Goal: Task Accomplishment & Management: Complete application form

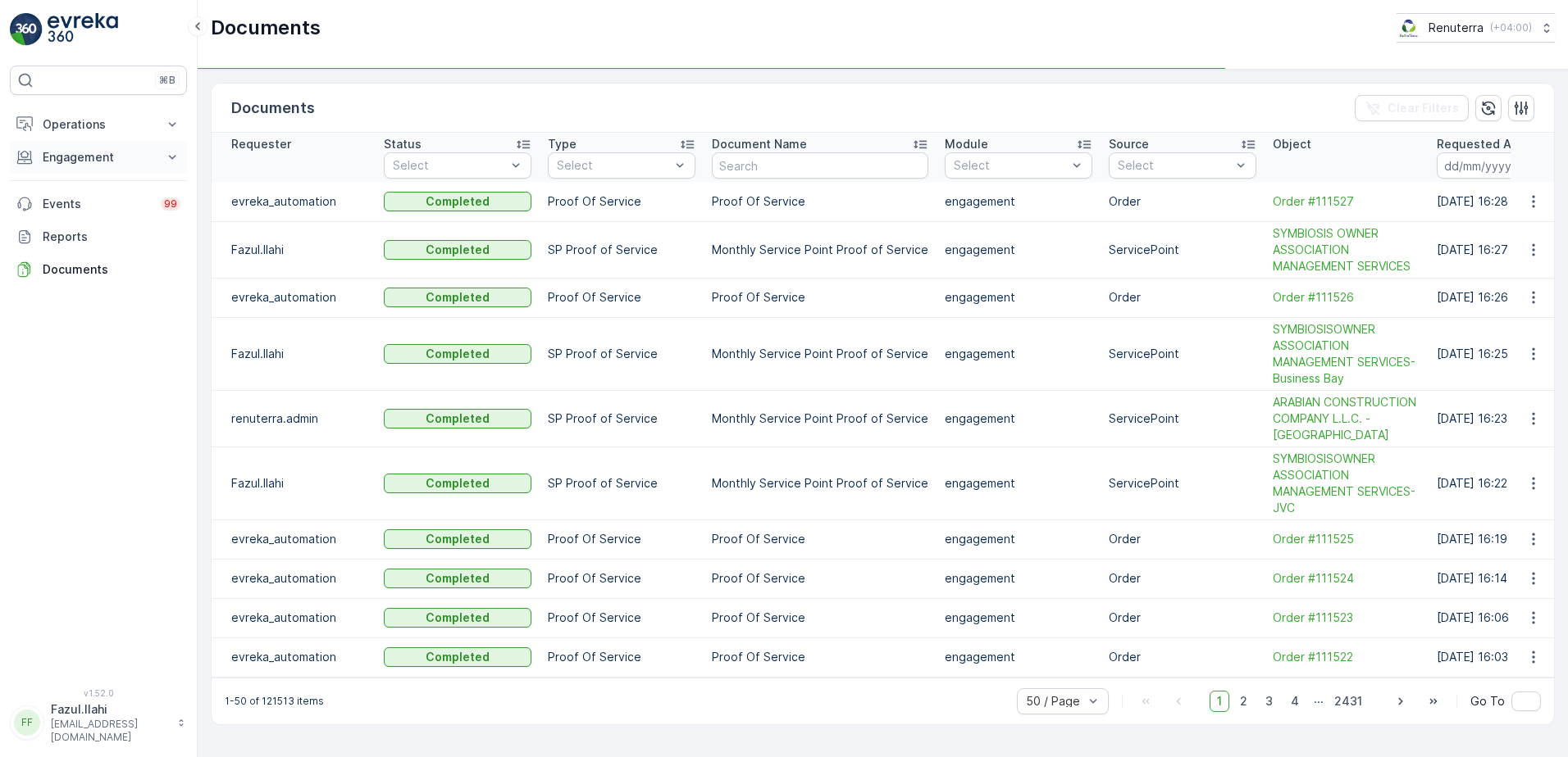
click at [101, 156] on p "Engagement" at bounding box center [98, 156] width 112 height 16
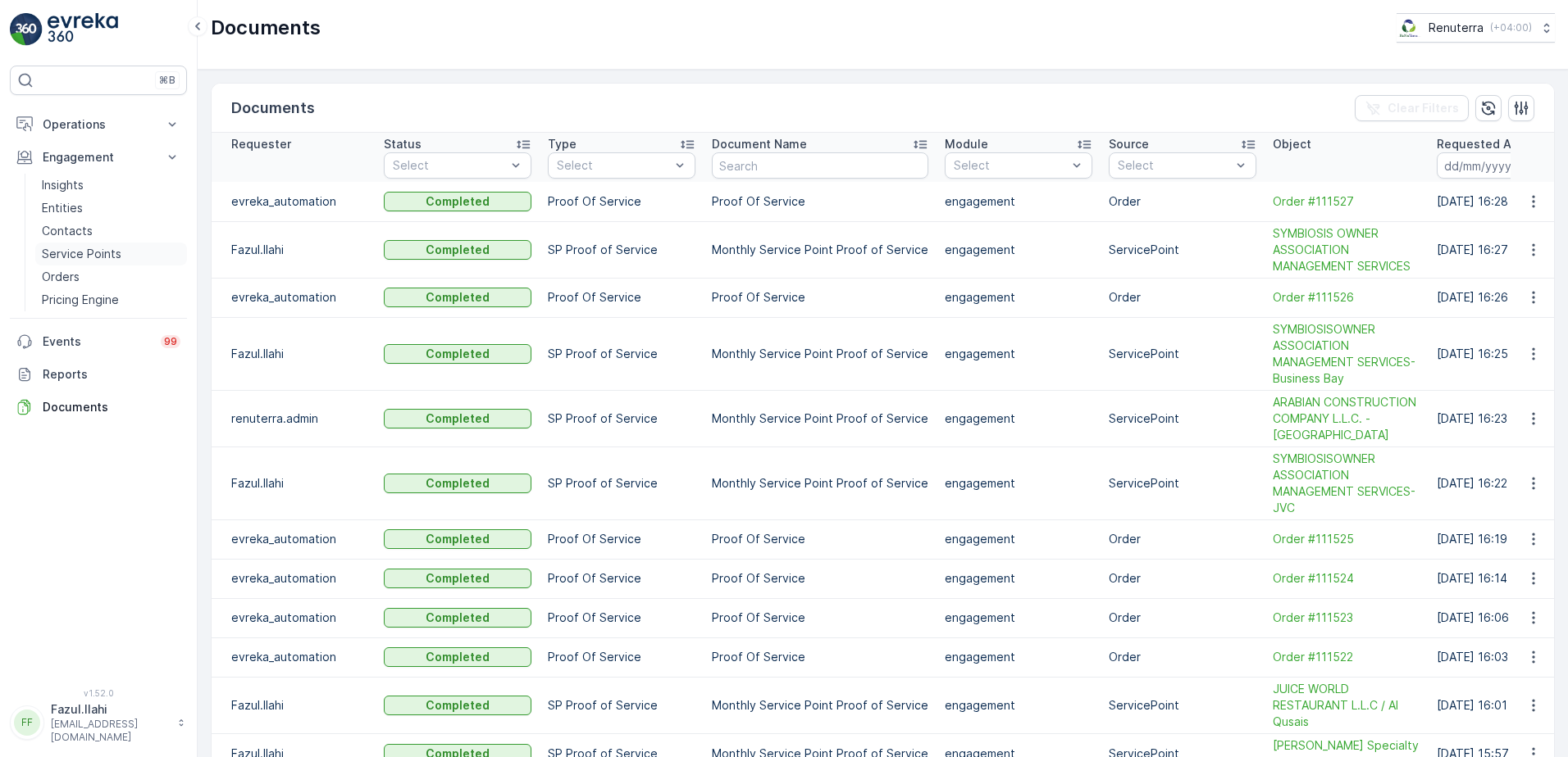
click at [78, 248] on p "Service Points" at bounding box center [81, 254] width 80 height 16
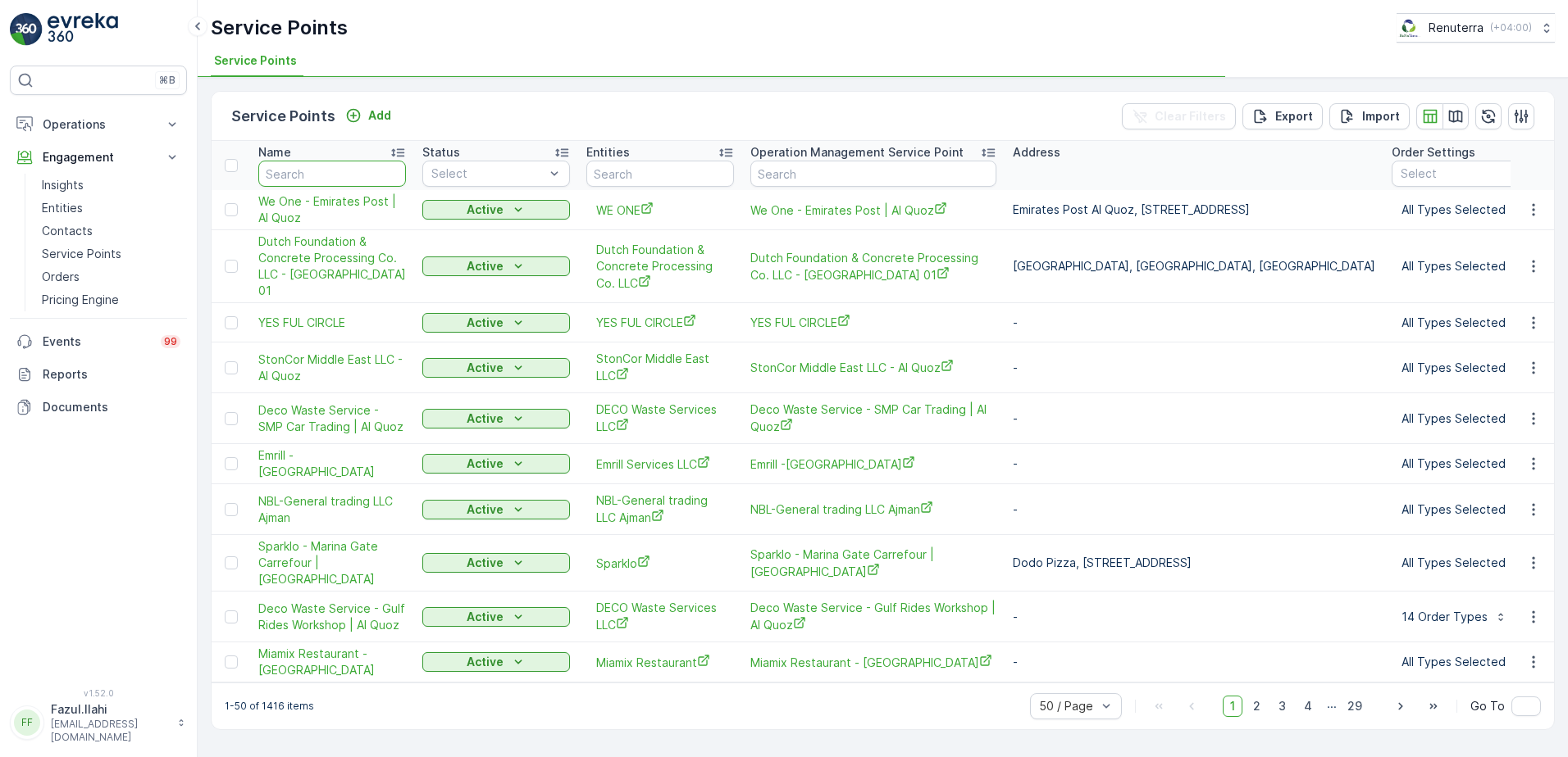
click at [333, 183] on input "text" at bounding box center [332, 173] width 147 height 26
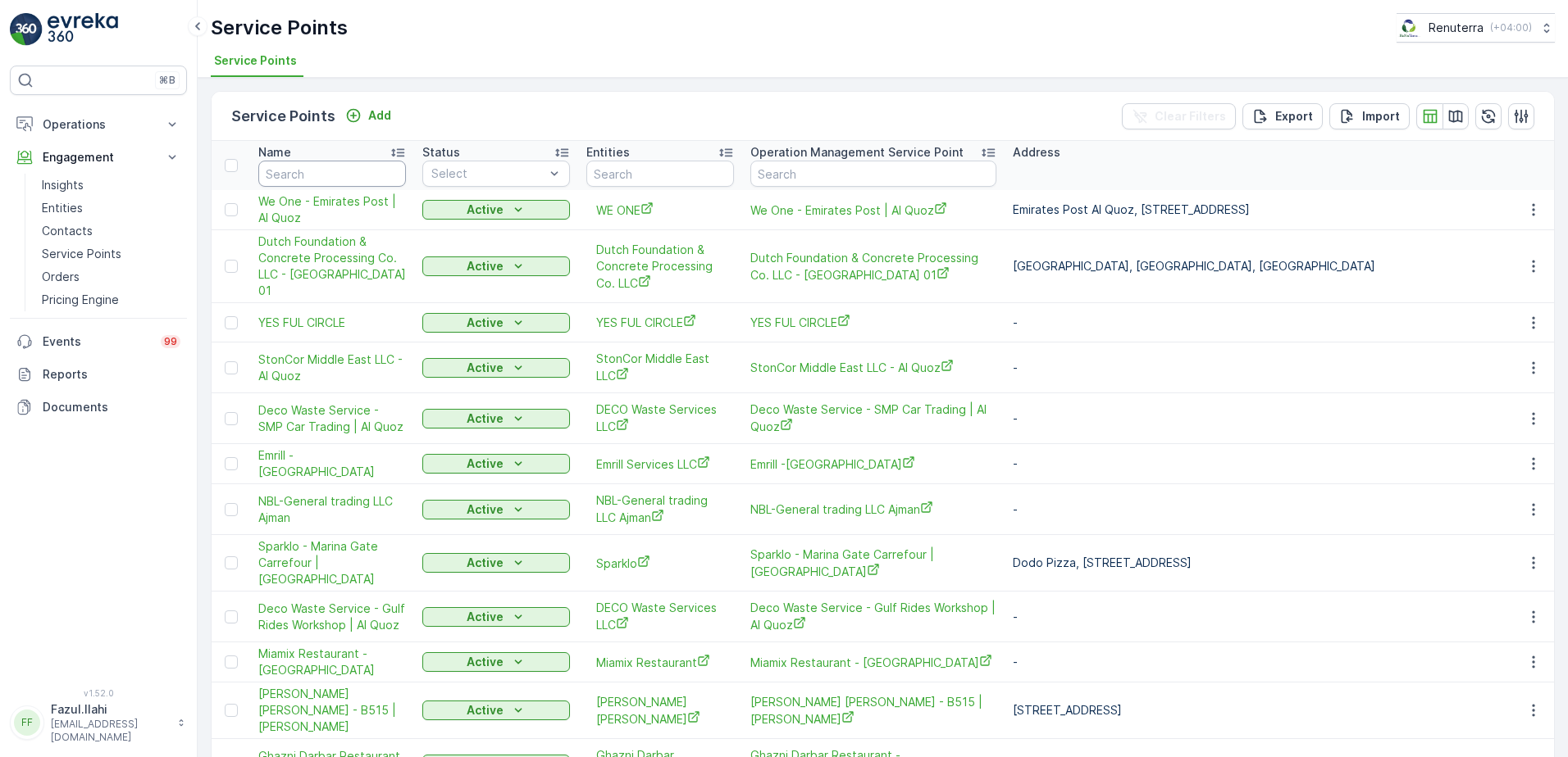
click at [333, 183] on input "text" at bounding box center [332, 173] width 147 height 26
type input "Khan"
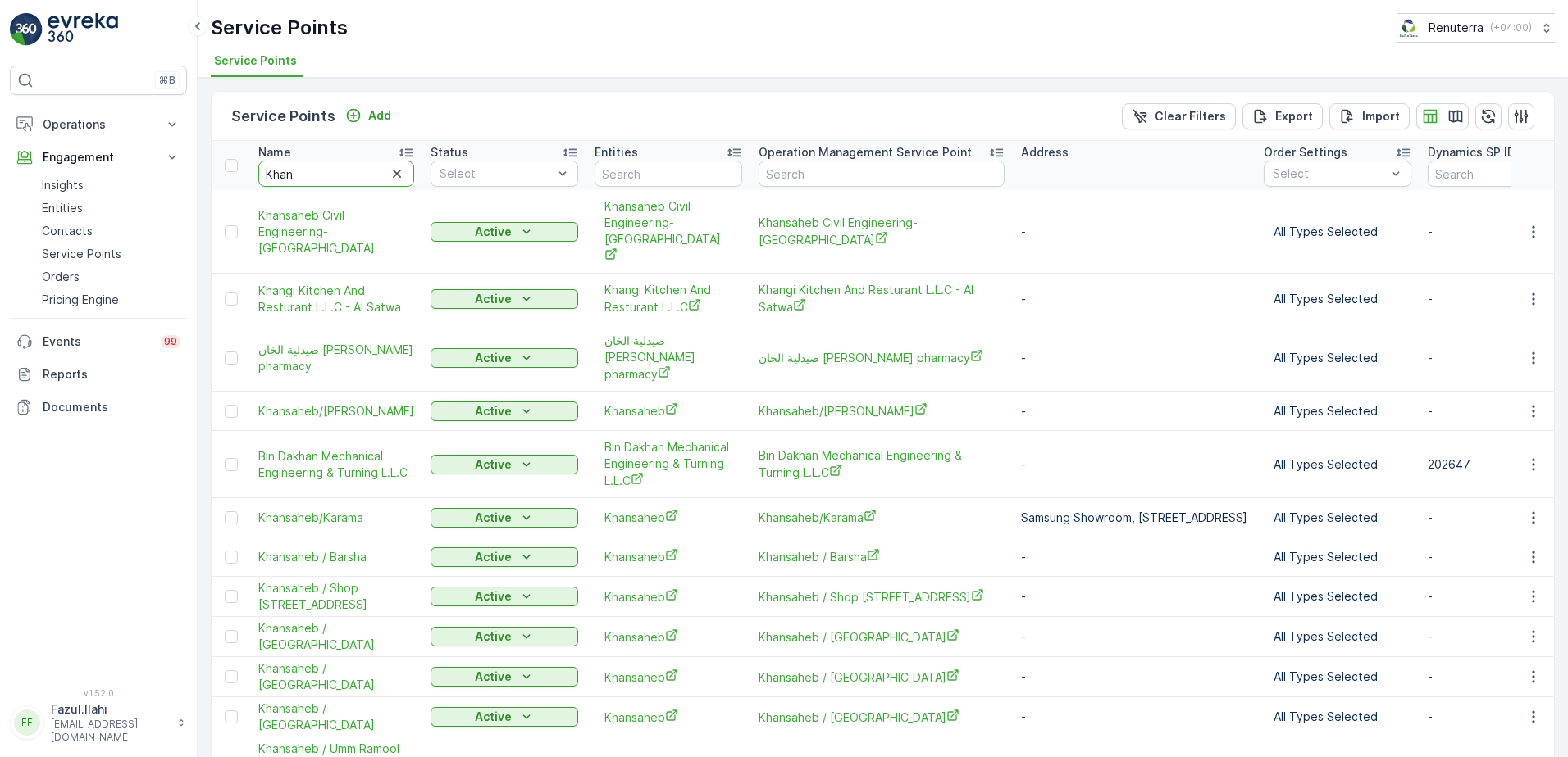
click at [333, 183] on input "Khan" at bounding box center [336, 173] width 156 height 26
type input "Khangi"
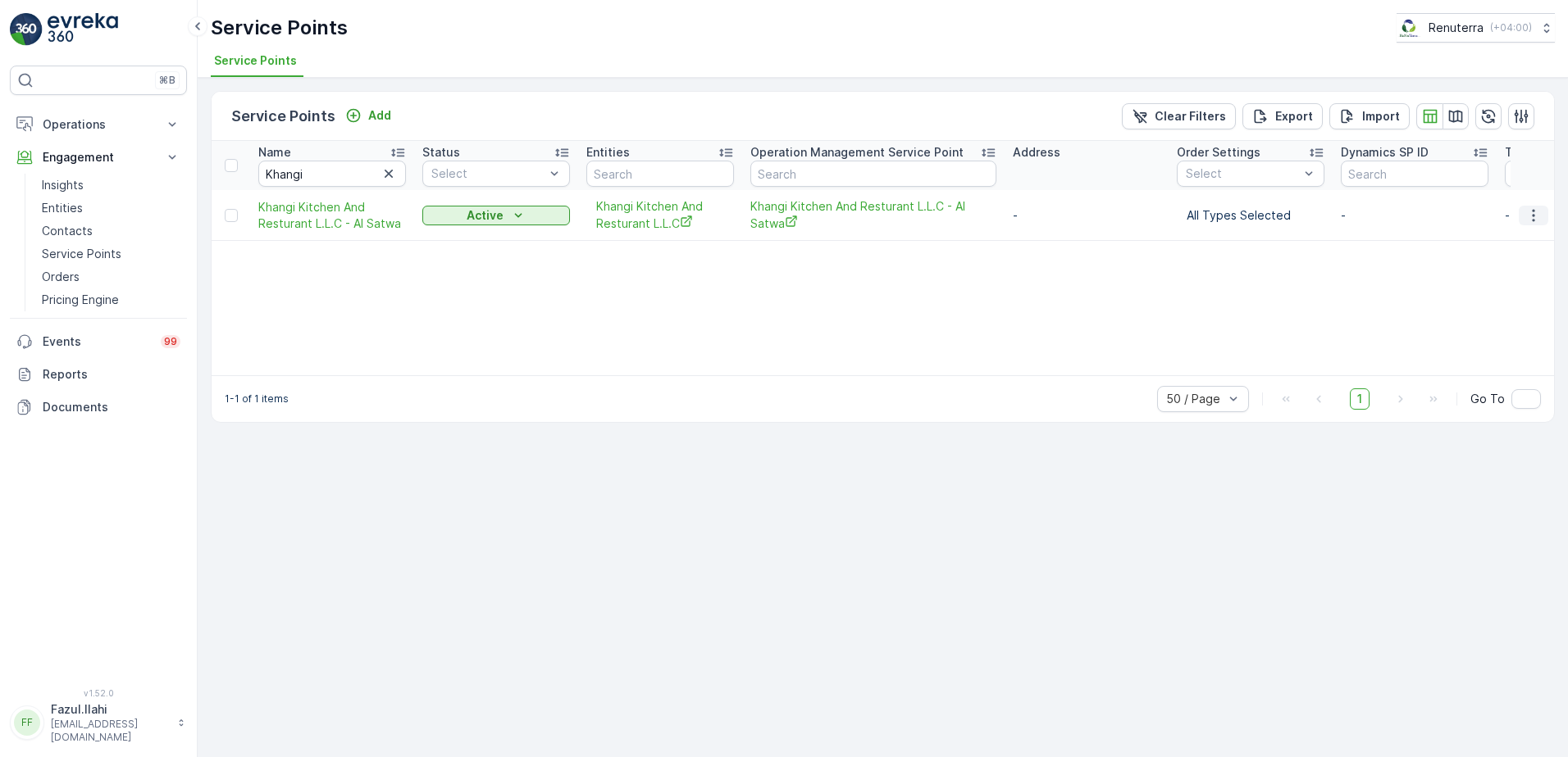
click at [1527, 217] on icon "button" at bounding box center [1532, 215] width 16 height 16
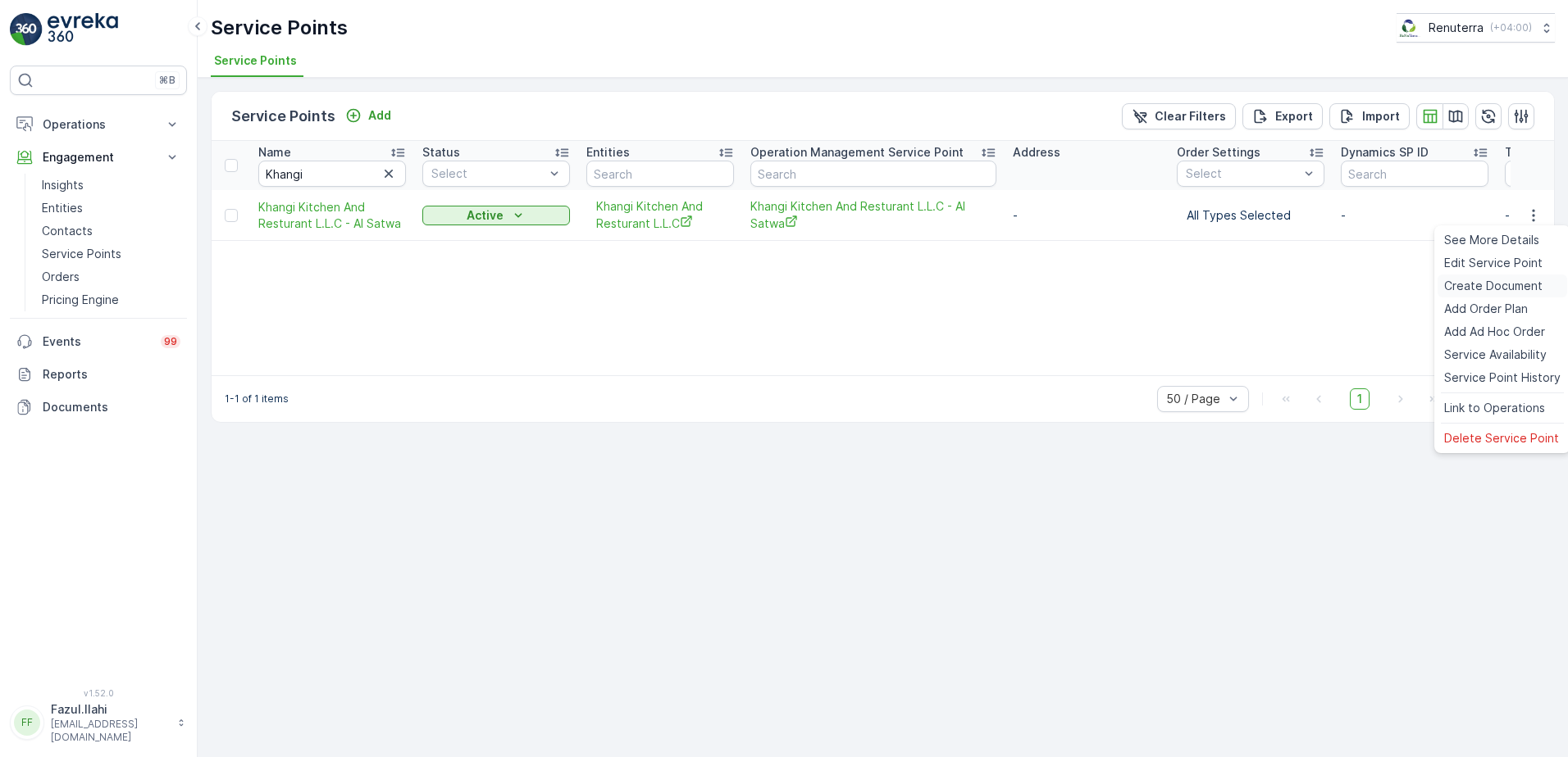
click at [1474, 287] on span "Create Document" at bounding box center [1493, 285] width 98 height 16
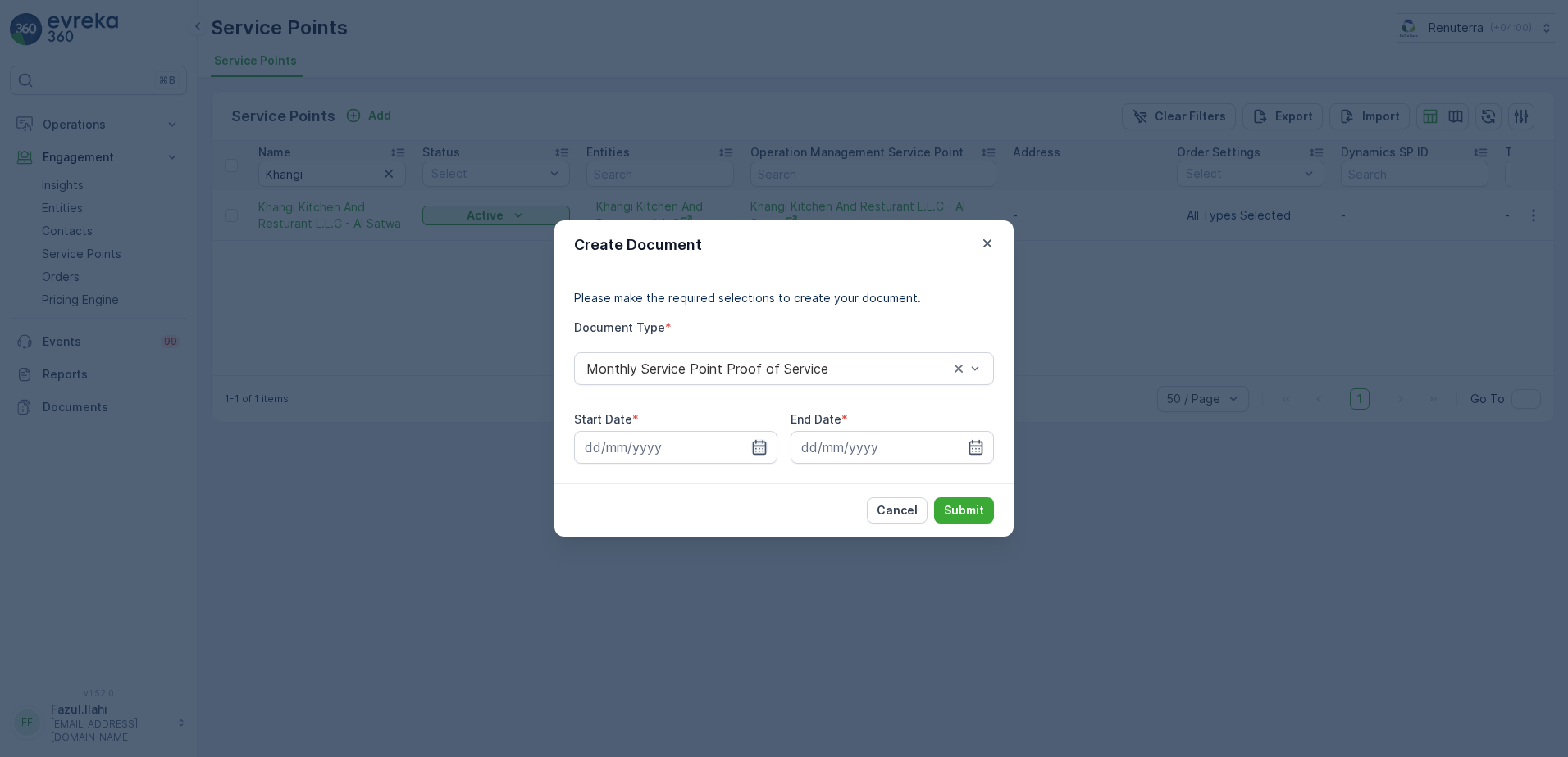
click at [761, 443] on icon "button" at bounding box center [759, 447] width 16 height 16
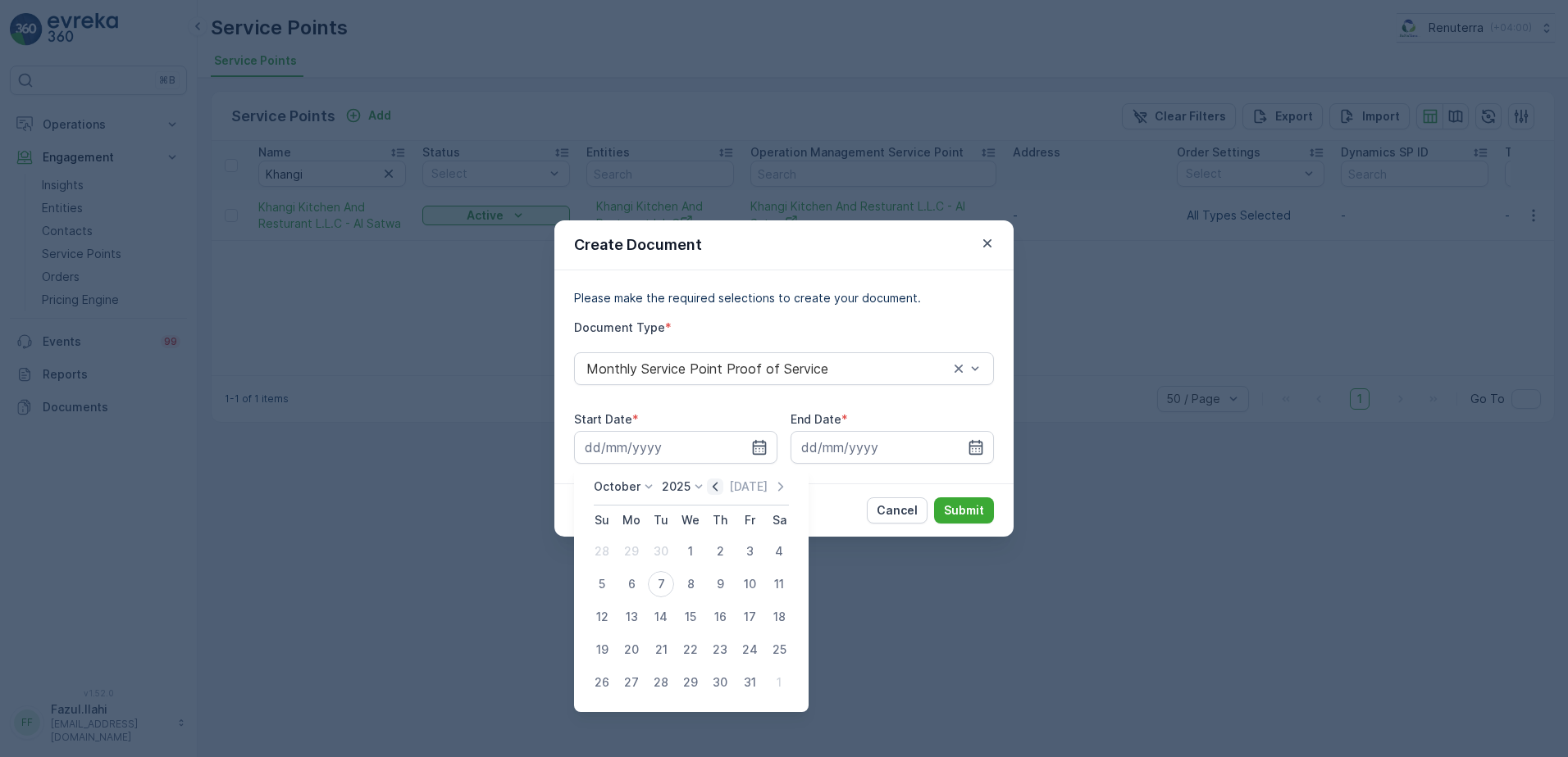
click at [718, 486] on icon "button" at bounding box center [715, 486] width 5 height 9
click at [632, 556] on div "1" at bounding box center [631, 551] width 26 height 26
type input "01.09.2025"
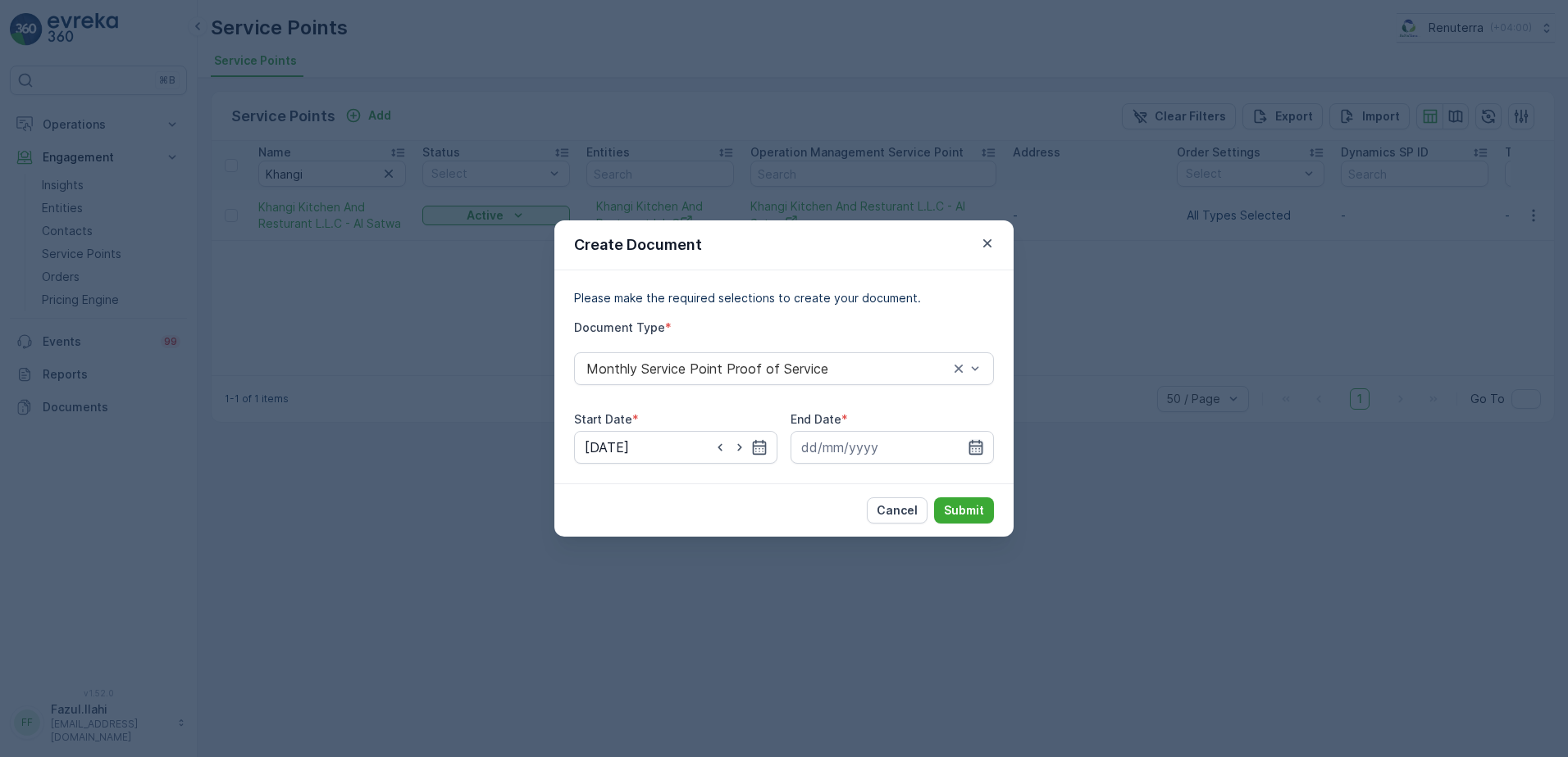
click at [977, 448] on icon "button" at bounding box center [975, 447] width 16 height 16
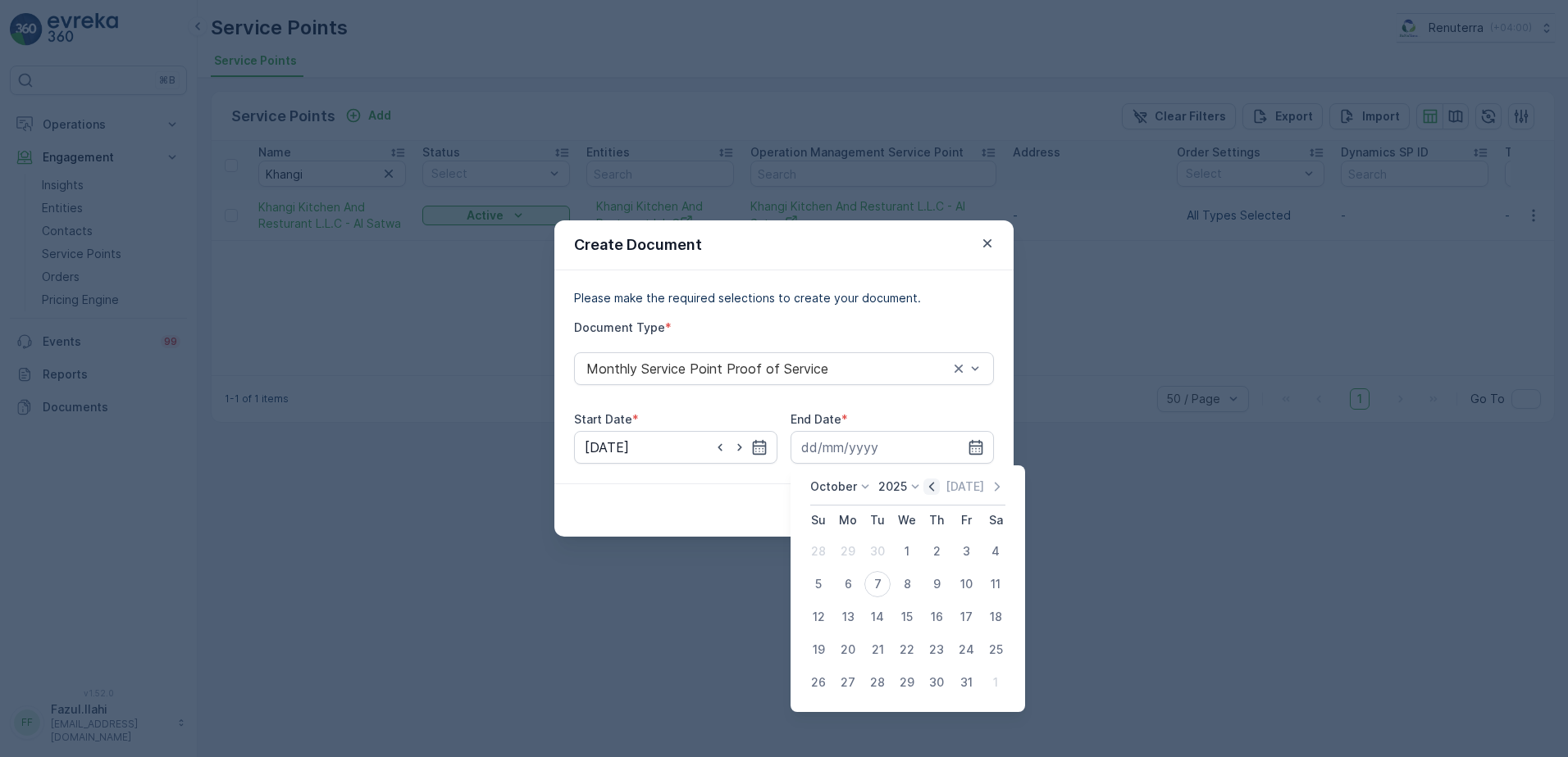
click at [938, 491] on icon "button" at bounding box center [931, 486] width 16 height 16
click at [878, 680] on div "30" at bounding box center [877, 683] width 26 height 26
type input "30.09.2025"
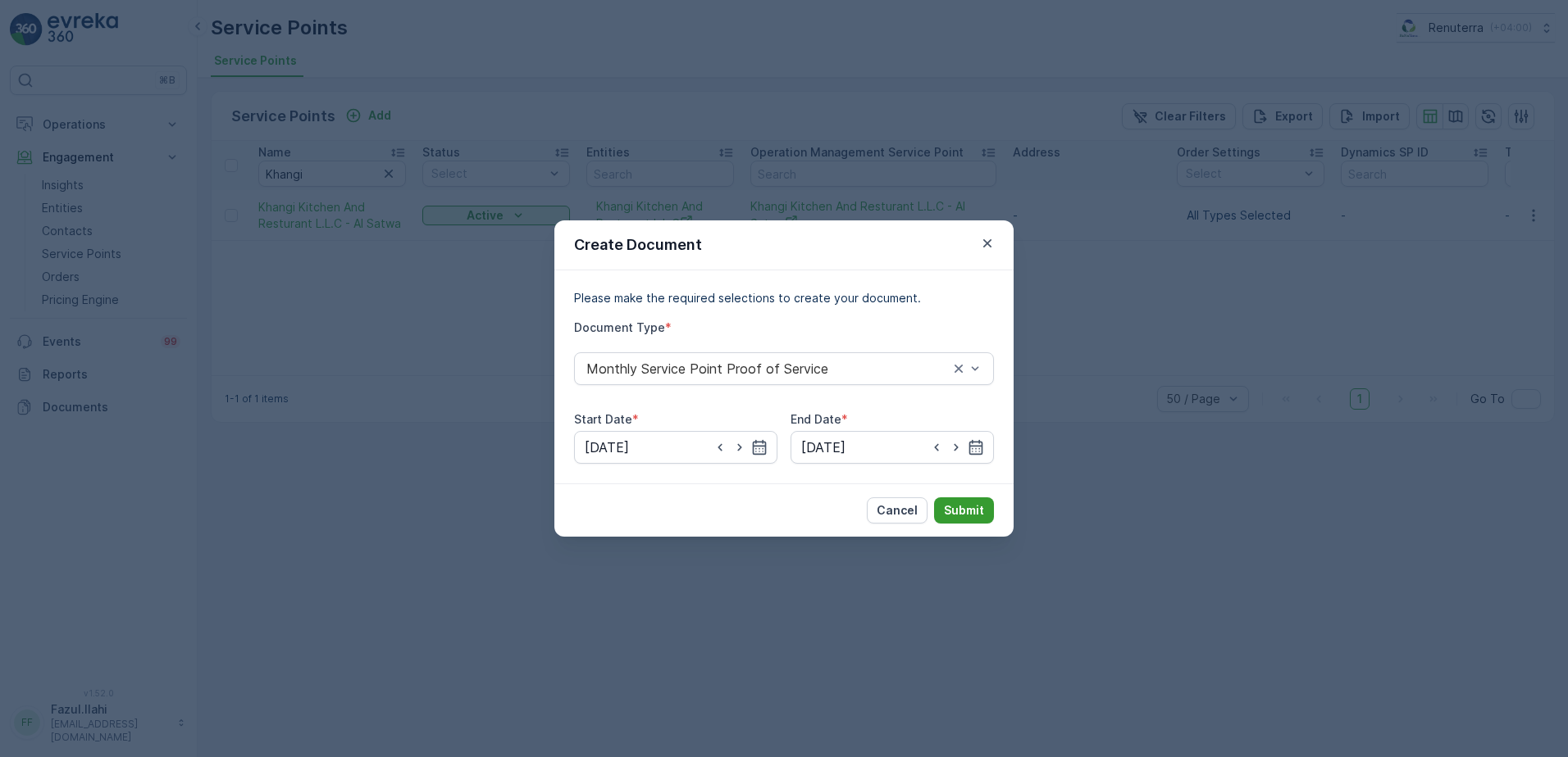
click at [979, 516] on p "Submit" at bounding box center [963, 510] width 40 height 16
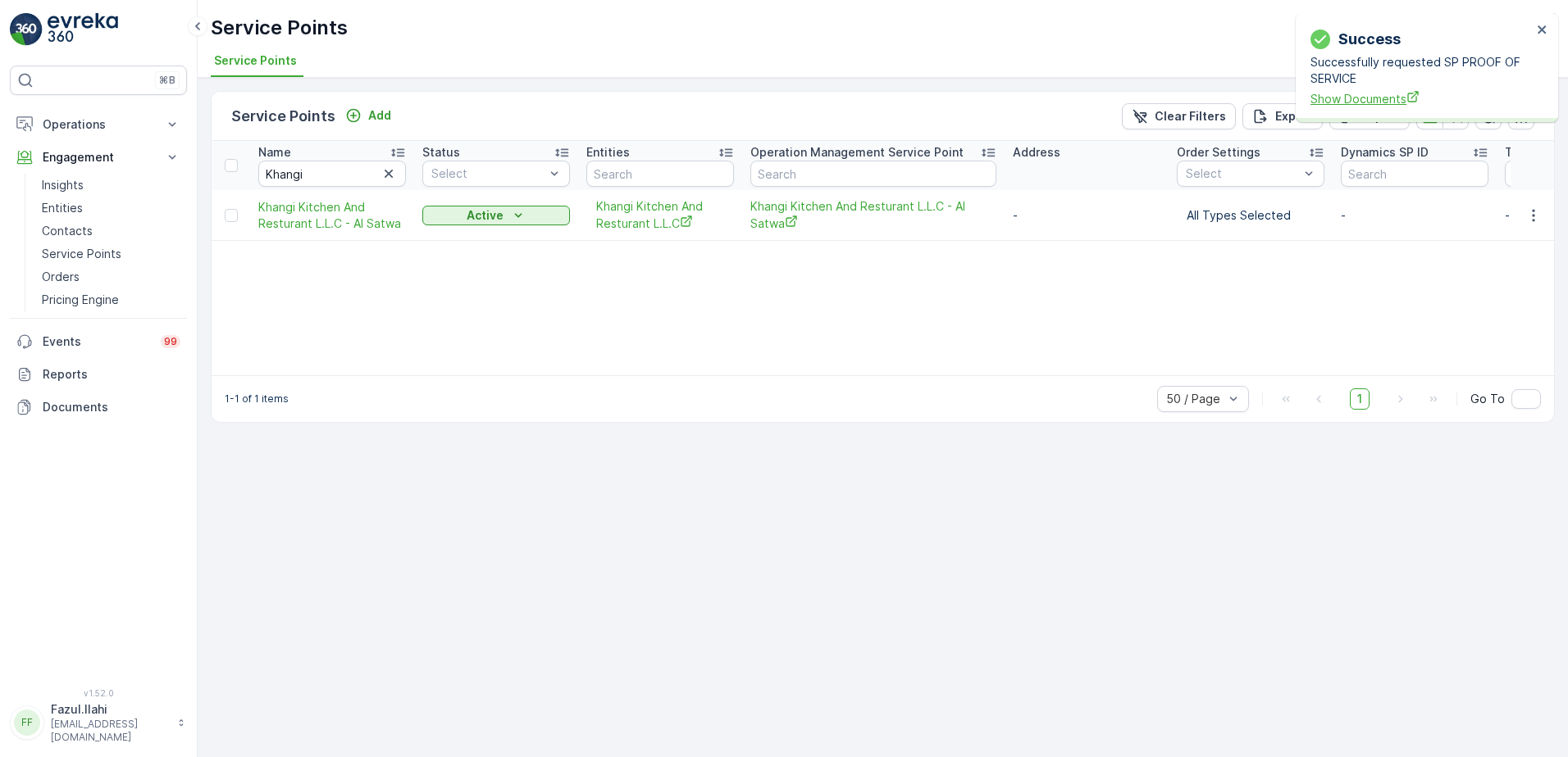
click at [1358, 106] on span "Show Documents" at bounding box center [1421, 99] width 222 height 17
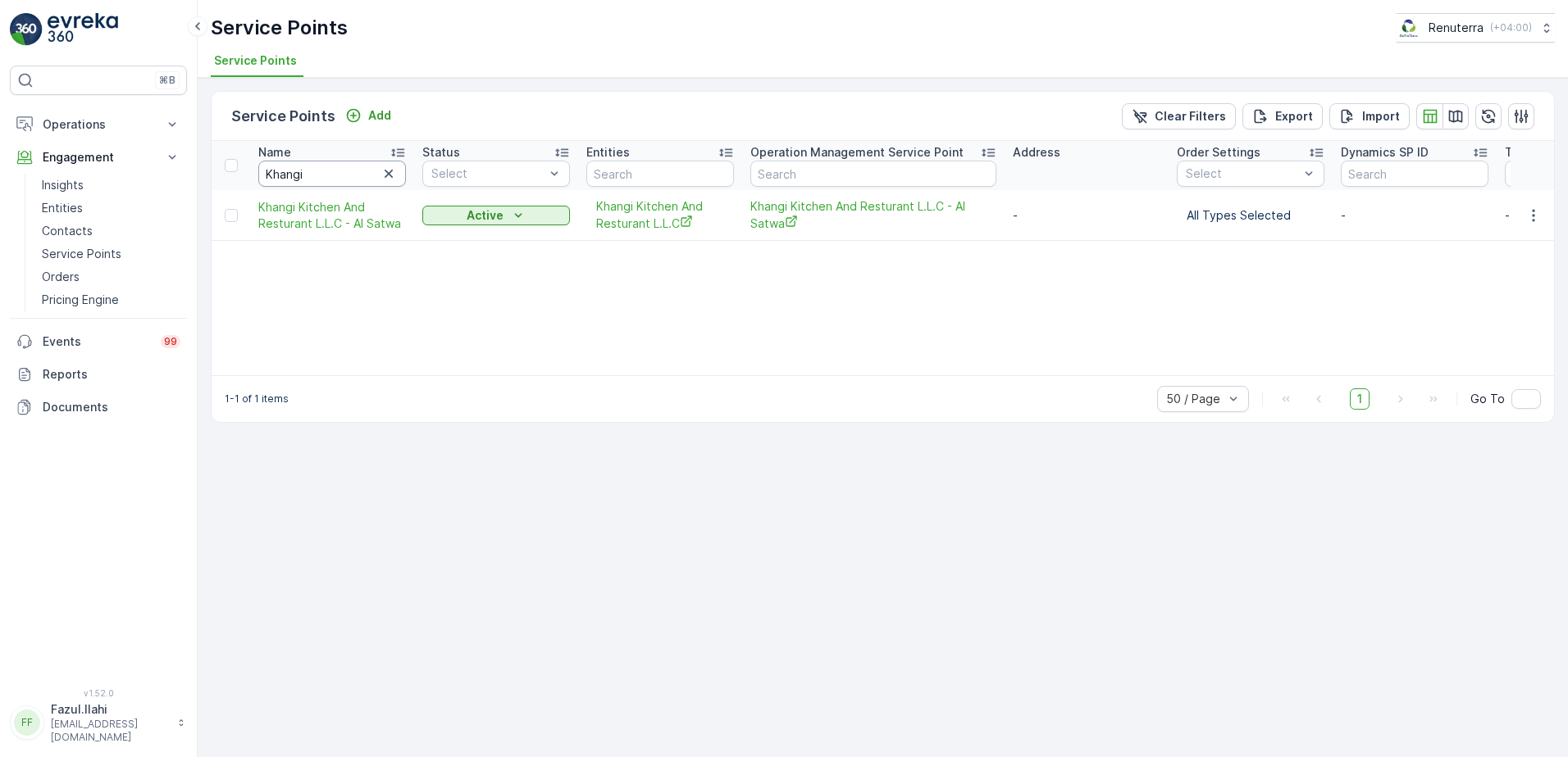
click at [340, 175] on input "Khangi" at bounding box center [332, 173] width 147 height 26
type input "Koyla"
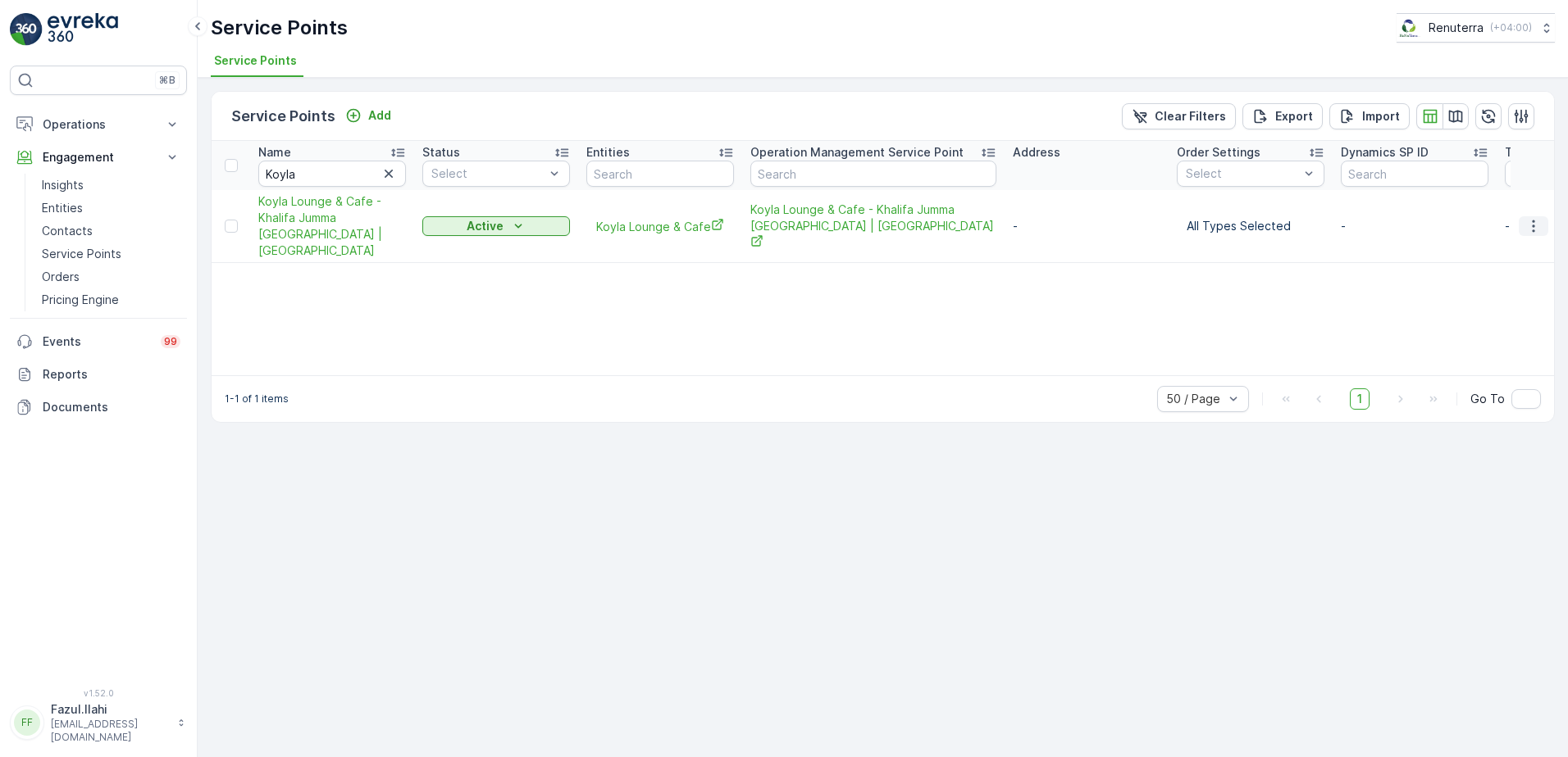
click at [1535, 228] on icon "button" at bounding box center [1532, 226] width 16 height 16
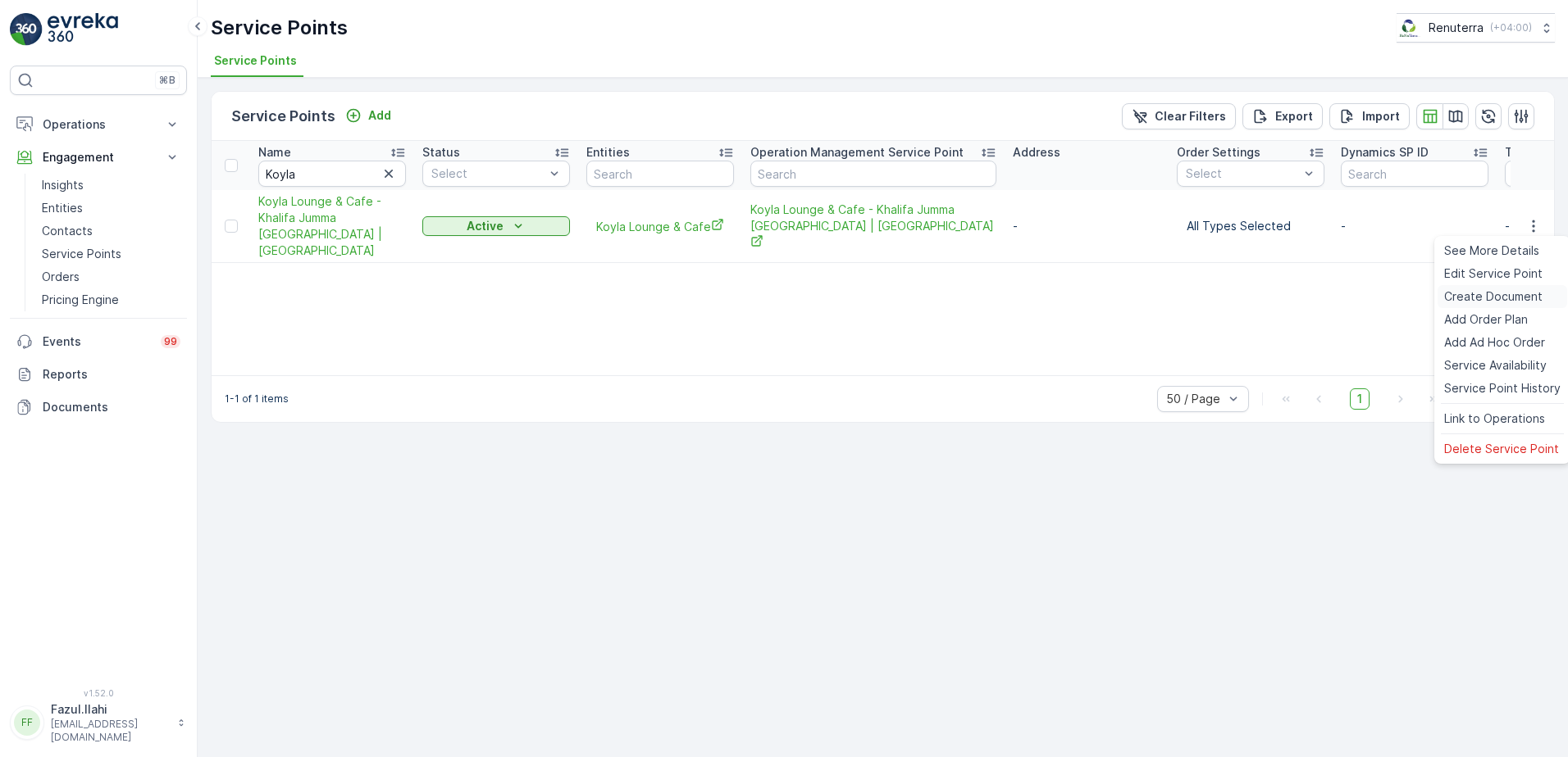
click at [1486, 293] on span "Create Document" at bounding box center [1493, 296] width 98 height 16
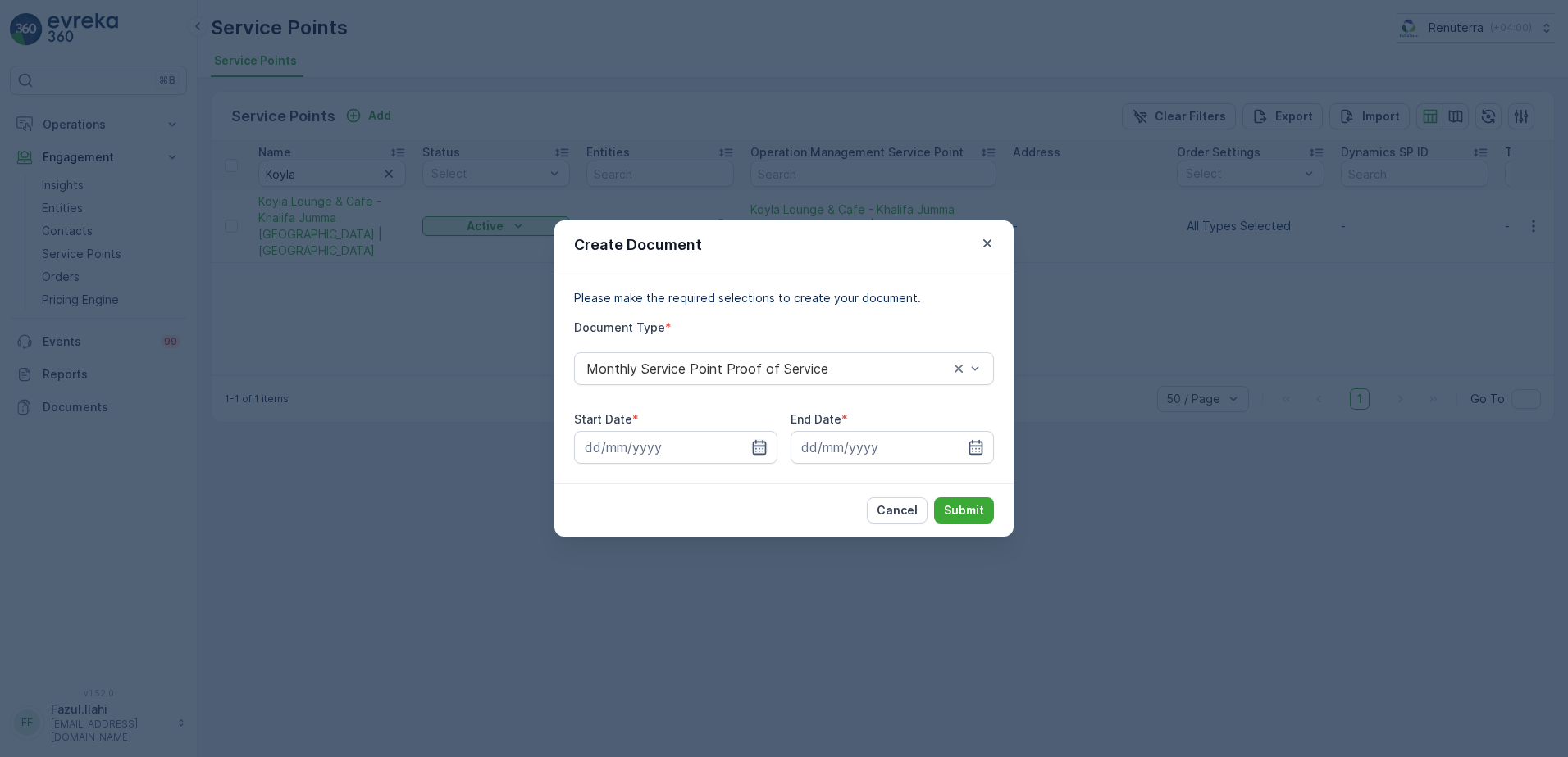
click at [751, 447] on icon "button" at bounding box center [759, 447] width 16 height 16
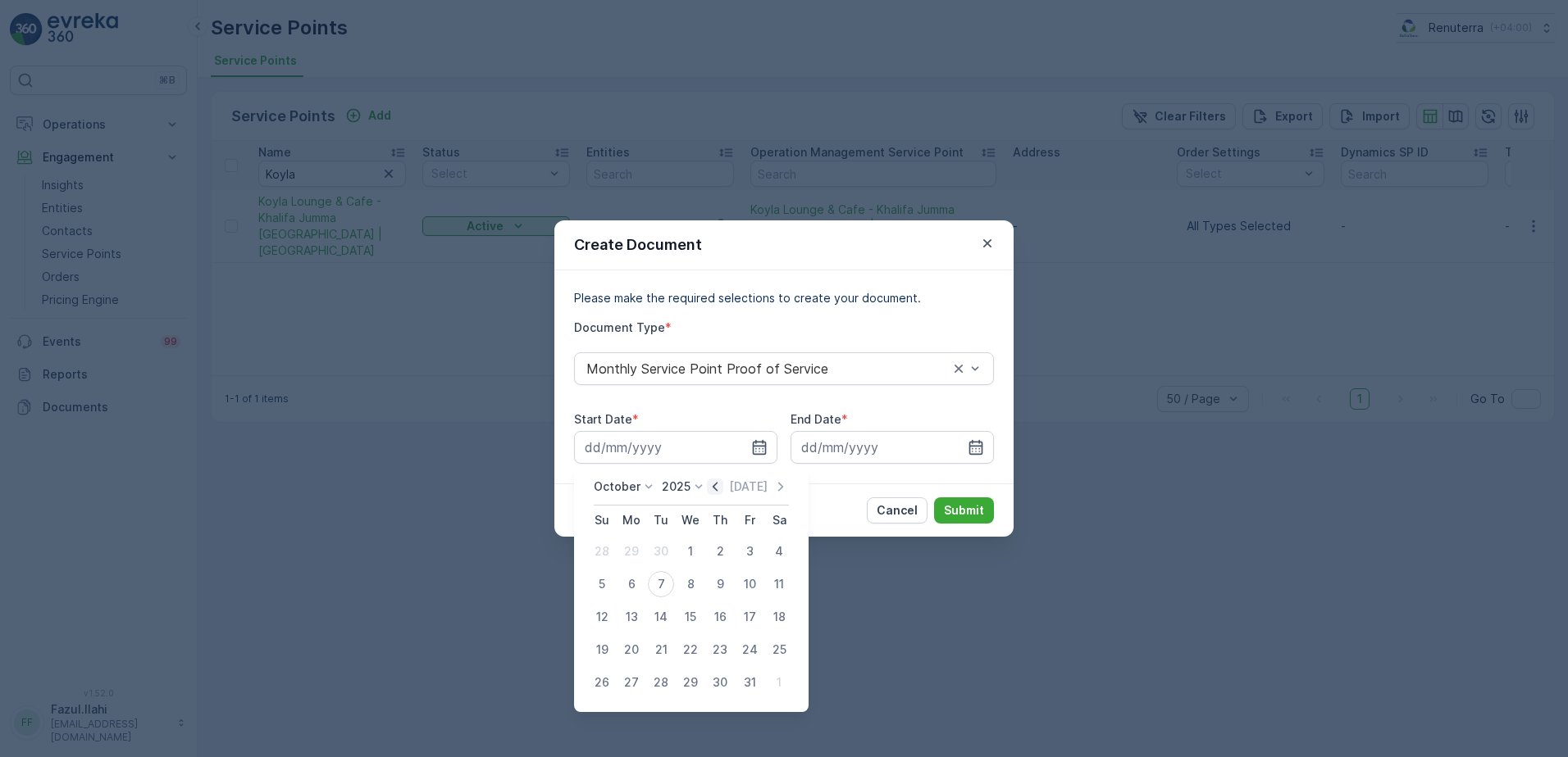
click at [711, 492] on icon "button" at bounding box center [714, 486] width 16 height 16
click at [639, 552] on div "1" at bounding box center [631, 551] width 26 height 26
type input "01.09.2025"
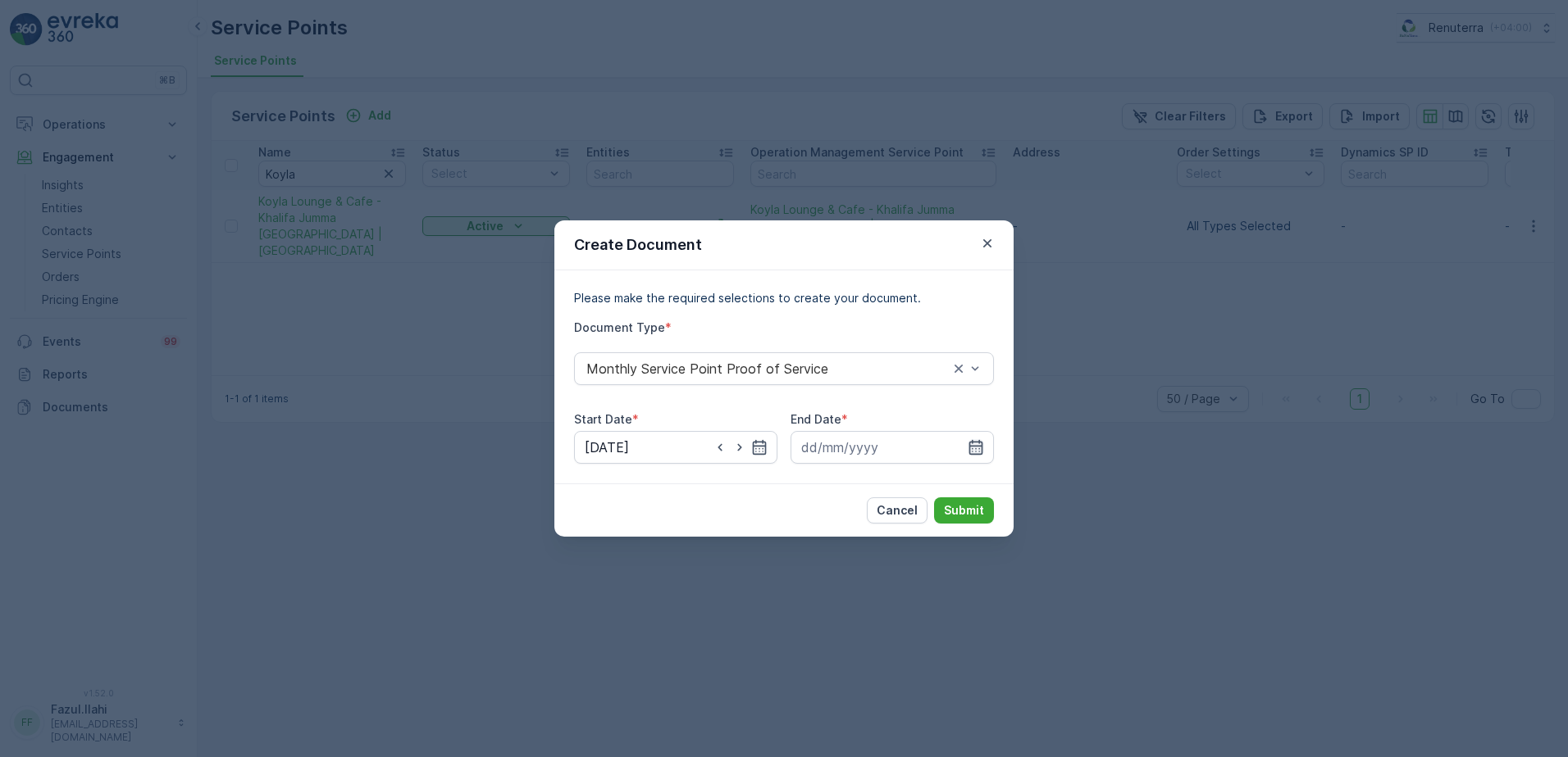
click at [971, 447] on icon "button" at bounding box center [975, 447] width 16 height 16
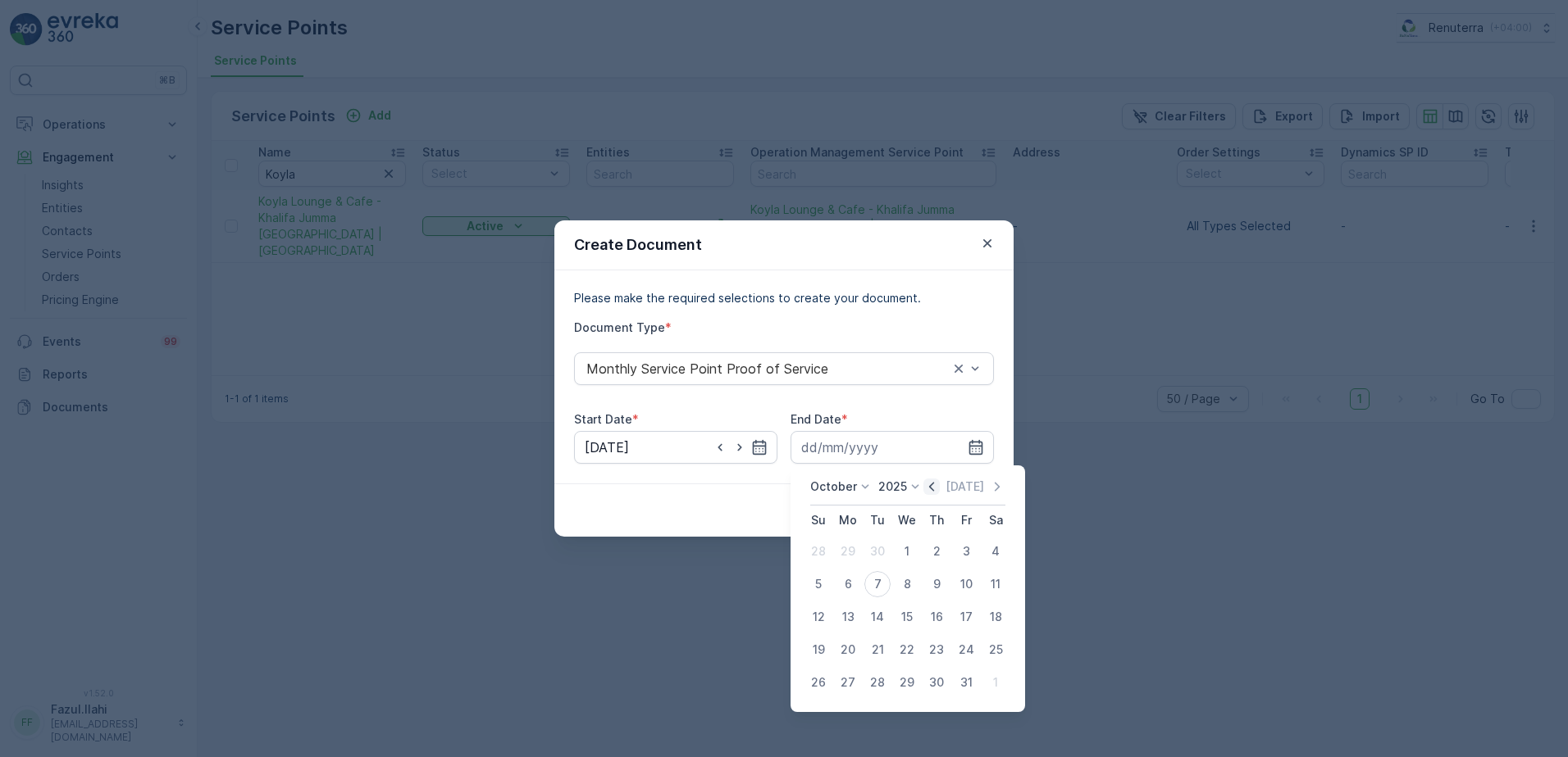
click at [933, 489] on icon "button" at bounding box center [931, 486] width 16 height 16
click at [879, 685] on div "30" at bounding box center [877, 683] width 26 height 26
type input "30.09.2025"
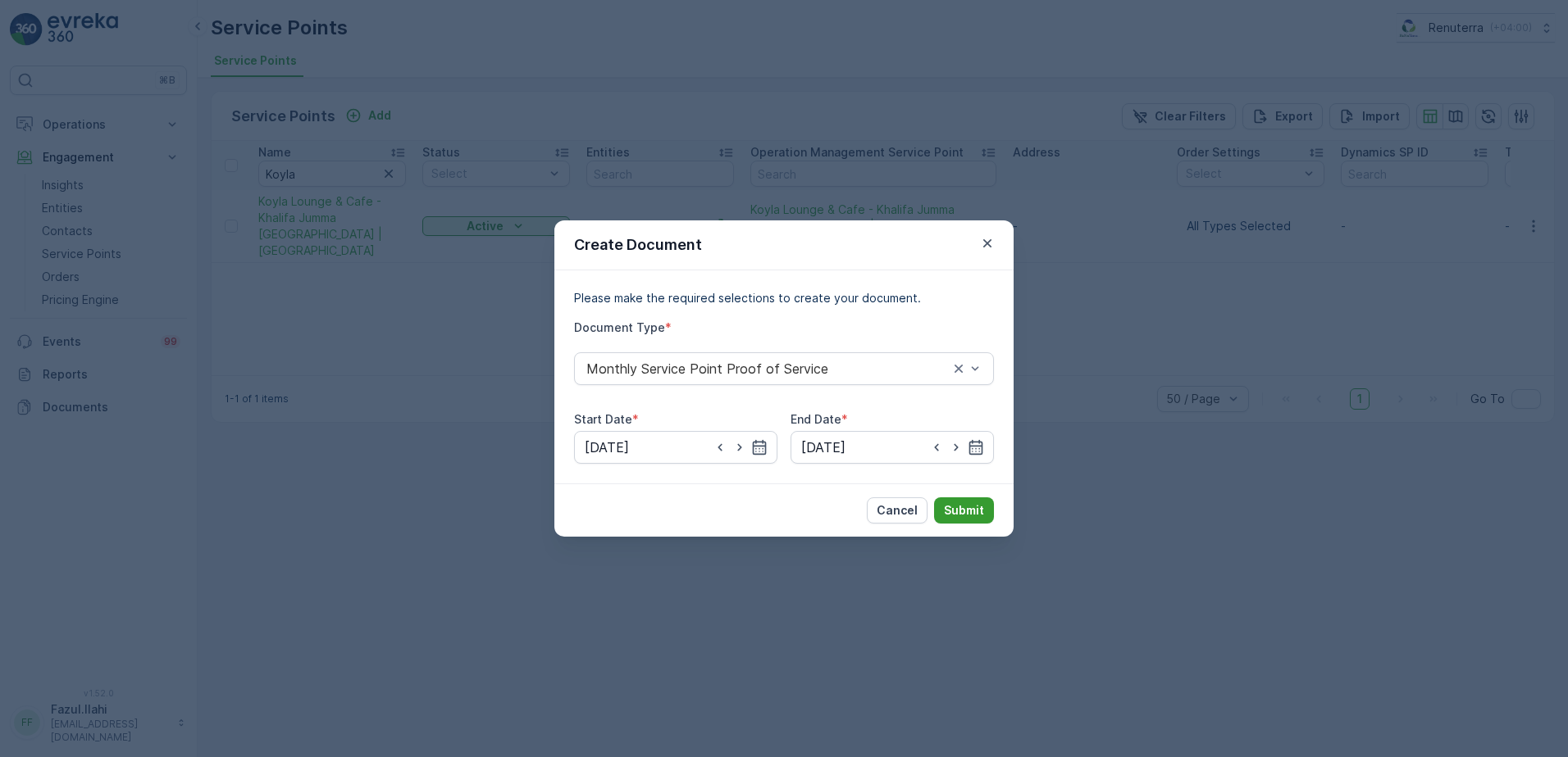
click at [966, 508] on p "Submit" at bounding box center [963, 510] width 40 height 16
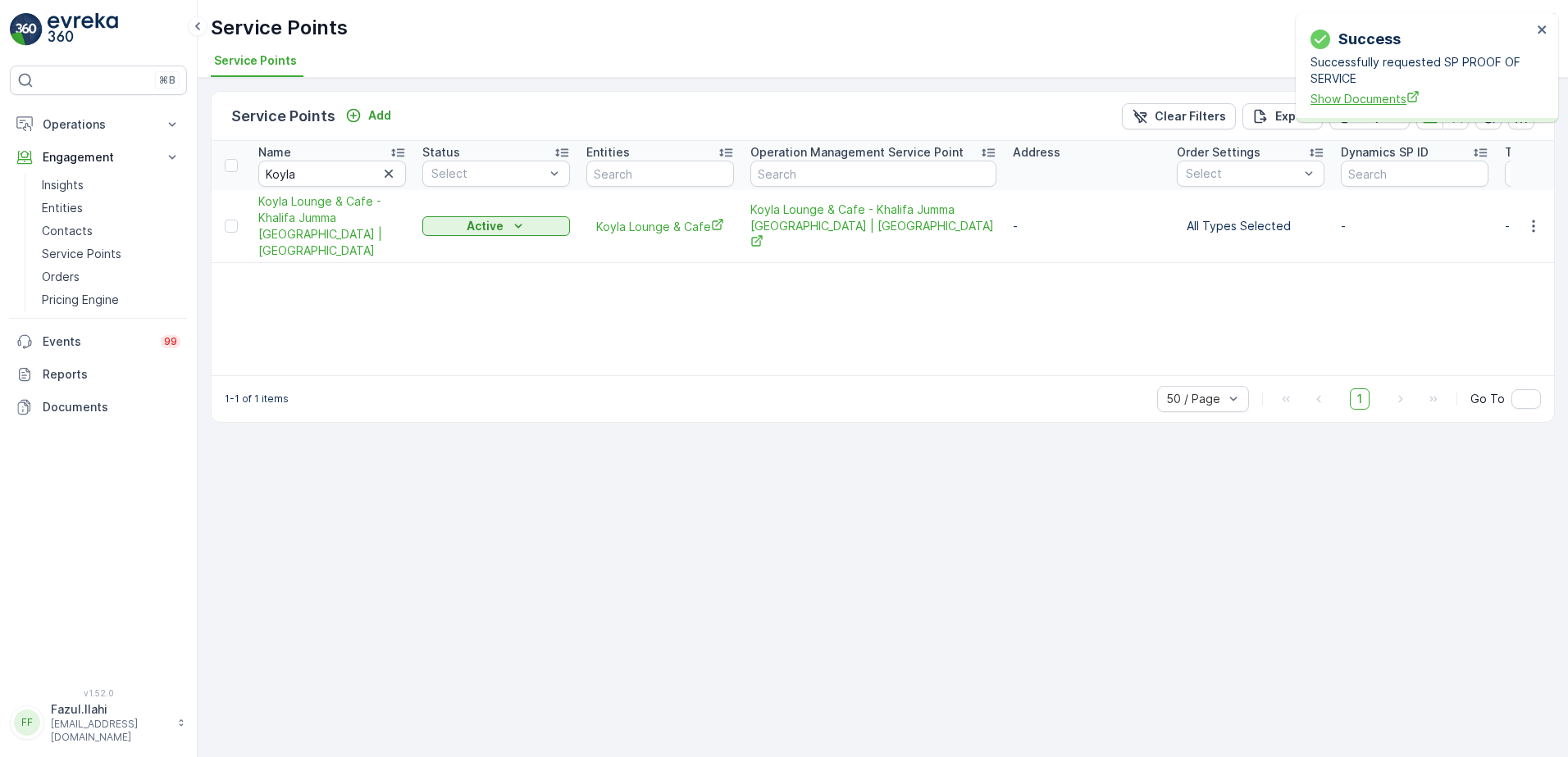
click at [1333, 95] on span "Show Documents" at bounding box center [1421, 99] width 222 height 17
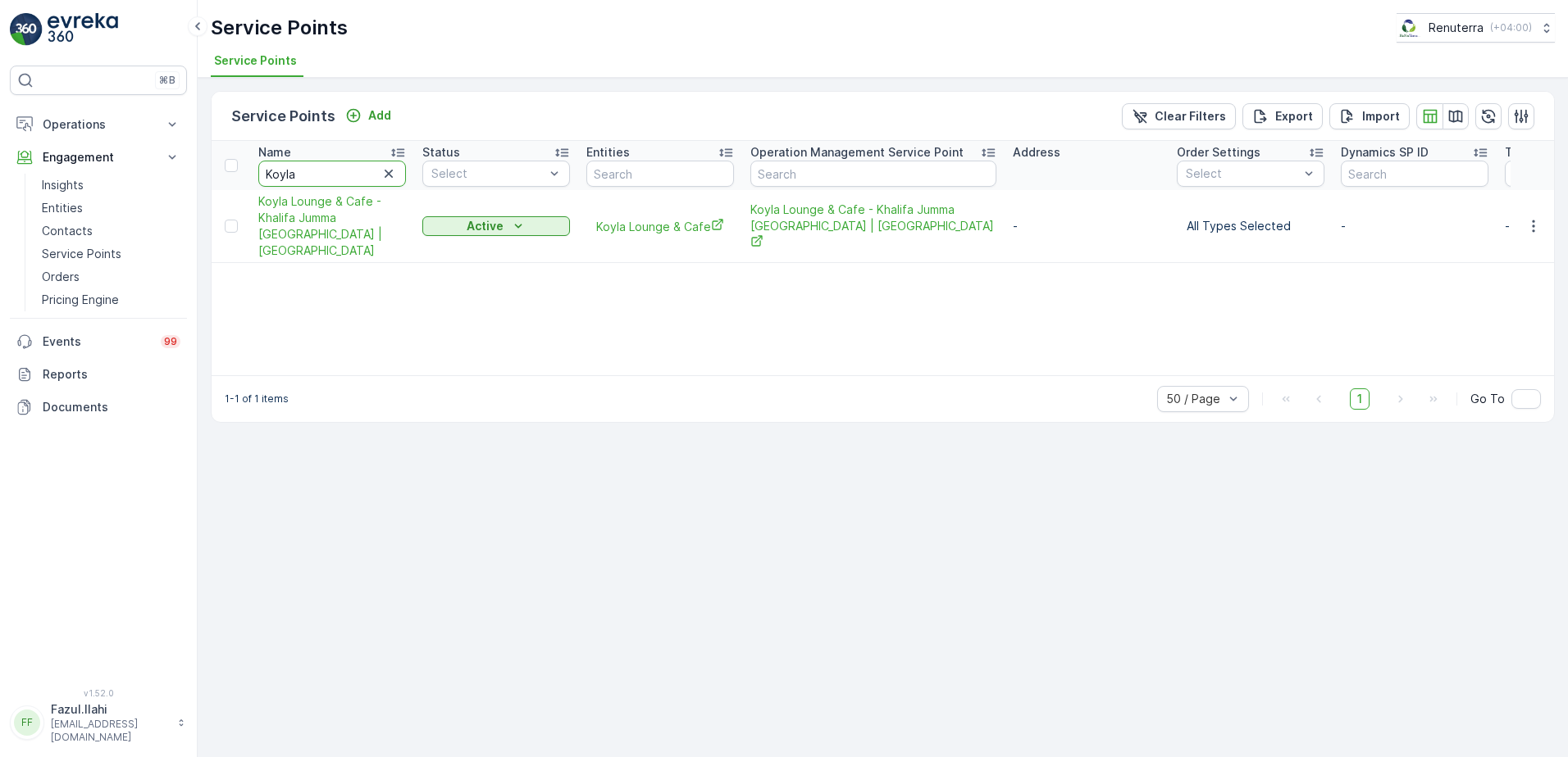
click at [345, 172] on input "Koyla" at bounding box center [332, 173] width 147 height 26
type input "Landmark"
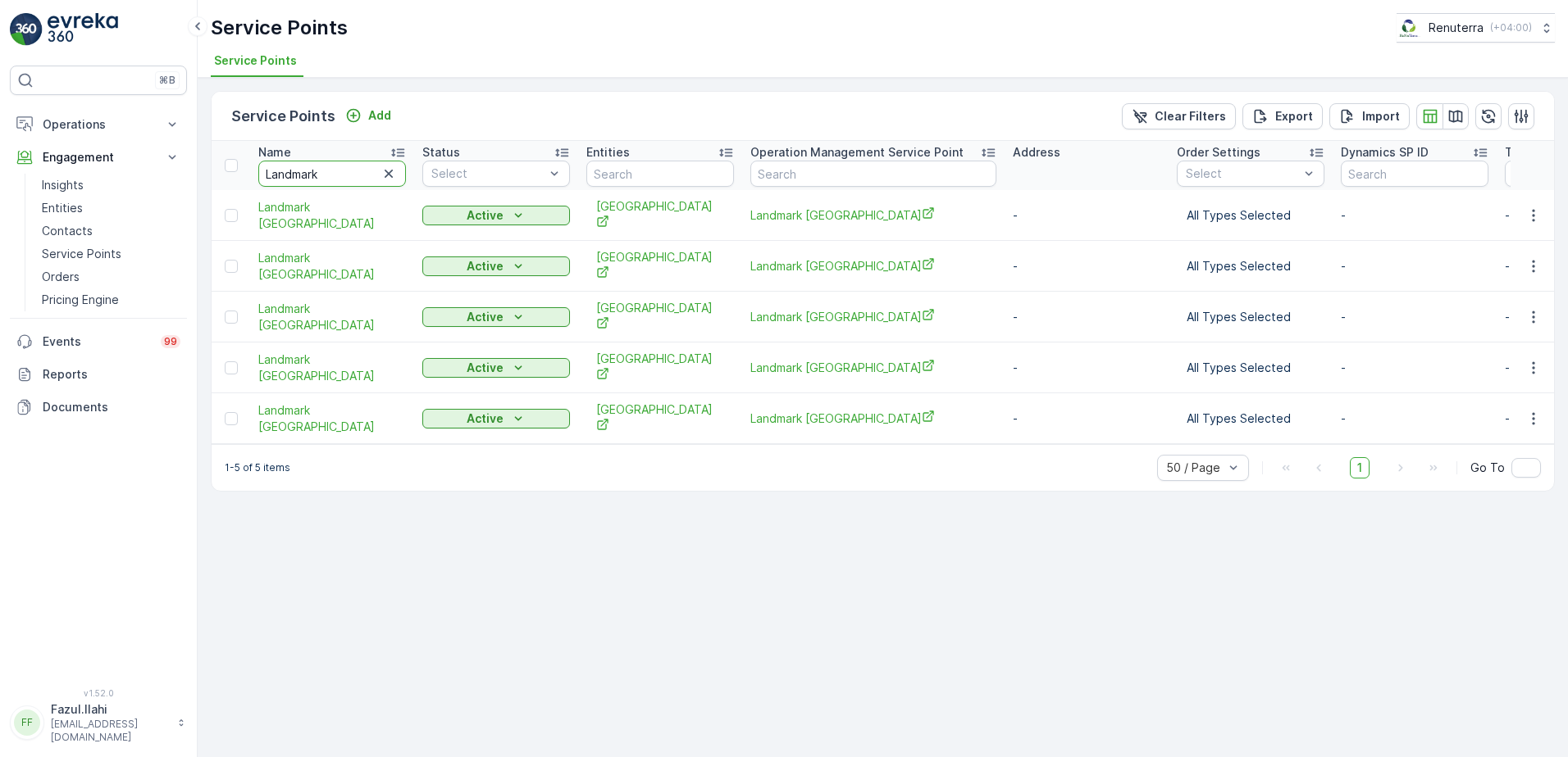
click at [345, 172] on input "Landmark" at bounding box center [332, 173] width 147 height 26
type input "Landmark grand"
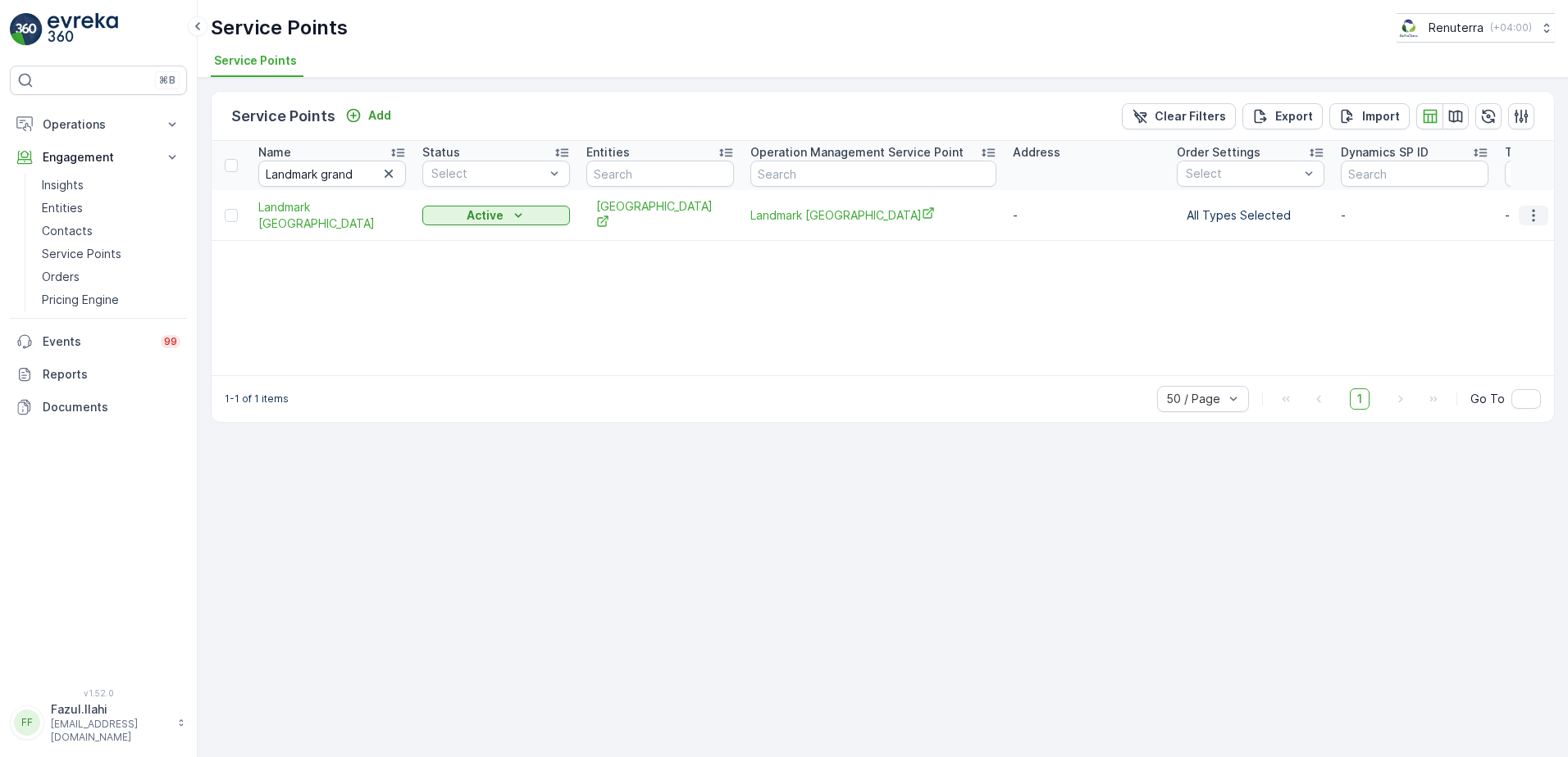
click at [1530, 207] on icon "button" at bounding box center [1532, 215] width 16 height 16
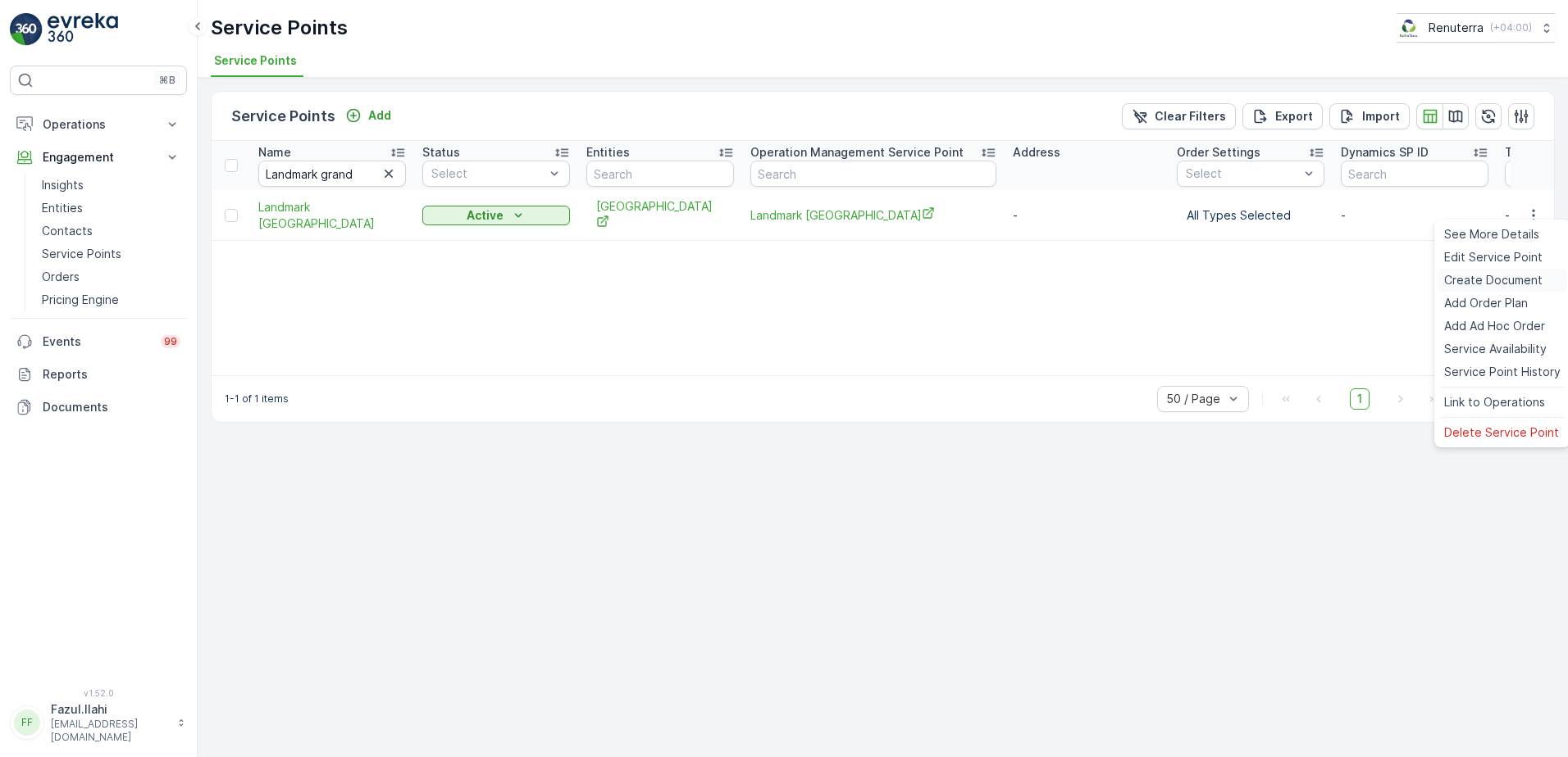
click at [1473, 280] on span "Create Document" at bounding box center [1493, 280] width 98 height 16
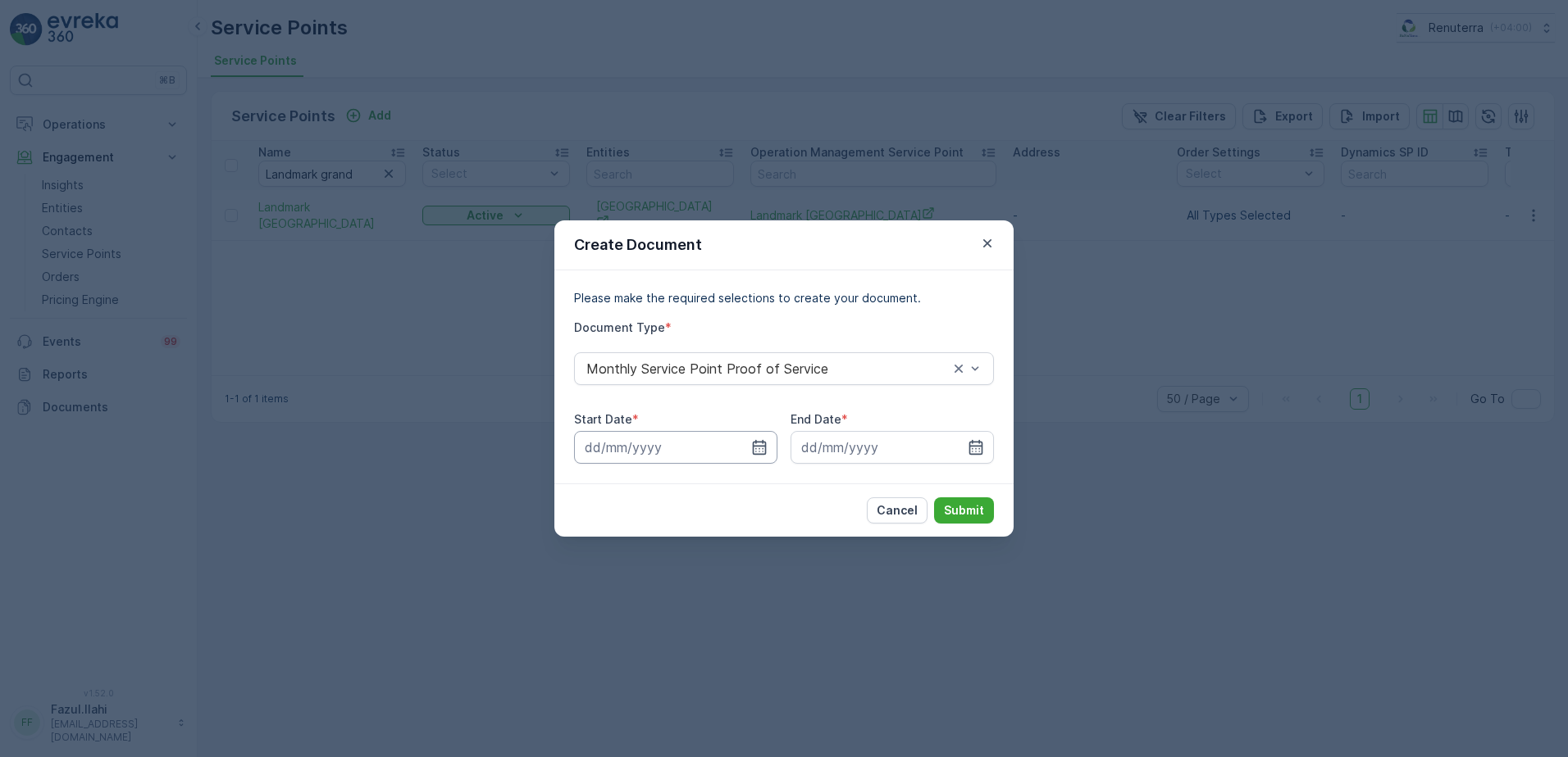
click at [767, 447] on input at bounding box center [675, 447] width 203 height 33
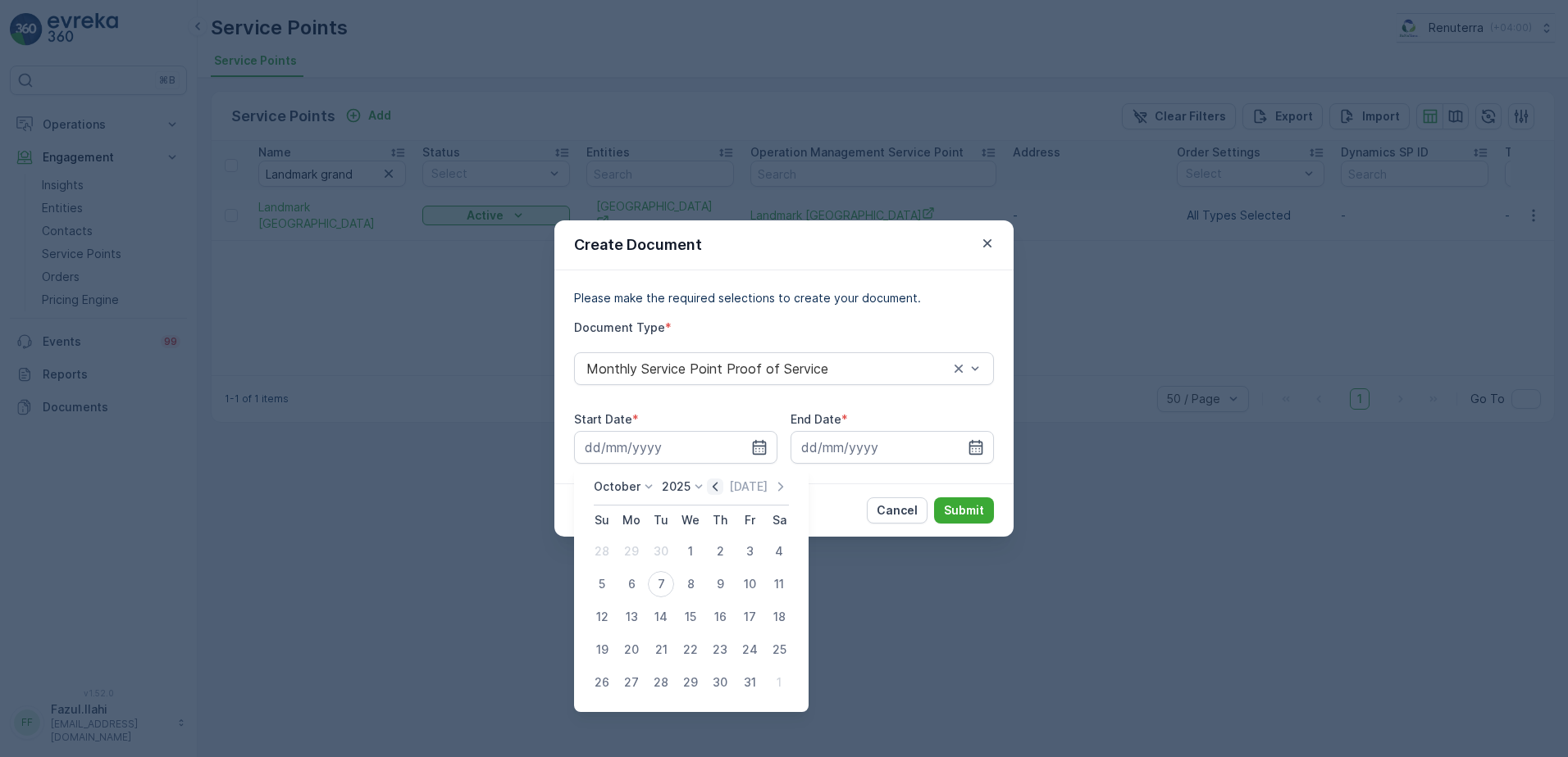
click at [716, 485] on icon "button" at bounding box center [714, 486] width 16 height 16
click at [630, 561] on div "1" at bounding box center [631, 551] width 26 height 26
type input "01.09.2025"
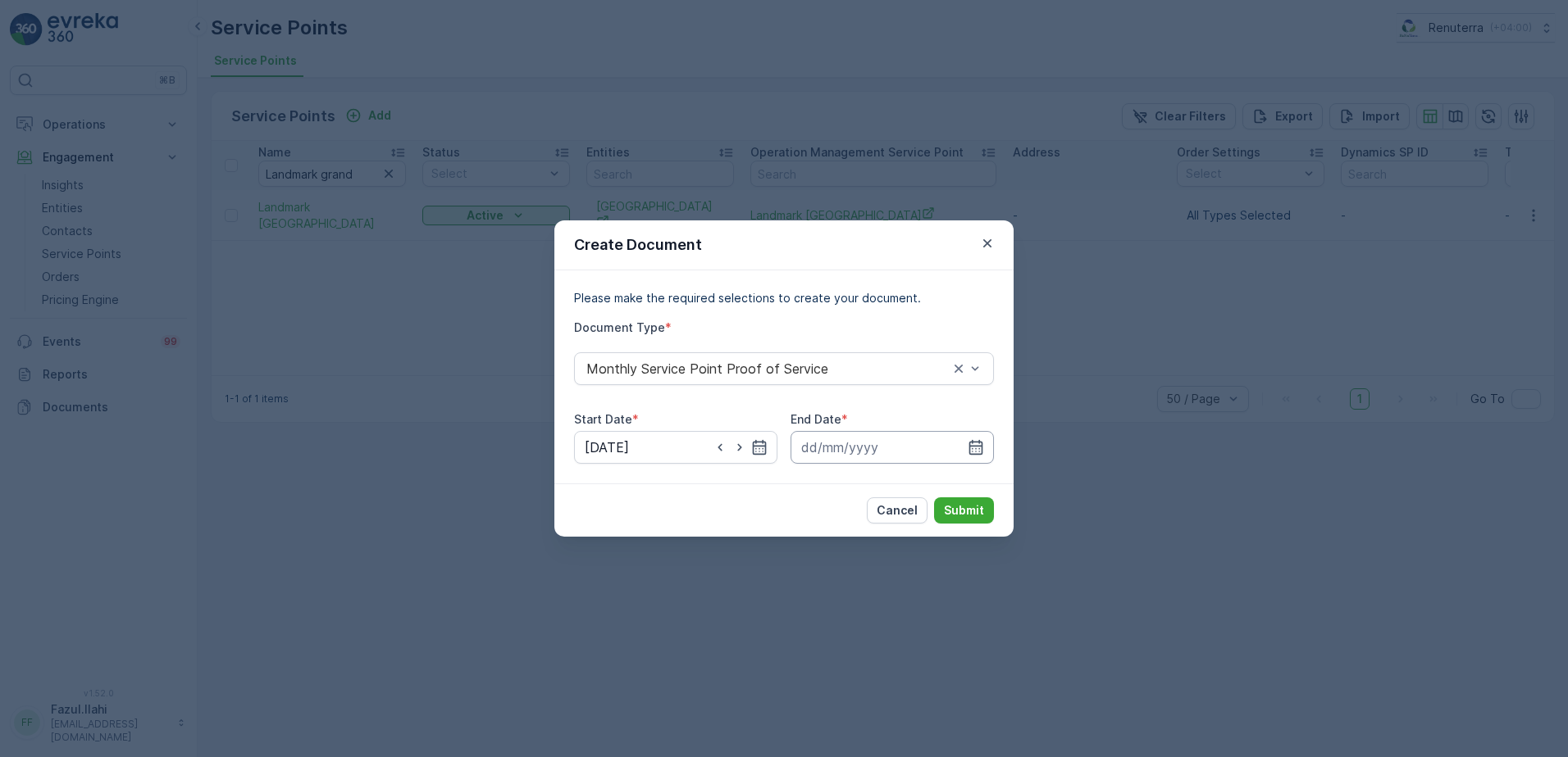
click at [986, 453] on input at bounding box center [892, 447] width 203 height 33
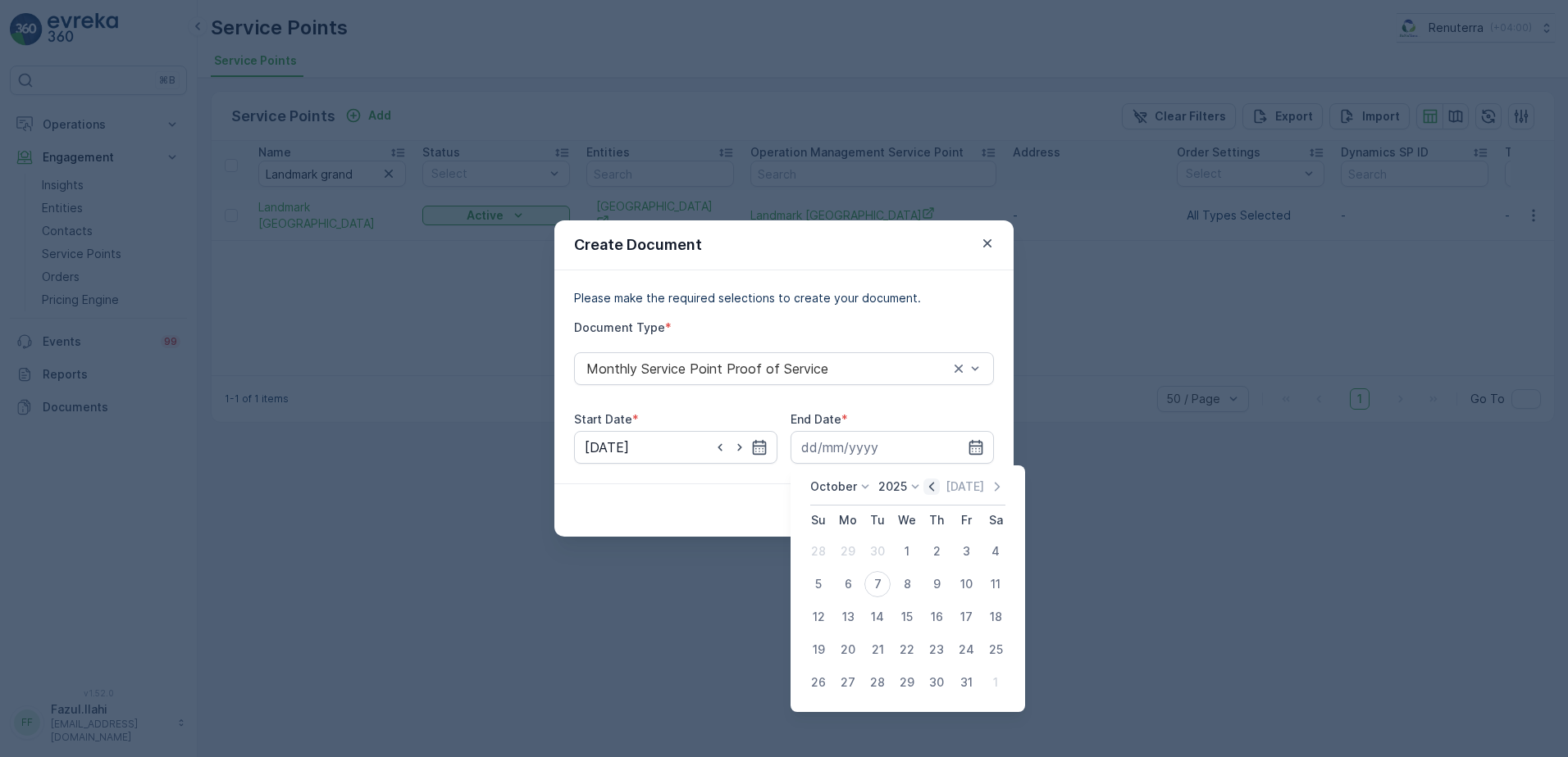
click at [939, 486] on icon "button" at bounding box center [931, 486] width 16 height 16
click at [883, 690] on div "30" at bounding box center [877, 683] width 26 height 26
type input "30.09.2025"
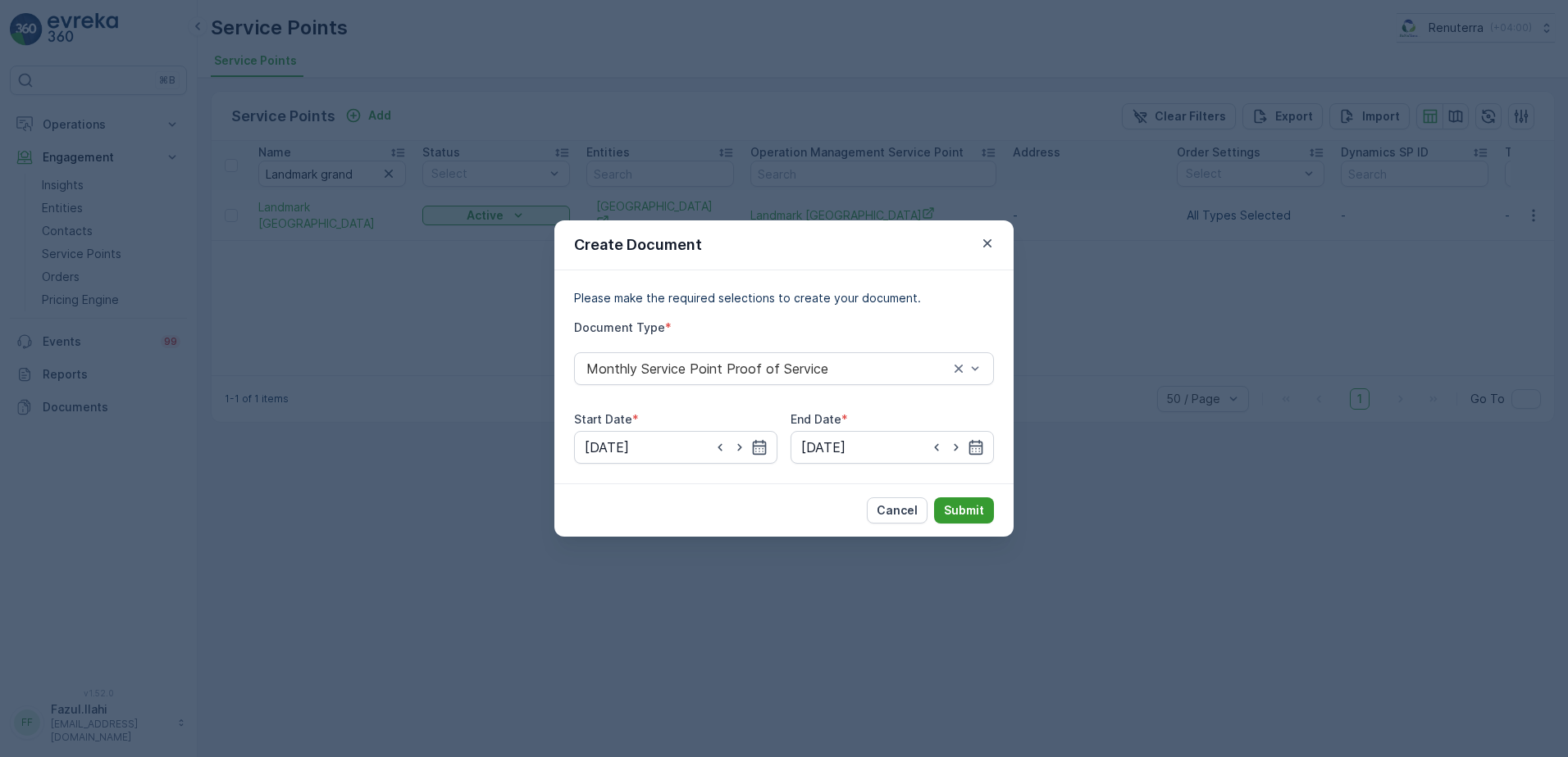
click at [970, 513] on p "Submit" at bounding box center [963, 510] width 40 height 16
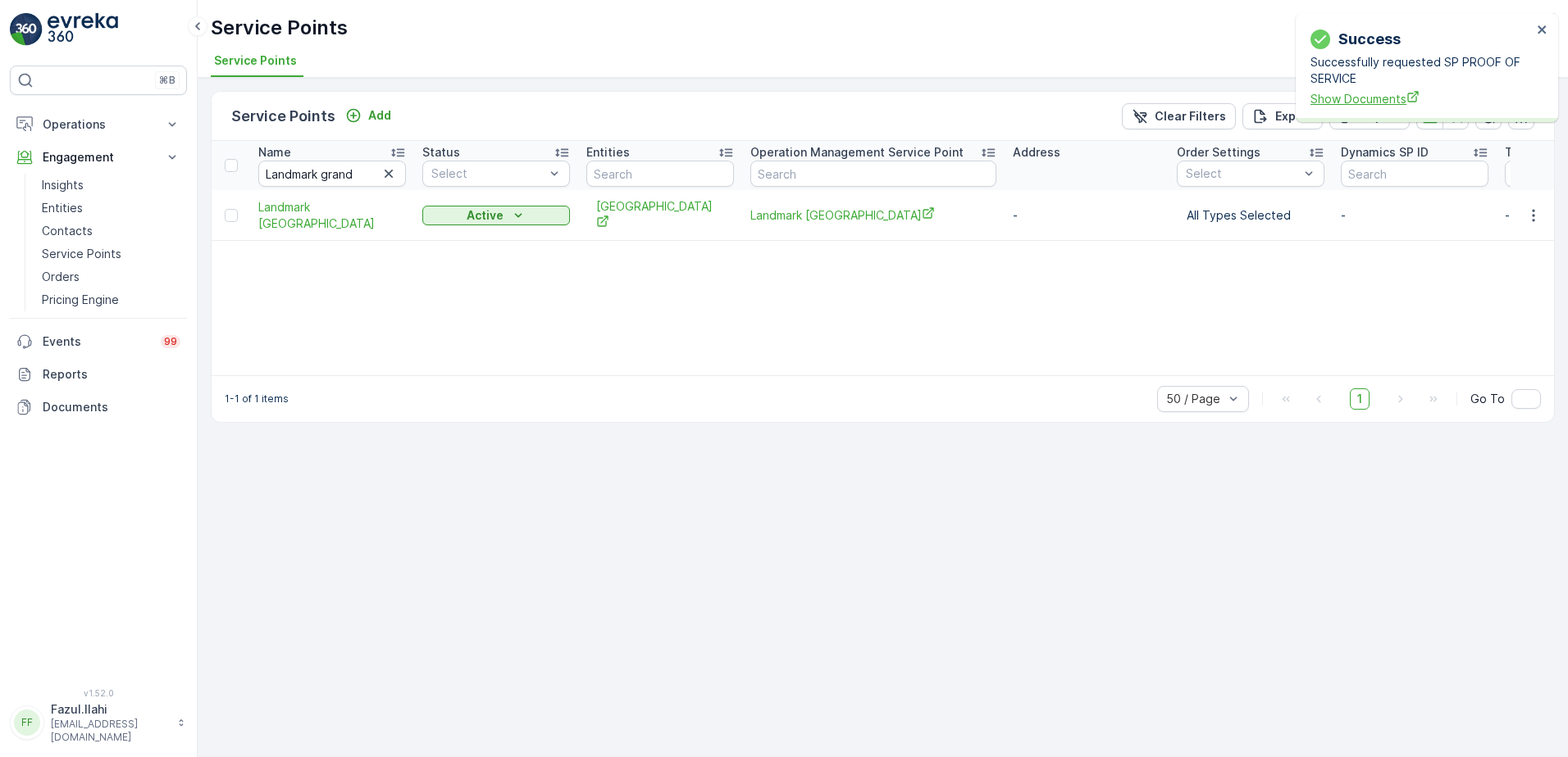
click at [1373, 100] on span "Show Documents" at bounding box center [1421, 99] width 222 height 17
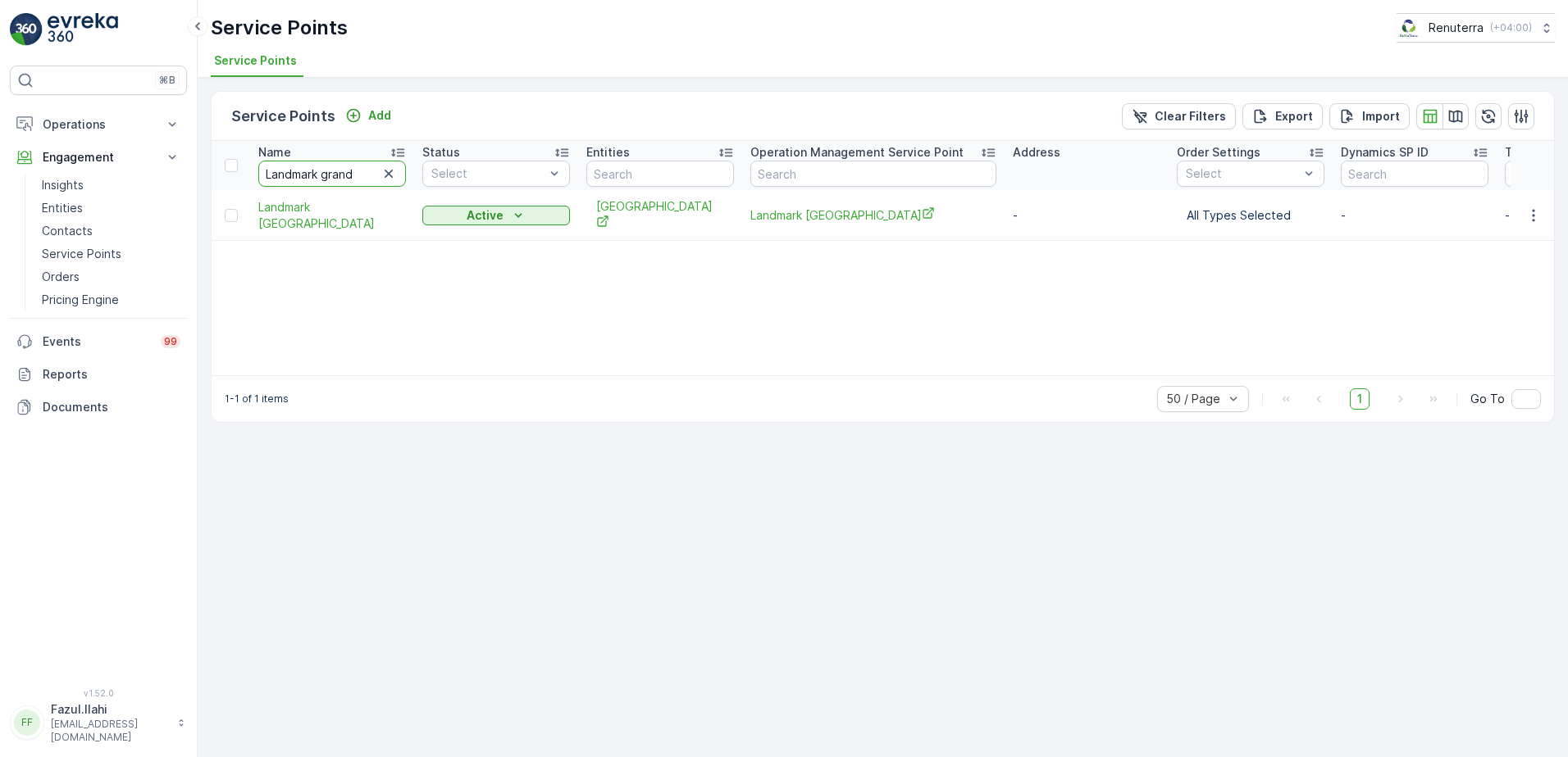
click at [331, 173] on input "Landmark grand" at bounding box center [332, 173] width 147 height 26
type input "Motor"
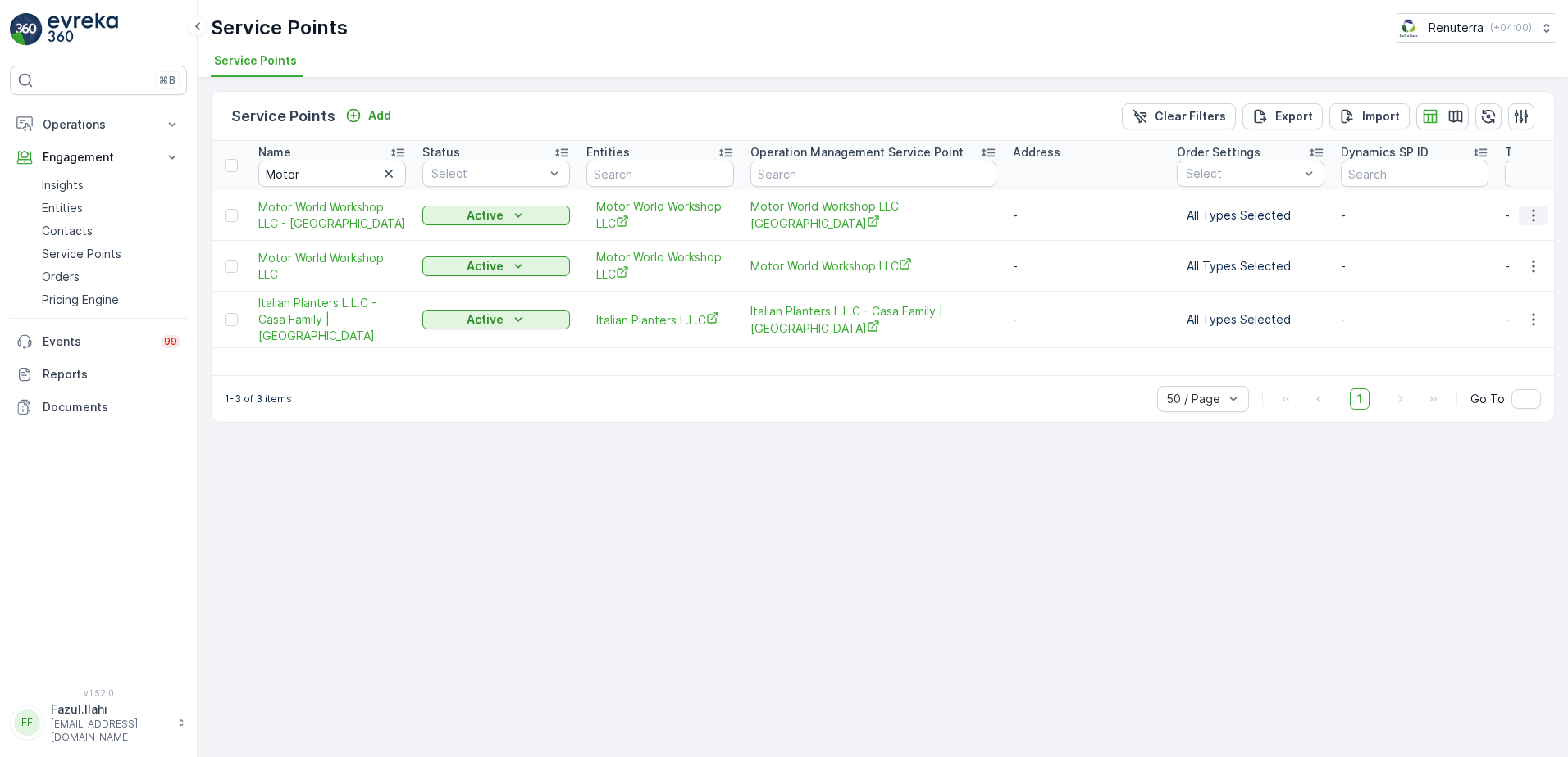
click at [1539, 217] on icon "button" at bounding box center [1532, 215] width 16 height 16
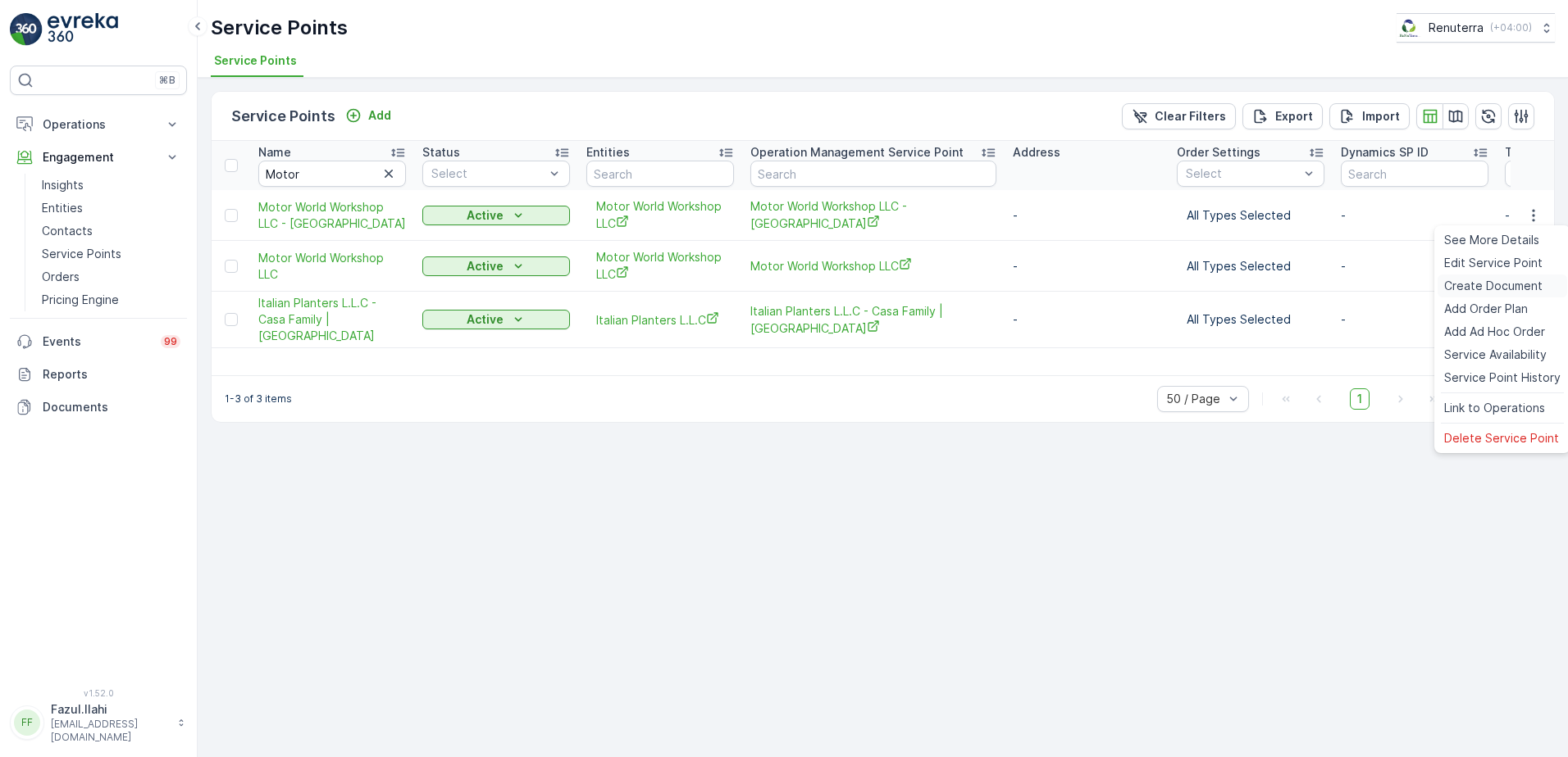
click at [1498, 288] on span "Create Document" at bounding box center [1493, 285] width 98 height 16
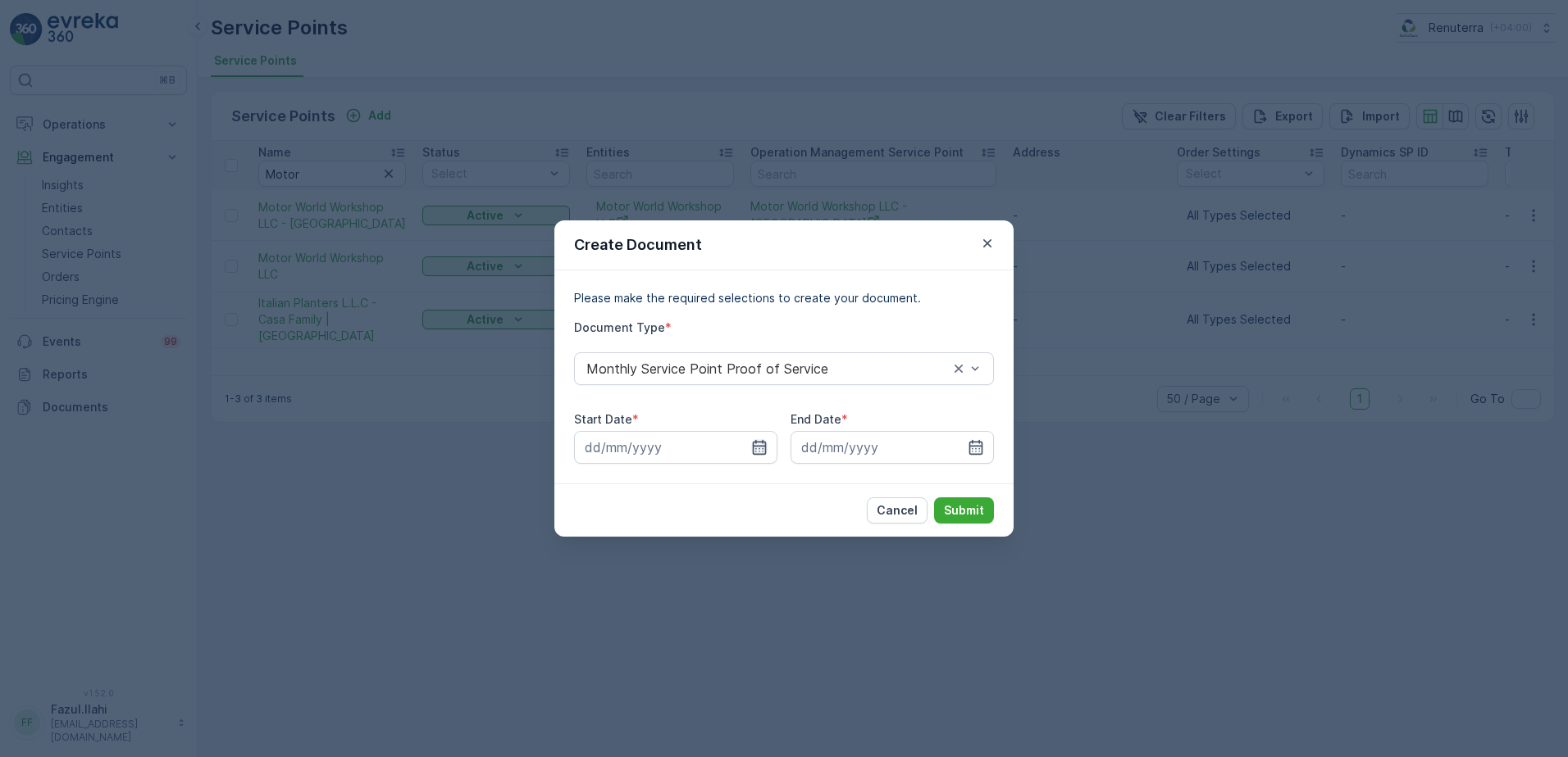
click at [763, 443] on icon "button" at bounding box center [760, 447] width 14 height 14
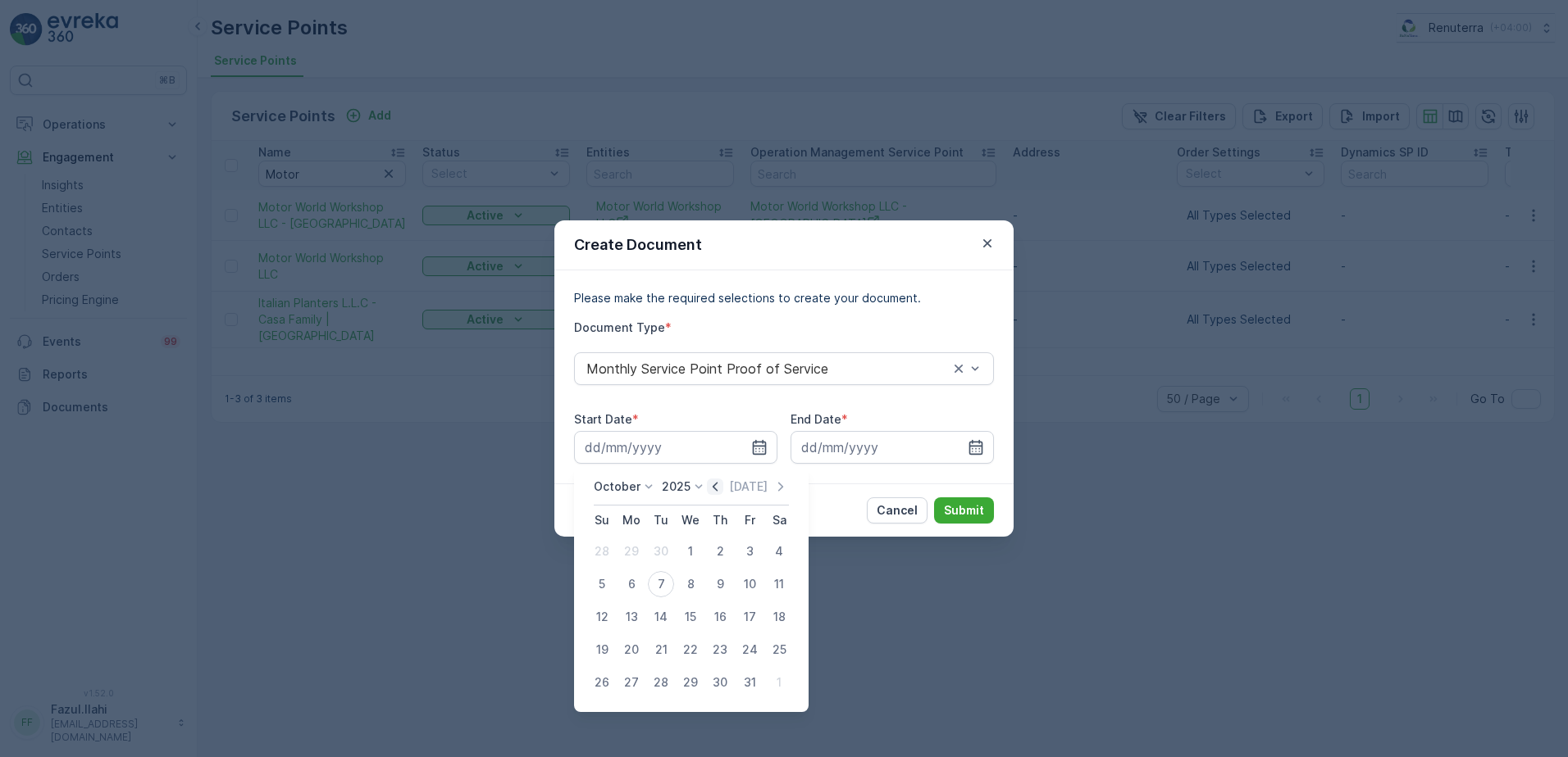
click at [716, 487] on icon "button" at bounding box center [714, 486] width 16 height 16
click at [628, 554] on div "1" at bounding box center [631, 551] width 26 height 26
type input "01.09.2025"
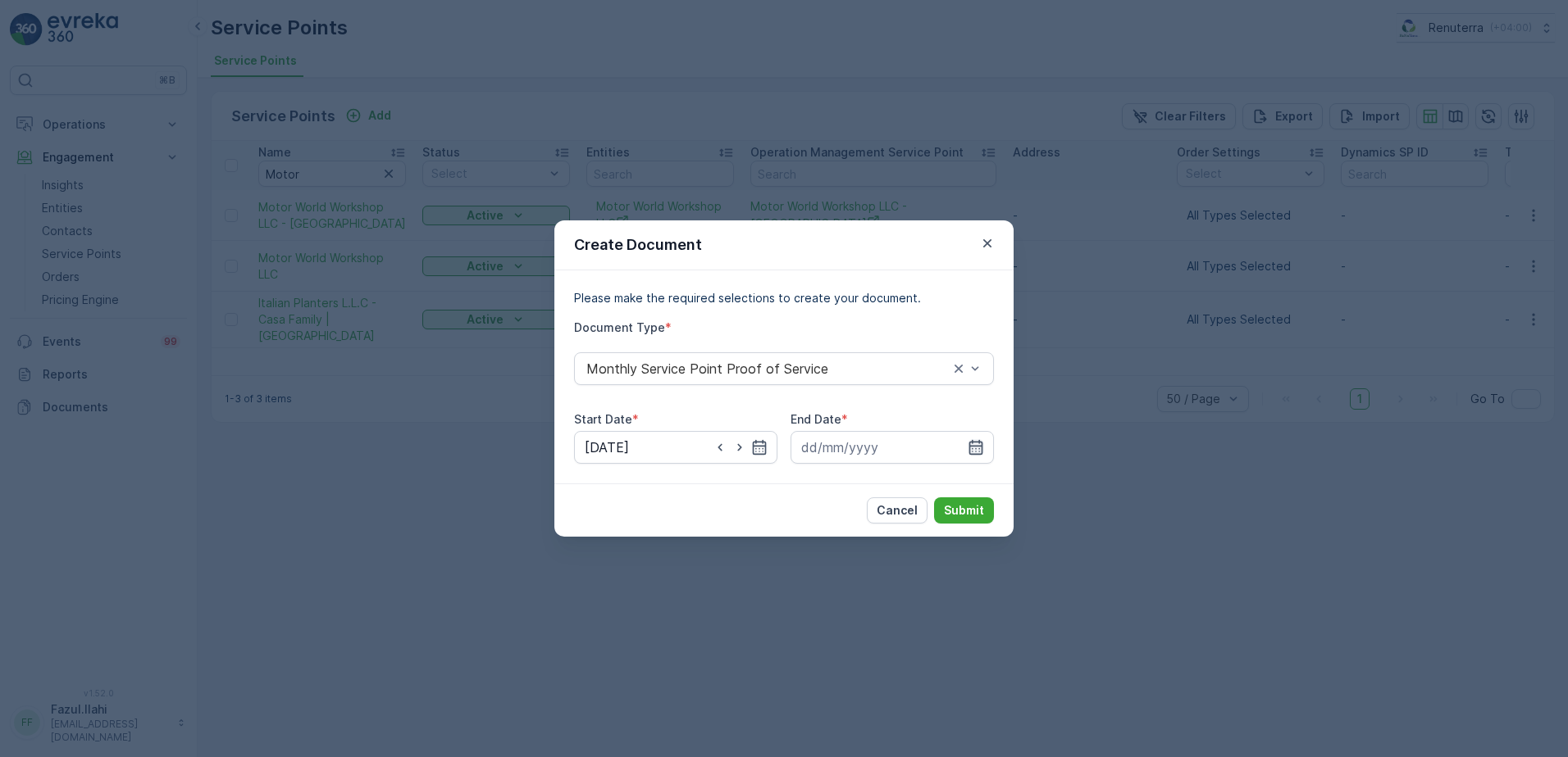
click at [971, 447] on icon "button" at bounding box center [976, 447] width 14 height 14
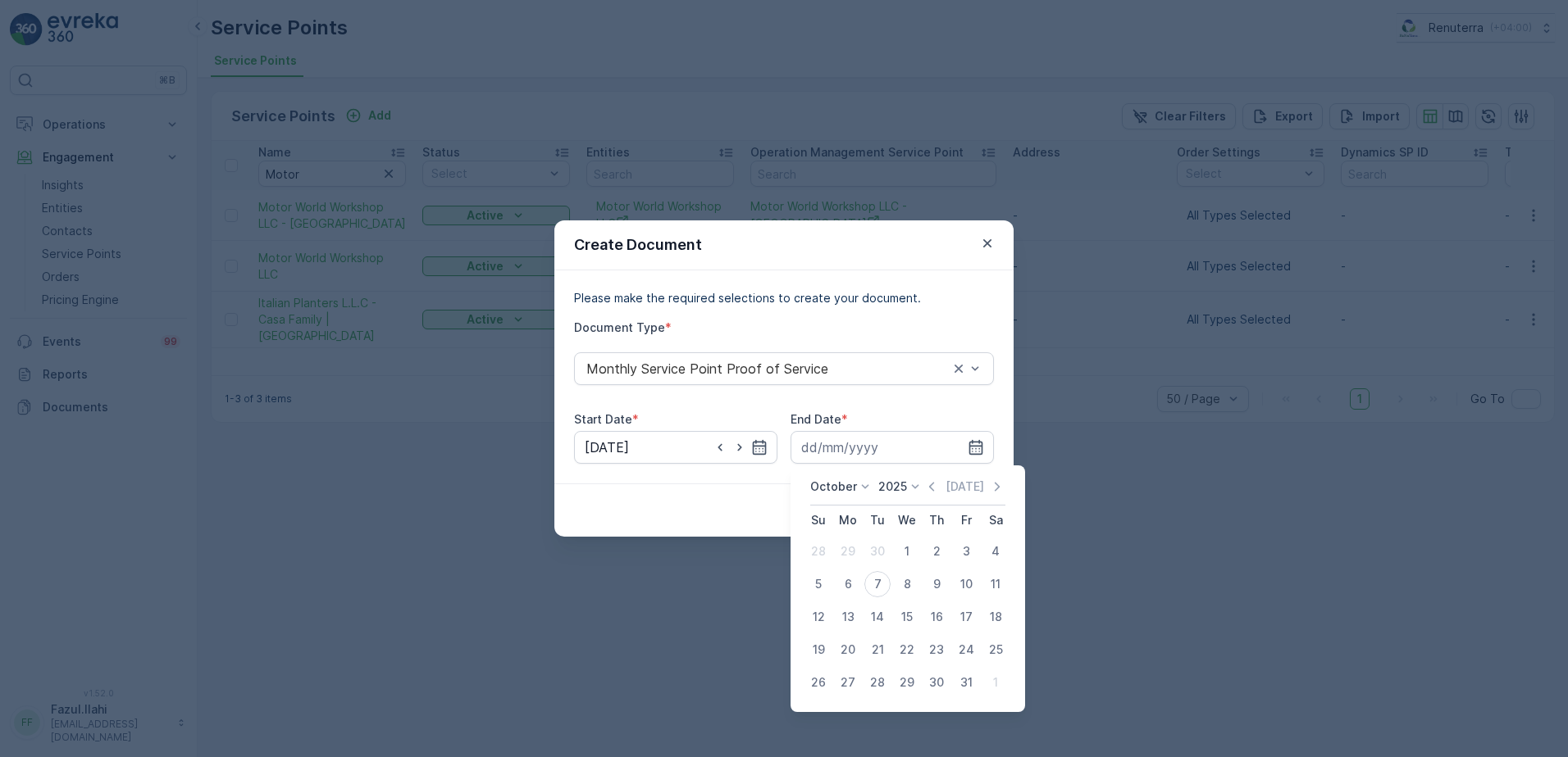
click at [929, 484] on icon "button" at bounding box center [931, 486] width 16 height 16
click at [878, 683] on div "30" at bounding box center [877, 683] width 26 height 26
type input "30.09.2025"
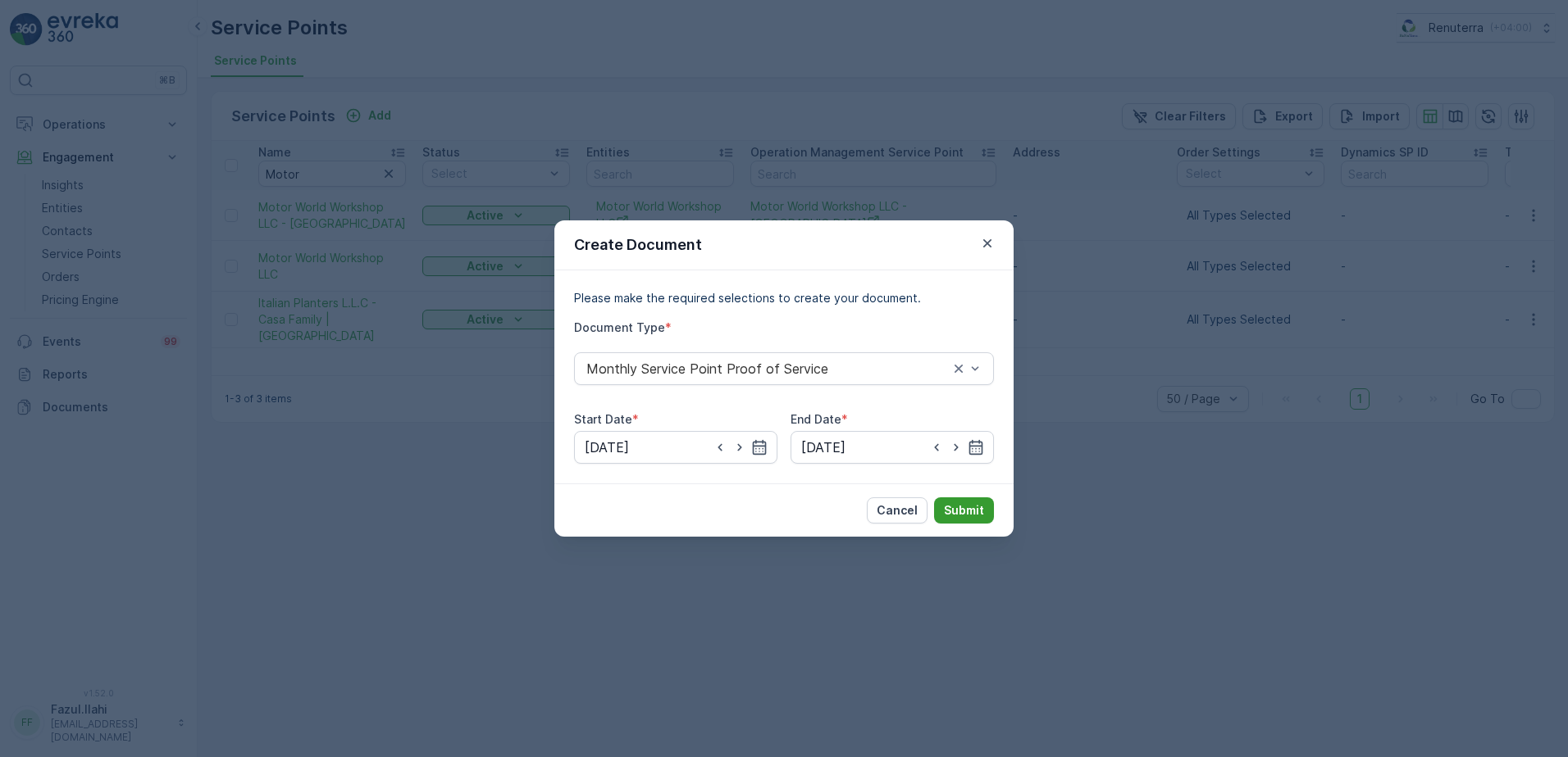
click at [961, 507] on p "Submit" at bounding box center [963, 510] width 40 height 16
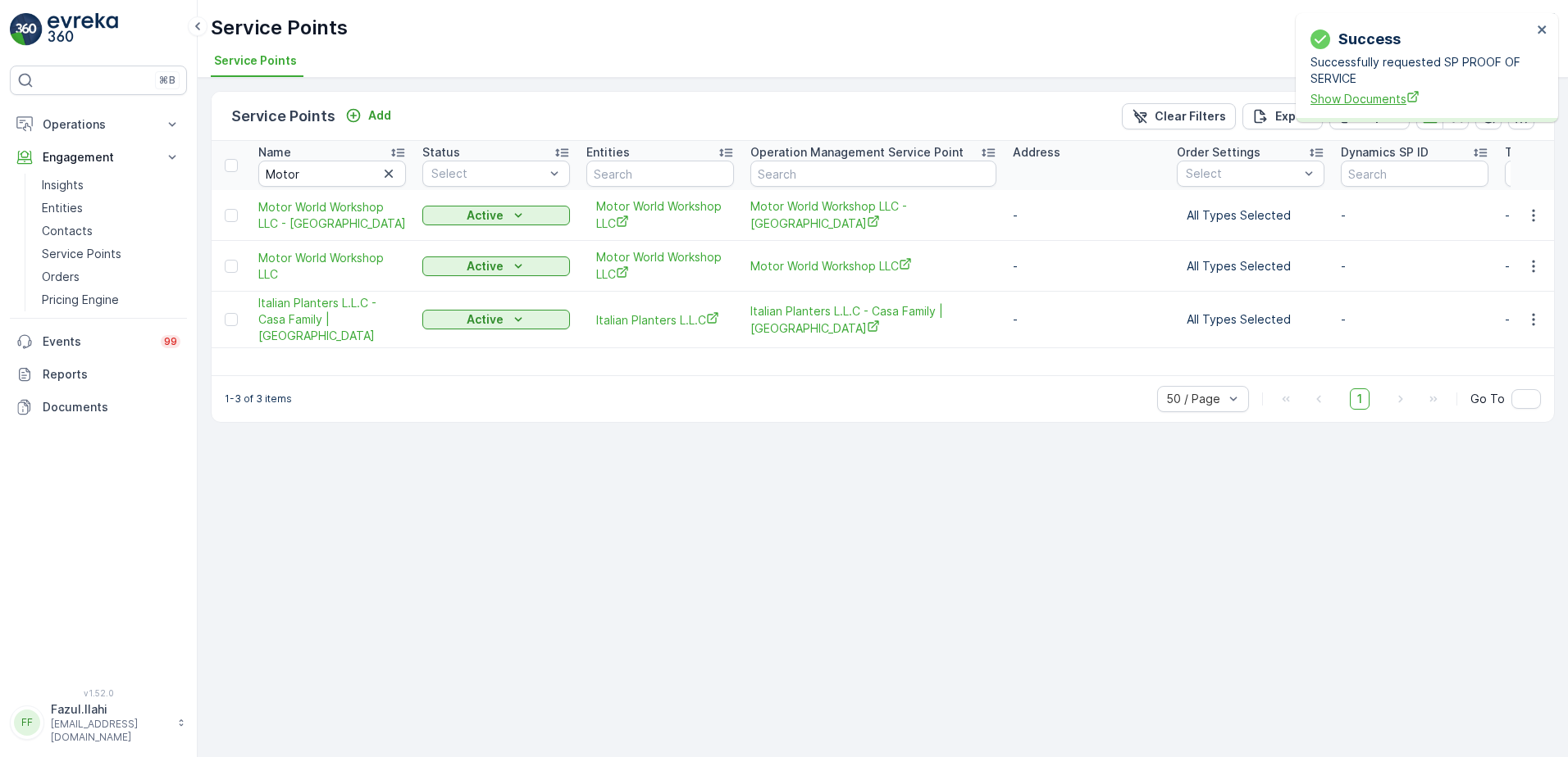
click at [1348, 95] on span "Show Documents" at bounding box center [1421, 99] width 222 height 17
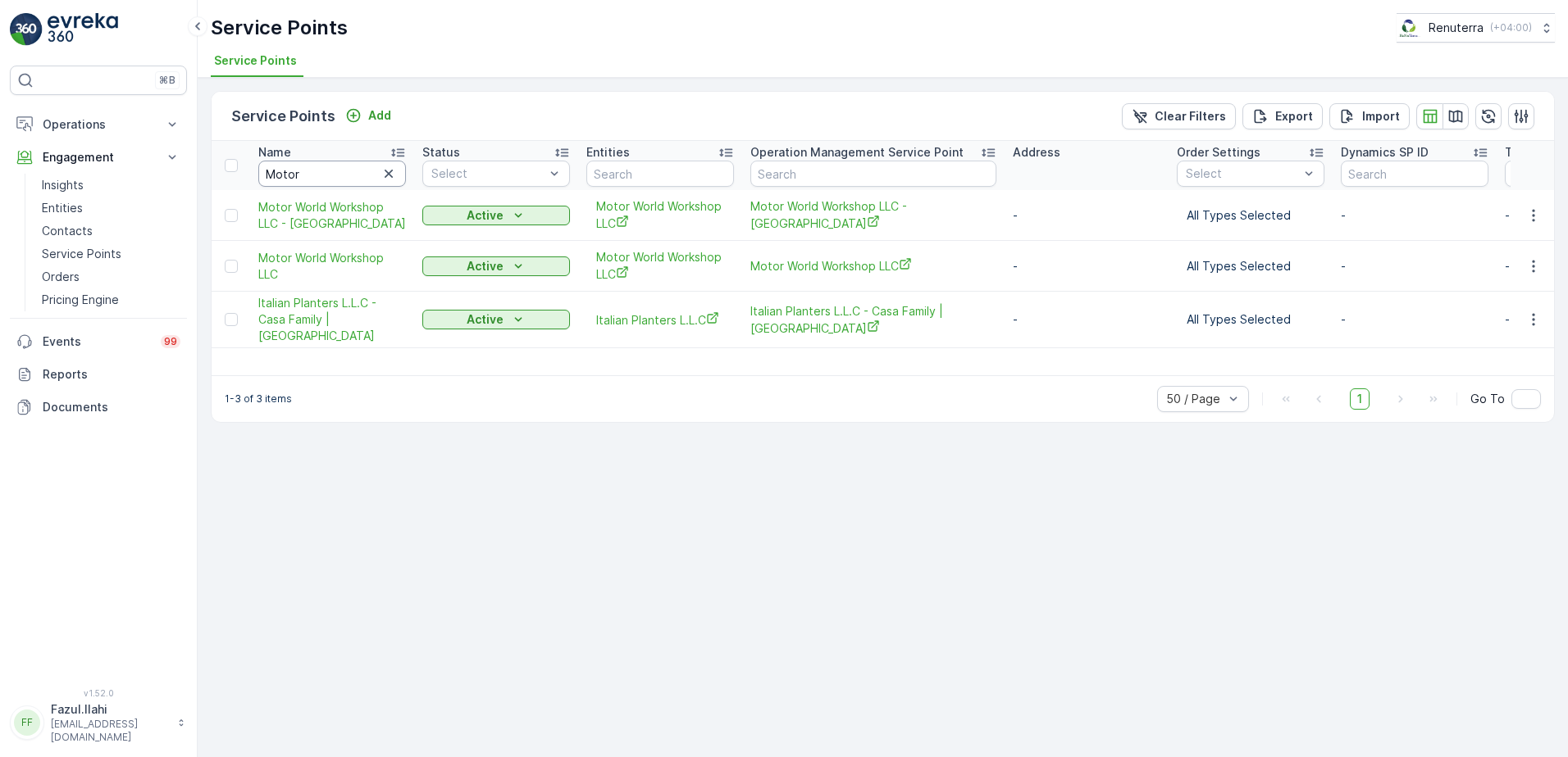
click at [333, 175] on input "Motor" at bounding box center [332, 173] width 147 height 26
type input "Landmark"
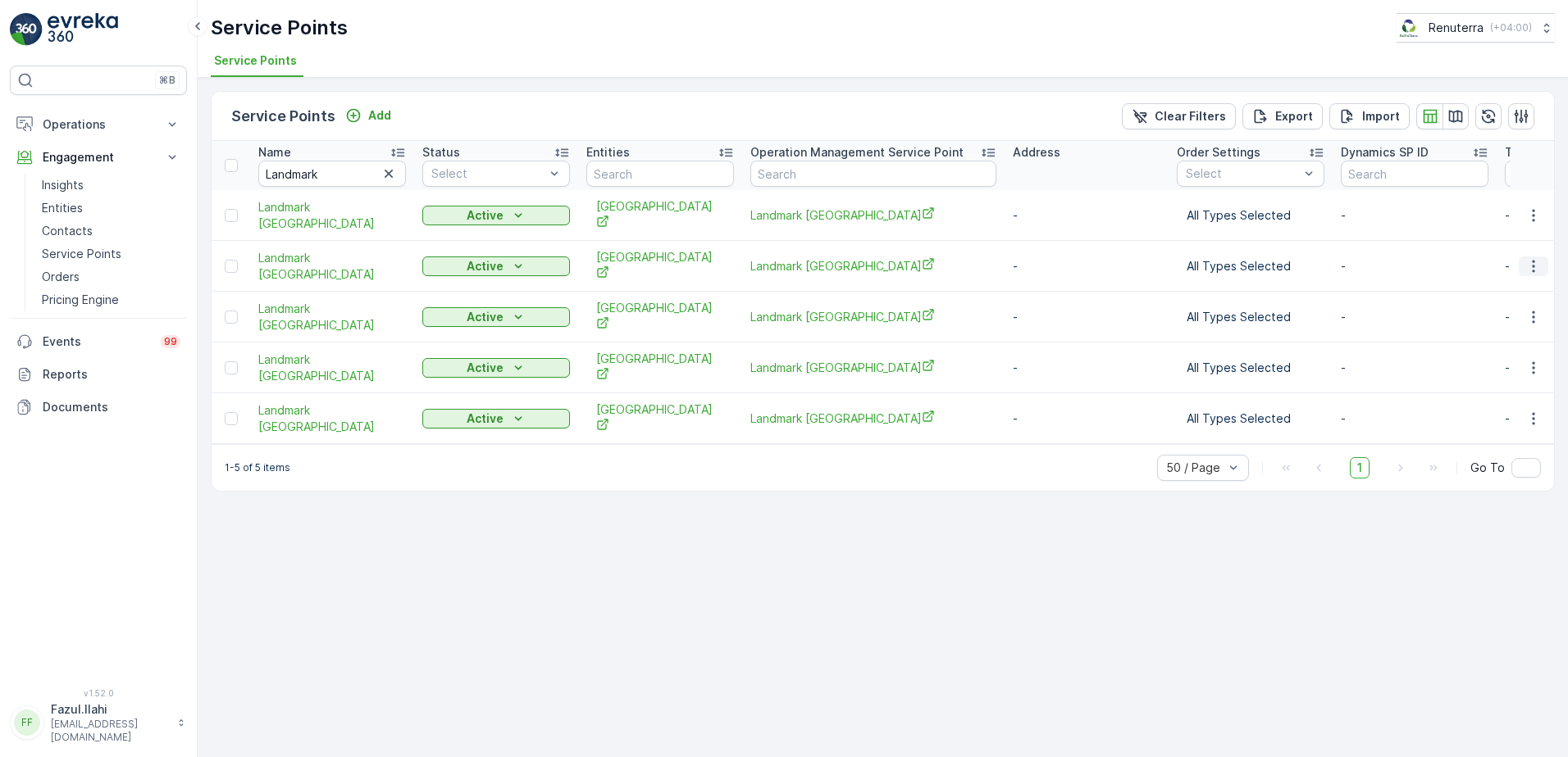
click at [1540, 258] on icon "button" at bounding box center [1532, 266] width 16 height 16
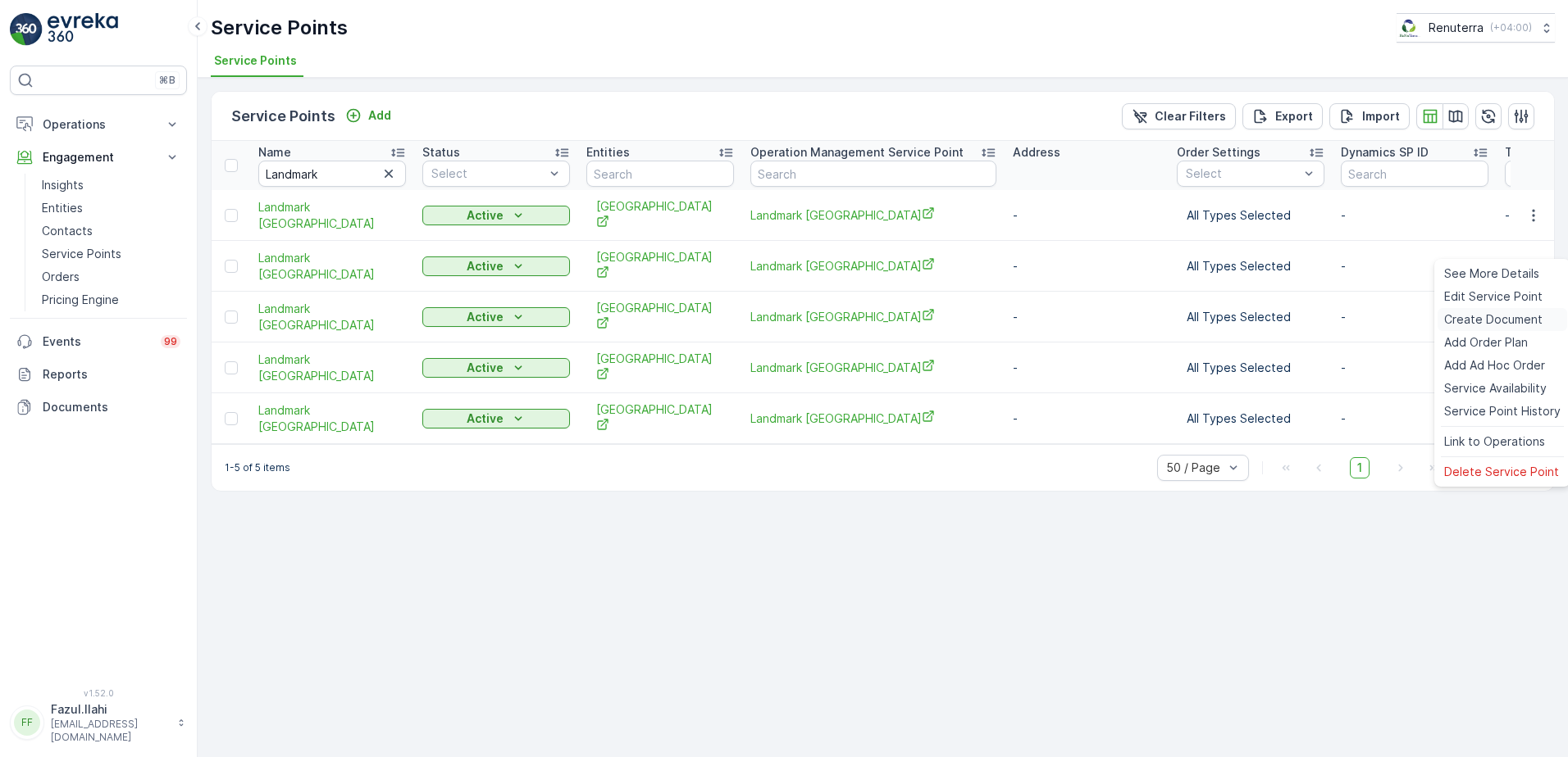
click at [1500, 312] on span "Create Document" at bounding box center [1493, 319] width 98 height 16
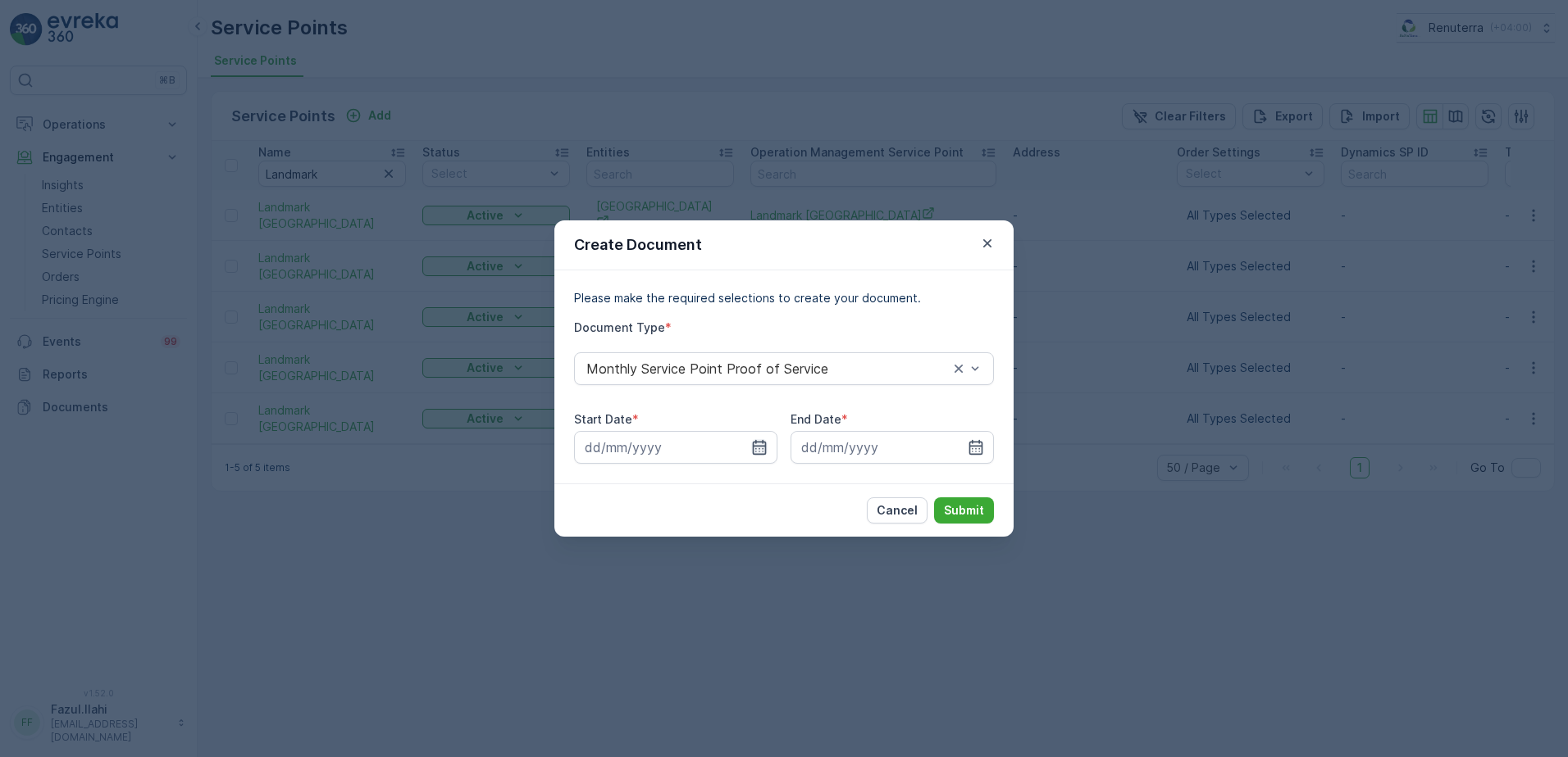
click at [757, 444] on icon "button" at bounding box center [759, 447] width 16 height 16
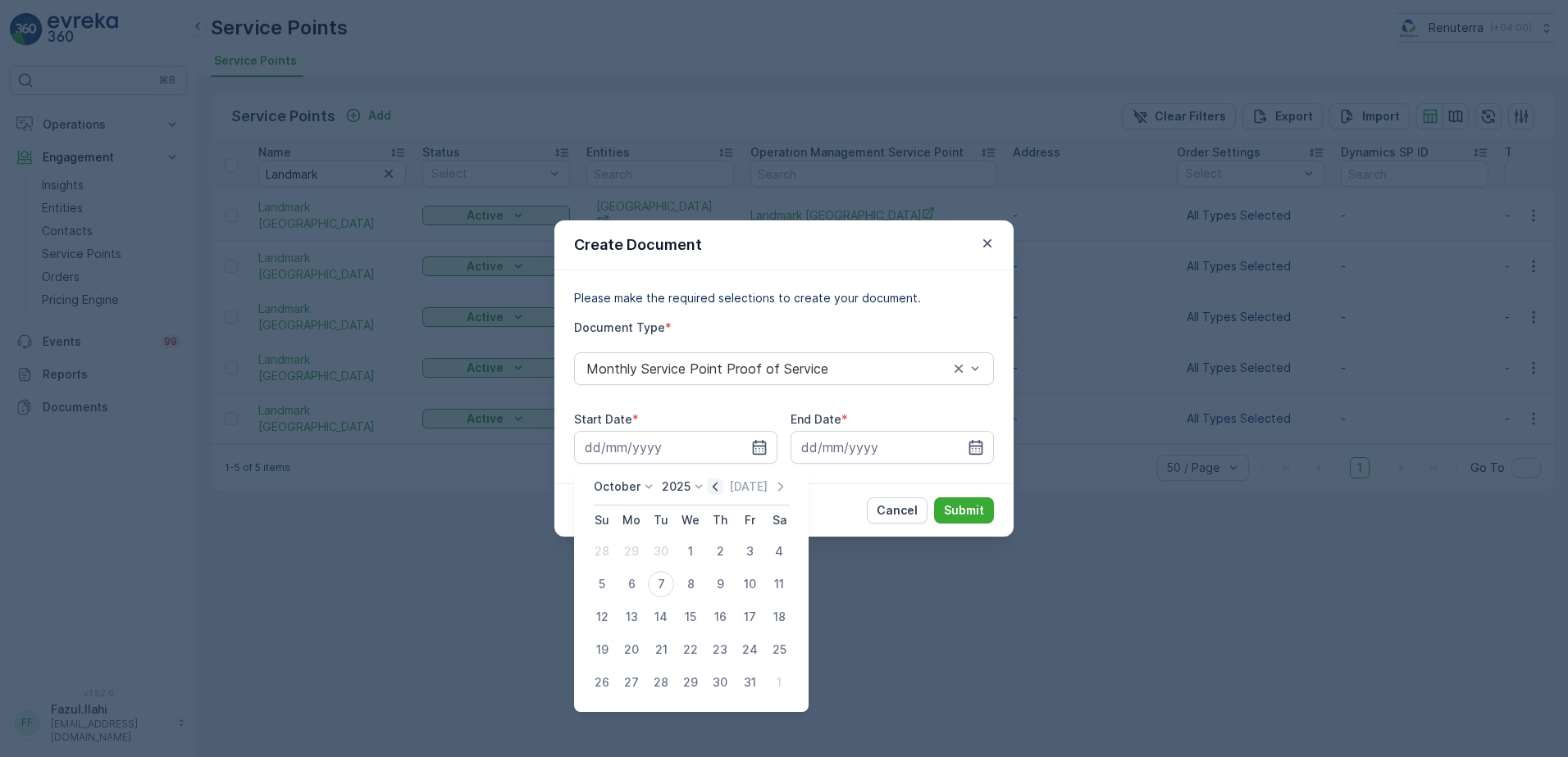
click at [722, 486] on icon "button" at bounding box center [714, 486] width 16 height 16
click at [625, 552] on div "1" at bounding box center [631, 551] width 26 height 26
type input "01.09.2025"
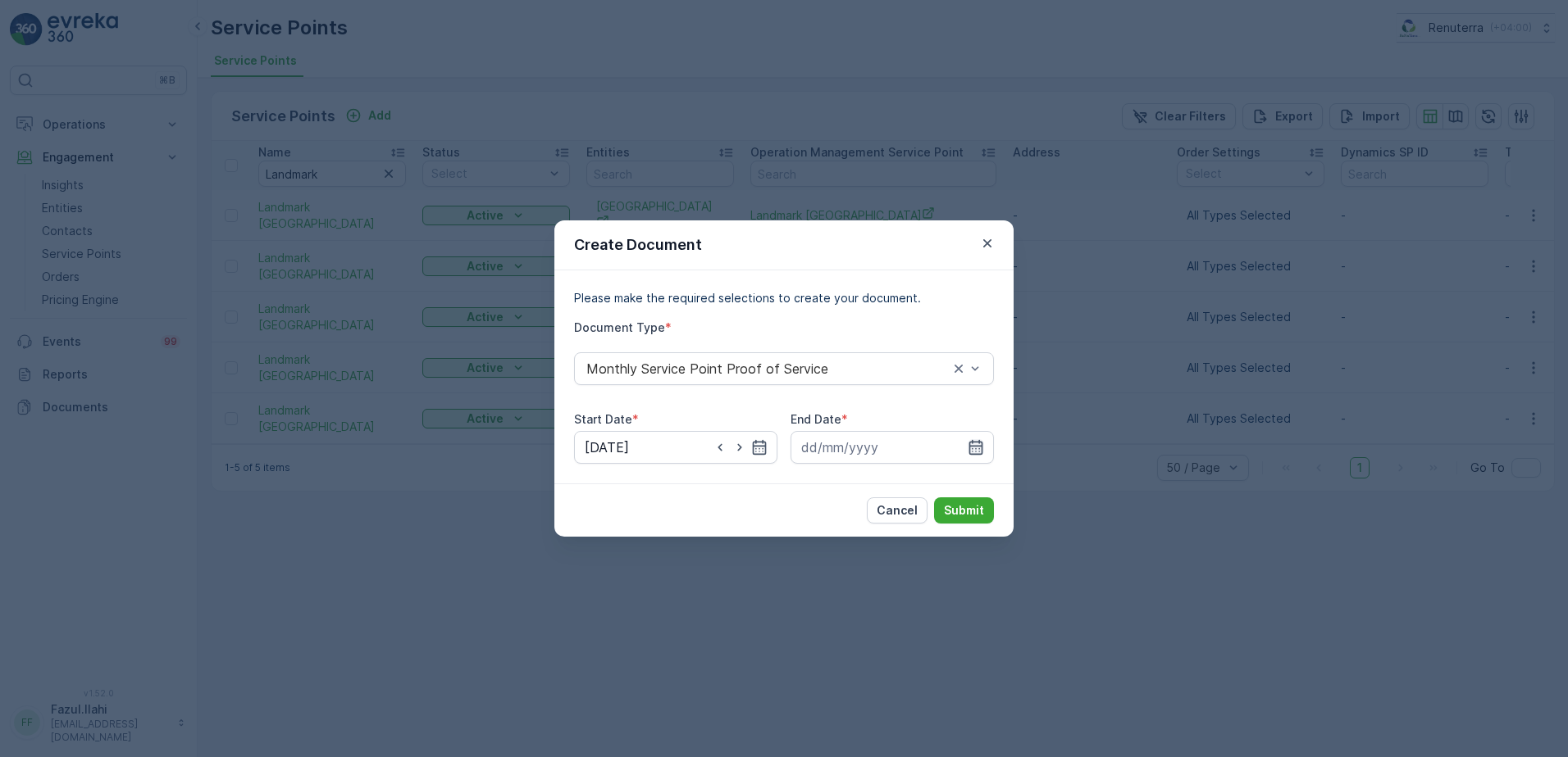
click at [975, 450] on icon "button" at bounding box center [975, 447] width 16 height 16
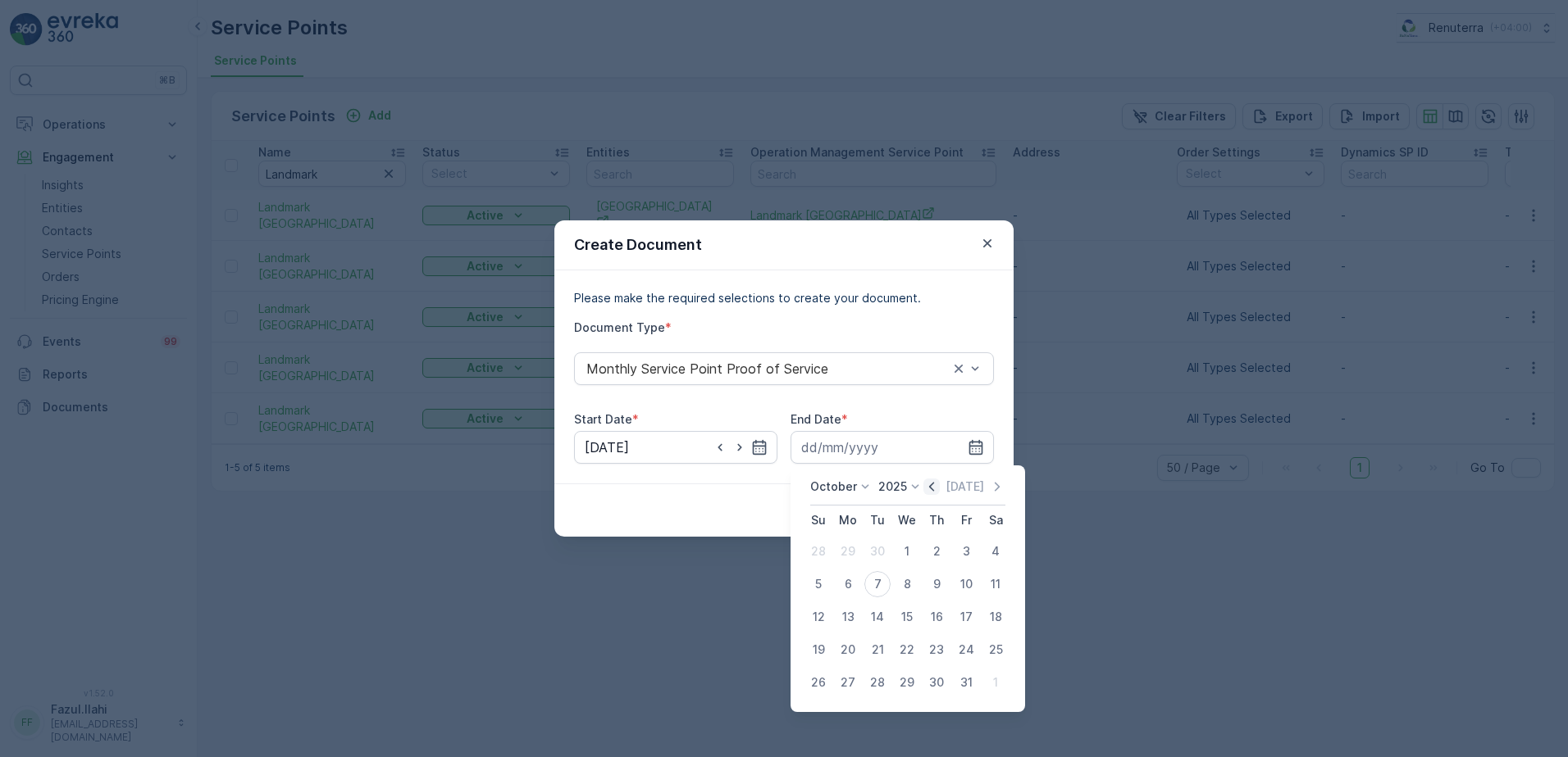
click at [929, 488] on icon "button" at bounding box center [931, 486] width 16 height 16
click at [880, 682] on div "30" at bounding box center [877, 683] width 26 height 26
type input "30.09.2025"
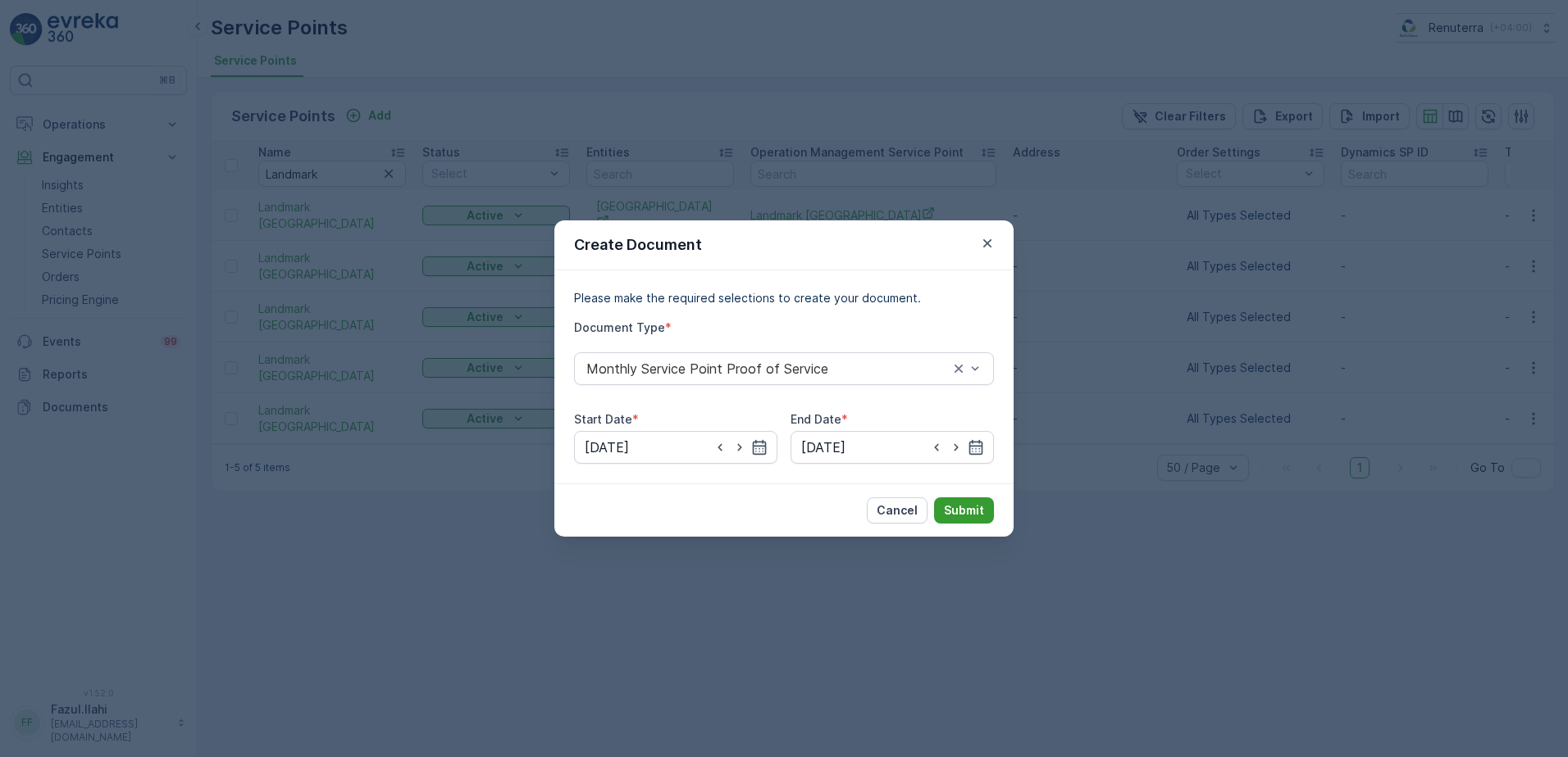
click at [976, 507] on p "Submit" at bounding box center [963, 510] width 40 height 16
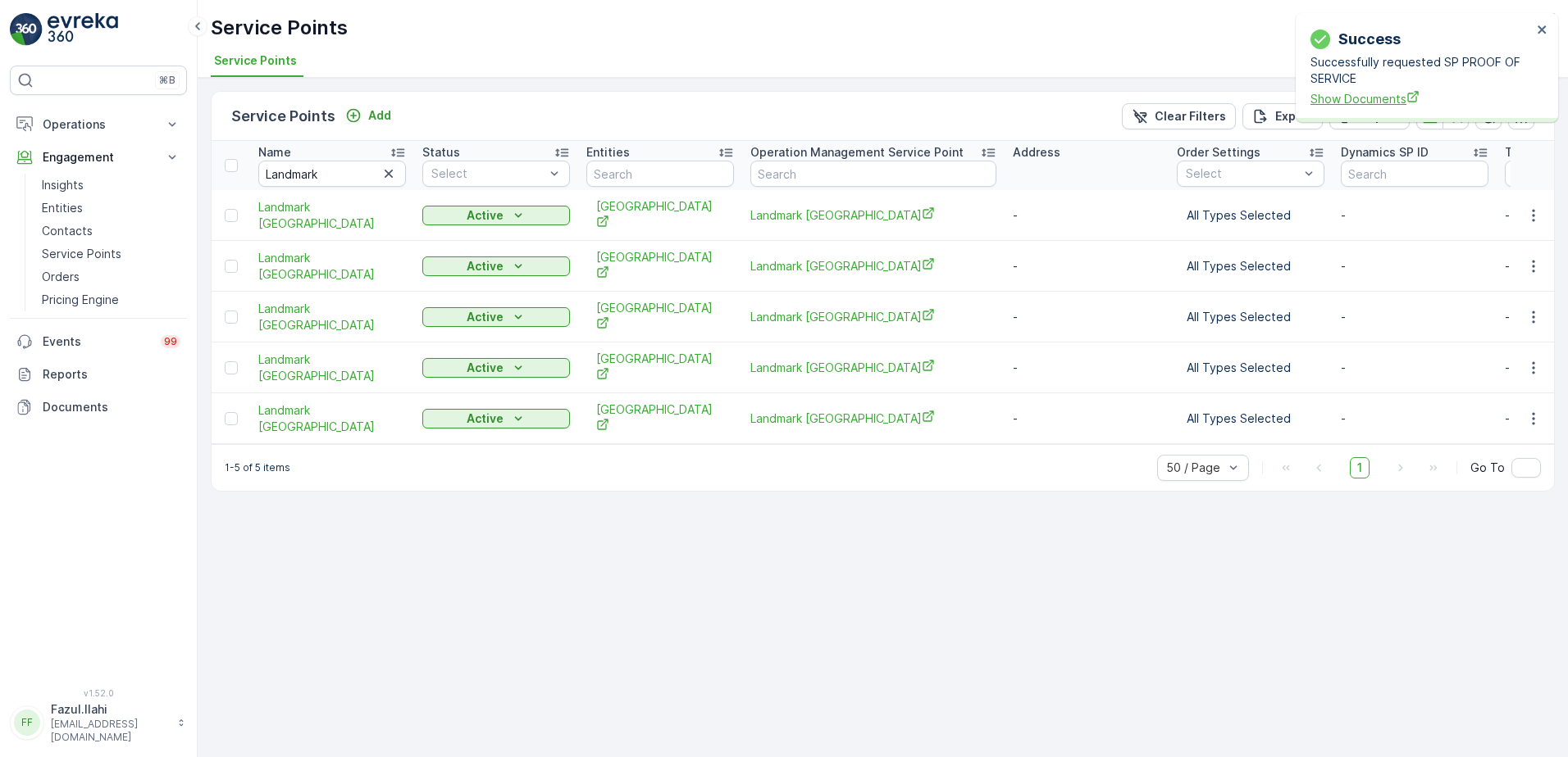
click at [1367, 96] on span "Show Documents" at bounding box center [1421, 99] width 222 height 17
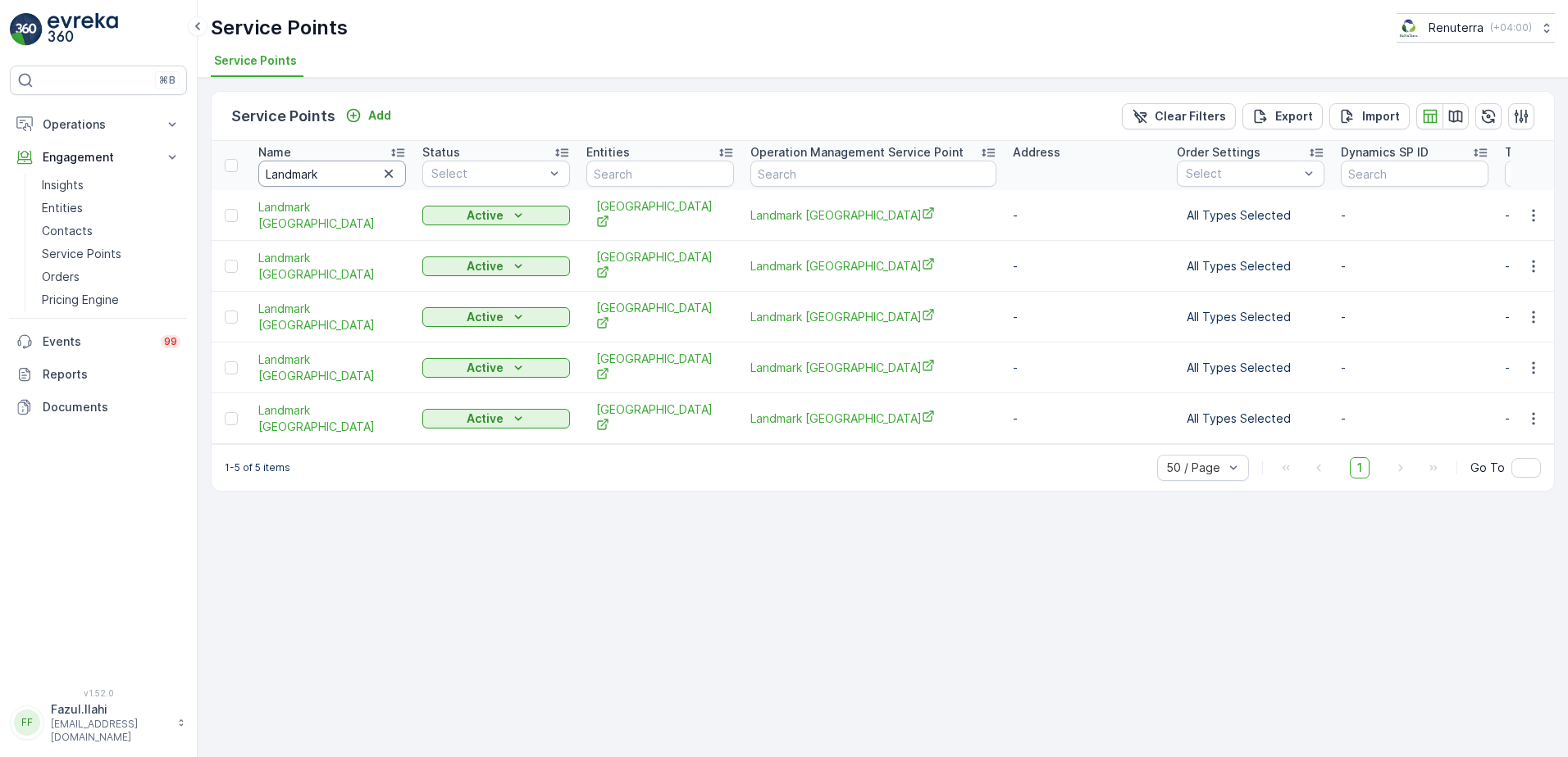
click at [346, 175] on input "Landmark" at bounding box center [332, 173] width 147 height 26
type input "Lejumon"
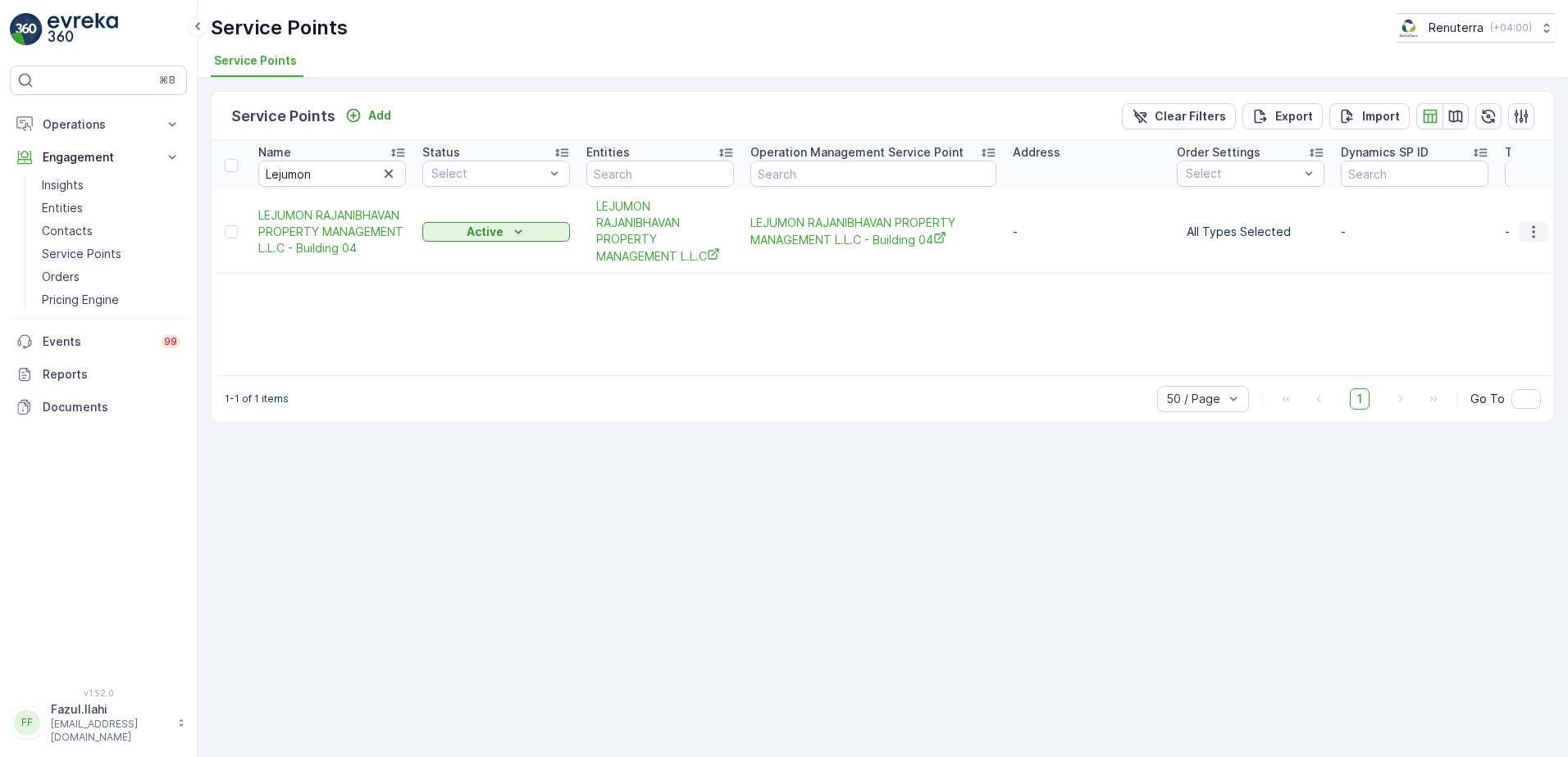
click at [1528, 228] on icon "button" at bounding box center [1532, 232] width 16 height 16
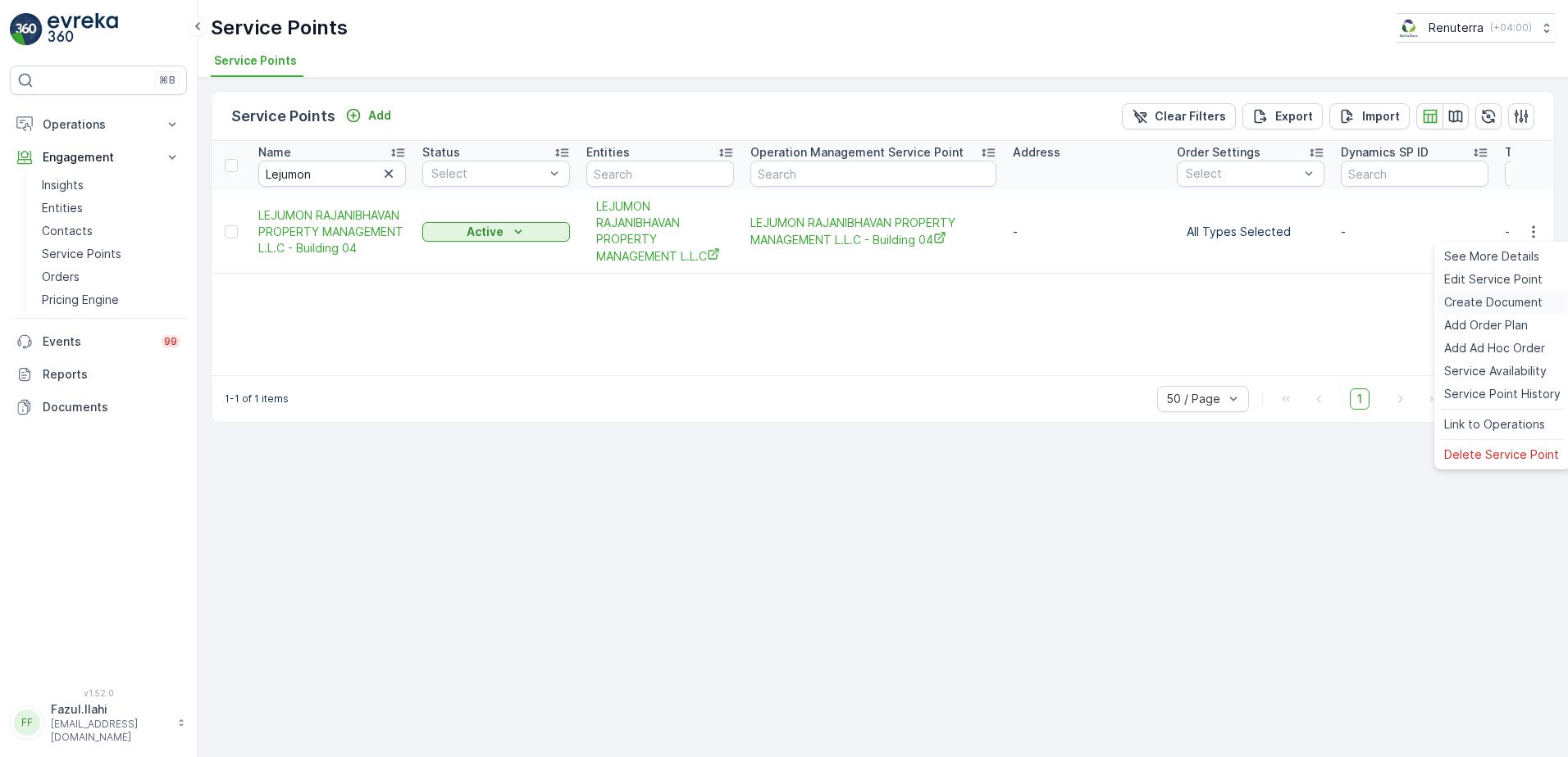
click at [1483, 300] on span "Create Document" at bounding box center [1493, 302] width 98 height 16
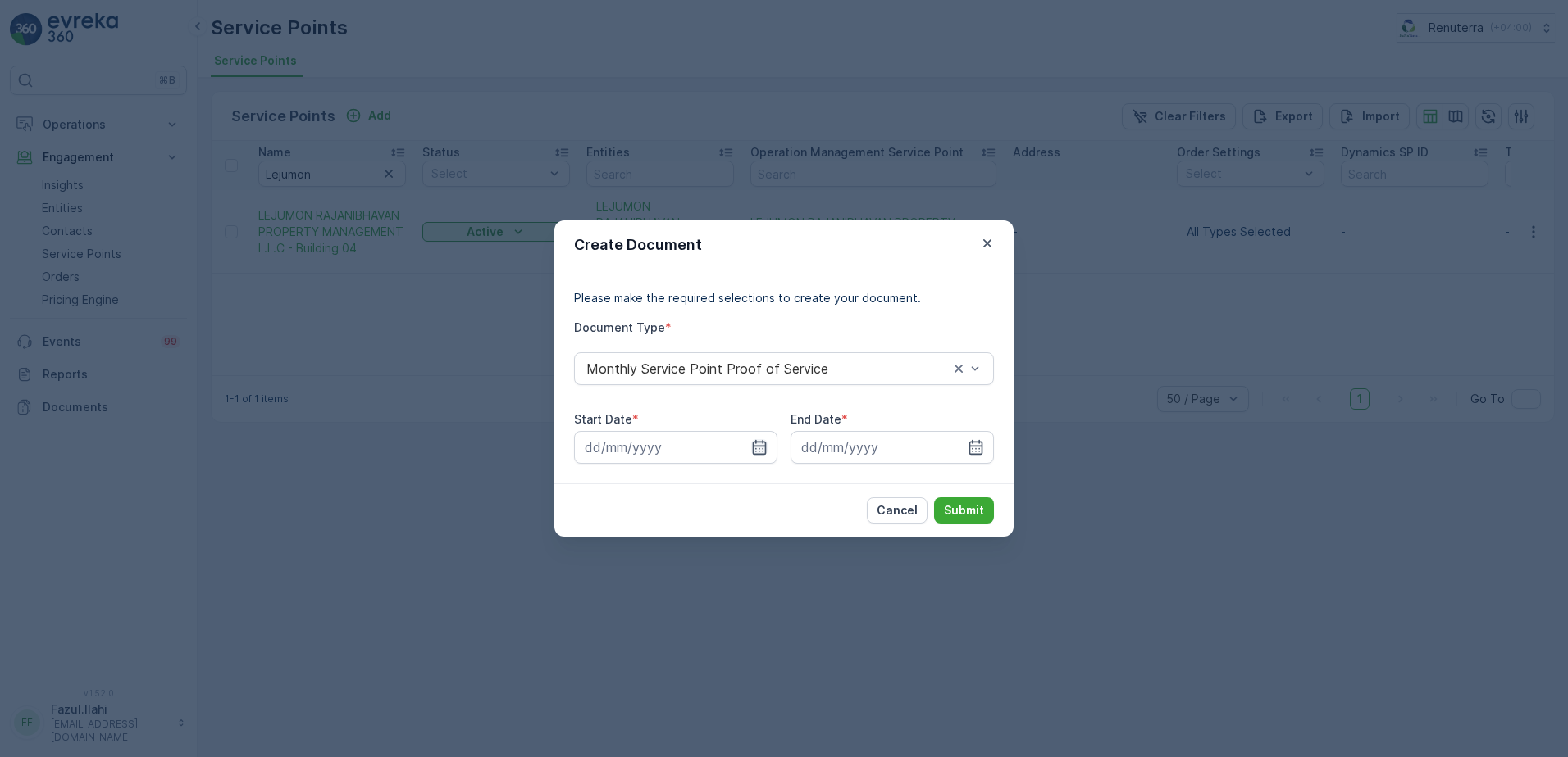
click at [766, 445] on icon "button" at bounding box center [760, 447] width 14 height 14
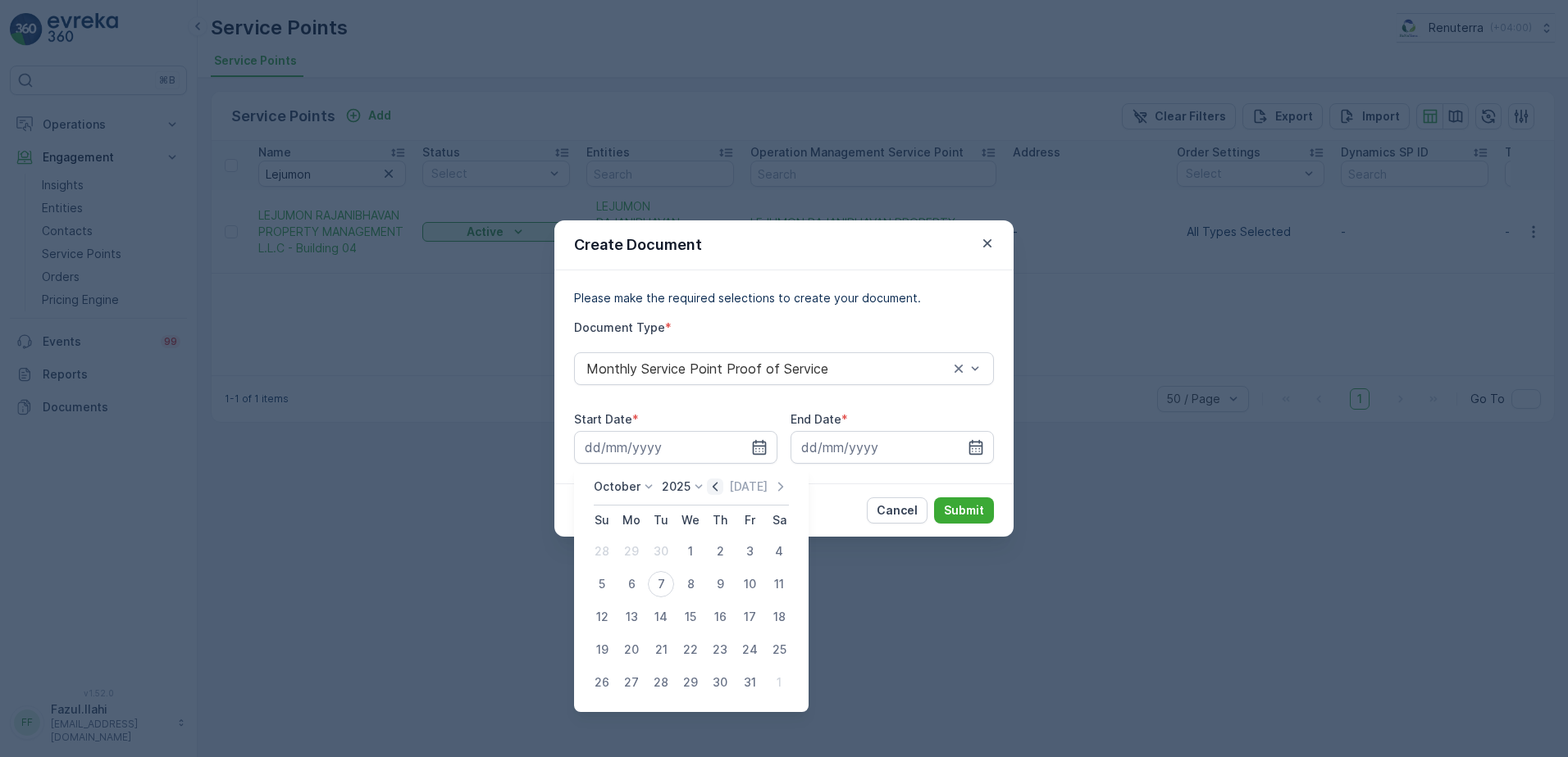
click at [716, 491] on icon "button" at bounding box center [714, 486] width 16 height 16
click at [634, 551] on div "1" at bounding box center [631, 551] width 26 height 26
type input "01.09.2025"
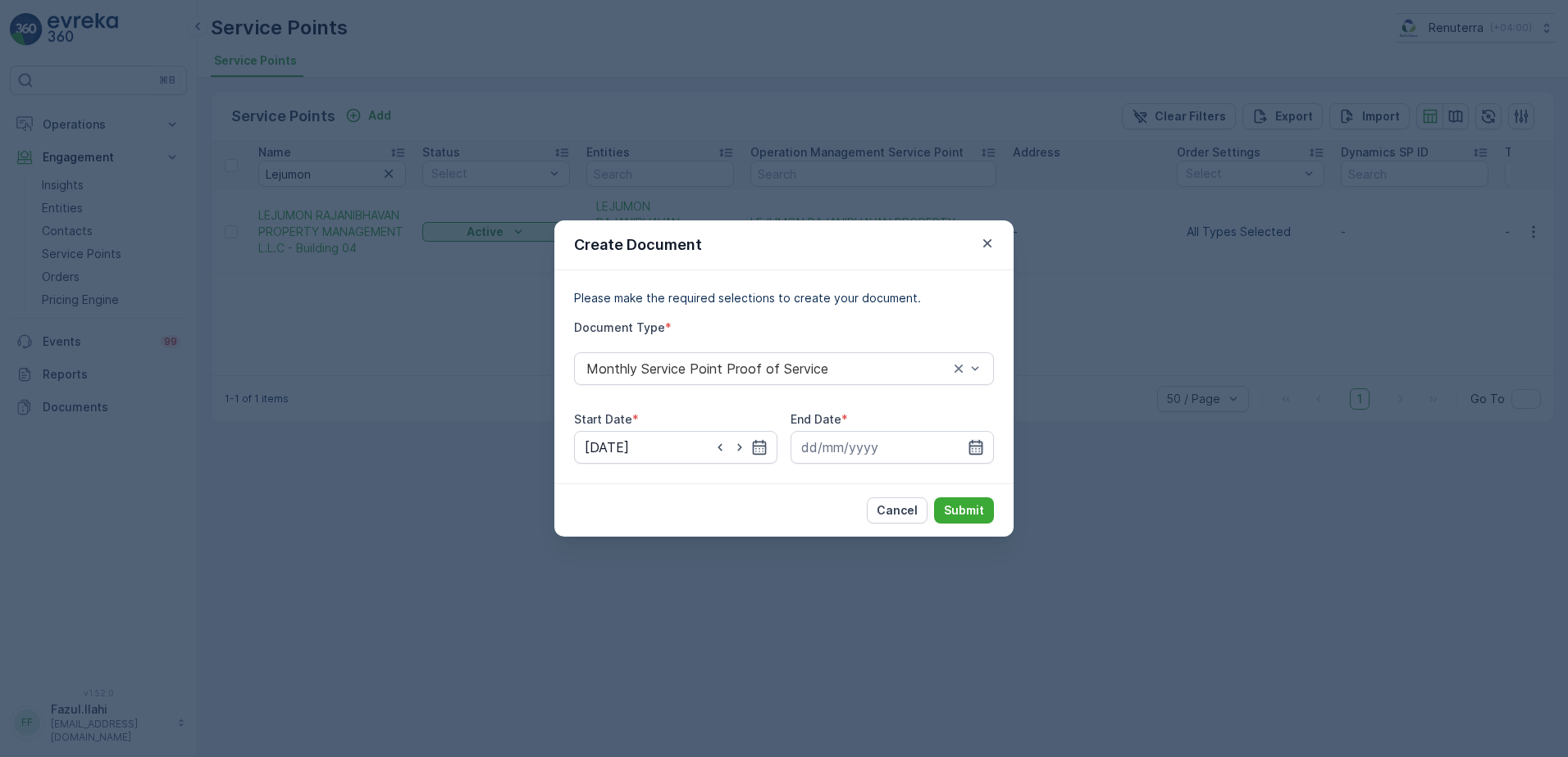
click at [975, 450] on icon "button" at bounding box center [975, 447] width 16 height 16
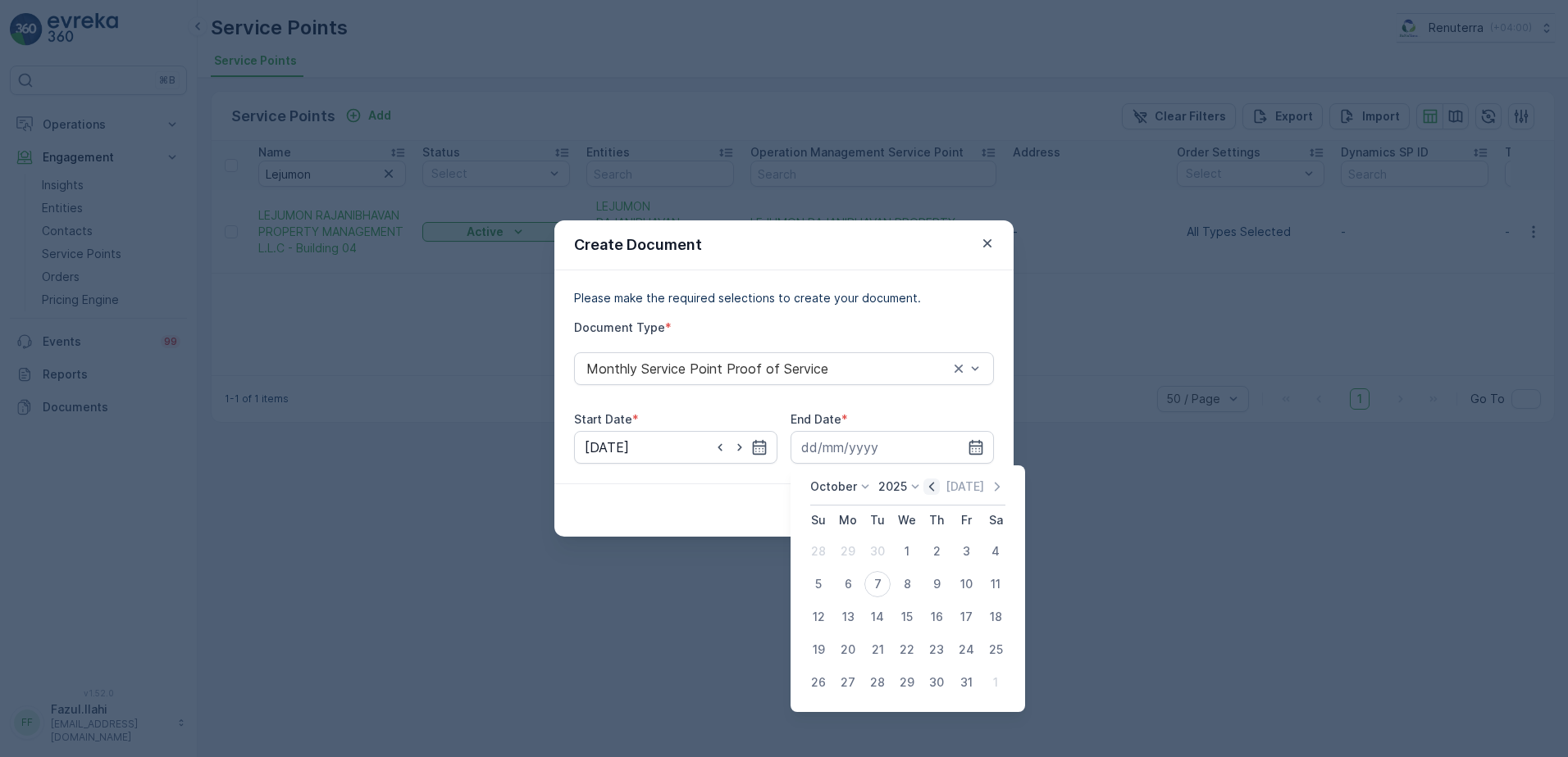
click at [936, 486] on icon "button" at bounding box center [931, 486] width 16 height 16
click at [874, 688] on div "30" at bounding box center [877, 683] width 26 height 26
type input "30.09.2025"
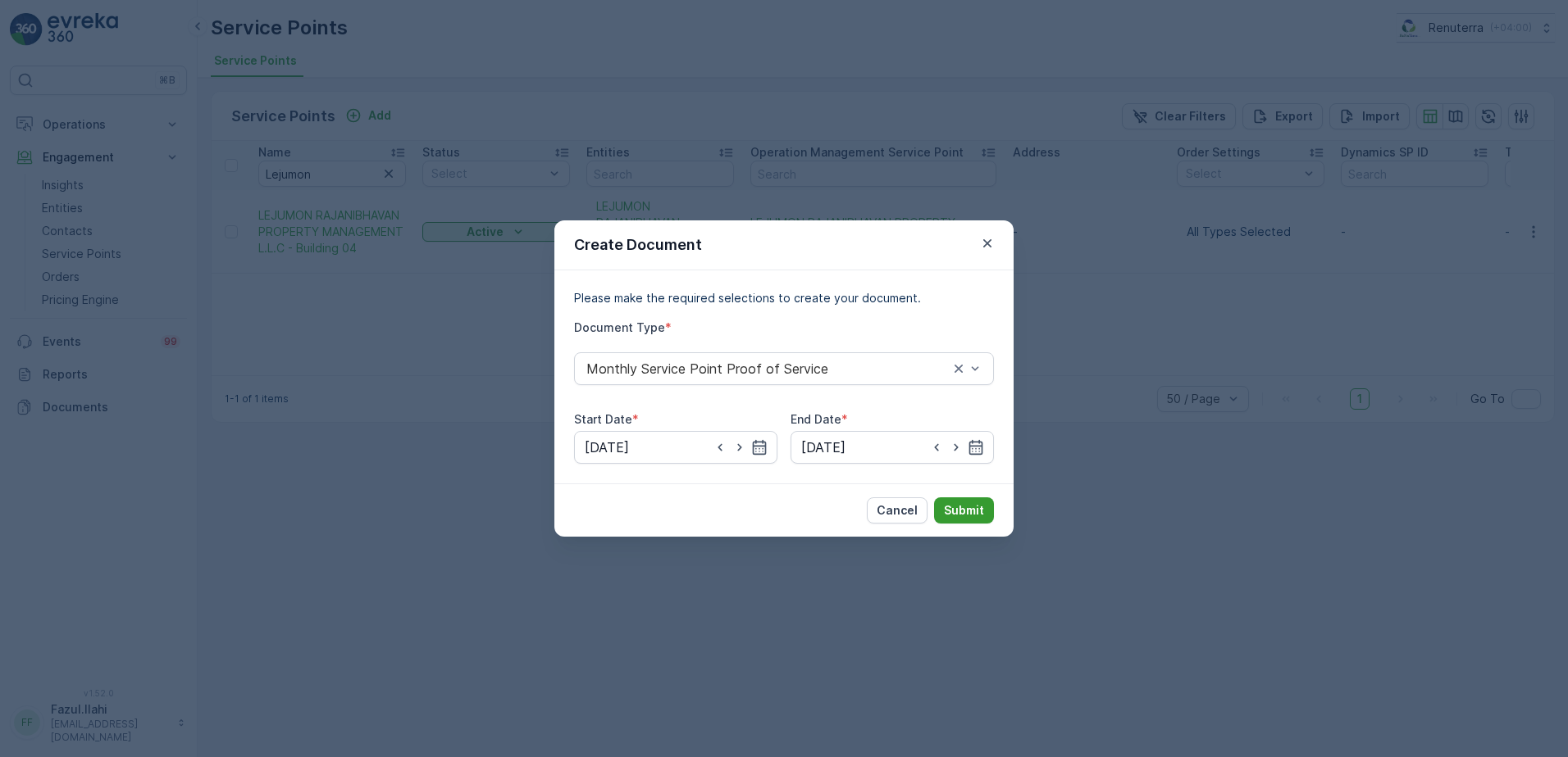
click at [976, 512] on p "Submit" at bounding box center [963, 510] width 40 height 16
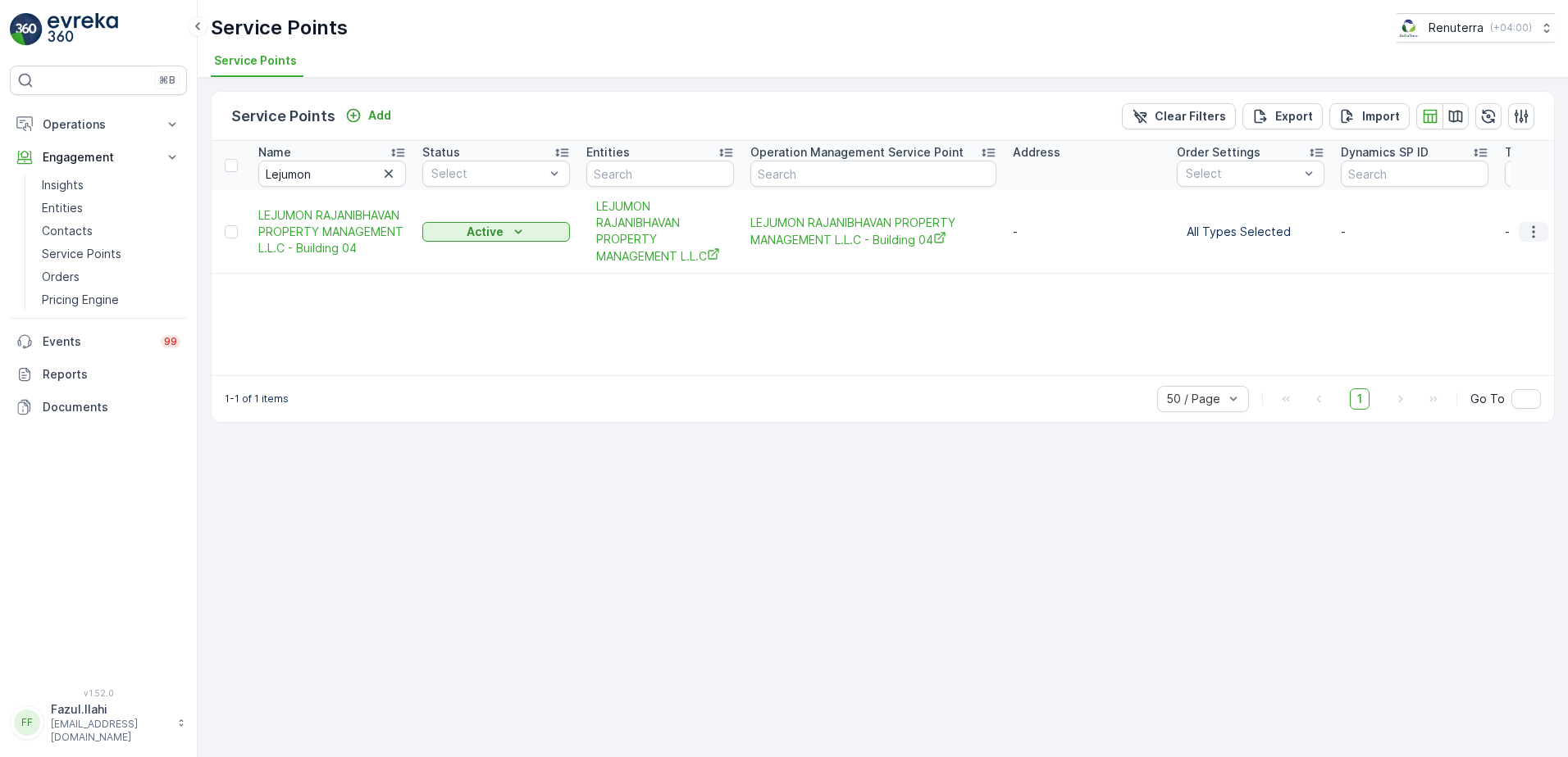
drag, startPoint x: 1531, startPoint y: 229, endPoint x: 1531, endPoint y: 240, distance: 11.0
click at [1531, 229] on icon "button" at bounding box center [1532, 232] width 16 height 16
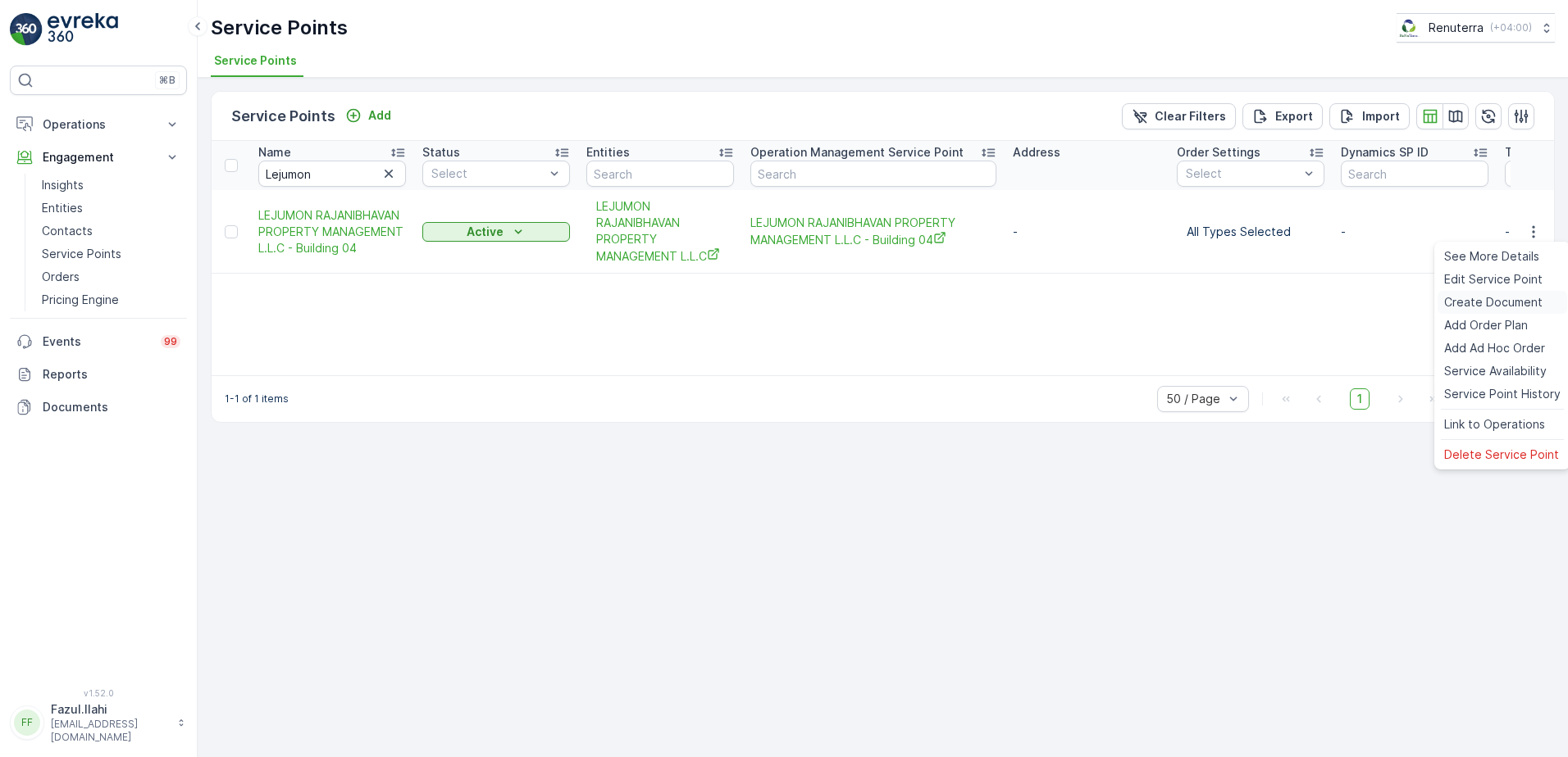
click at [1501, 304] on span "Create Document" at bounding box center [1493, 302] width 98 height 16
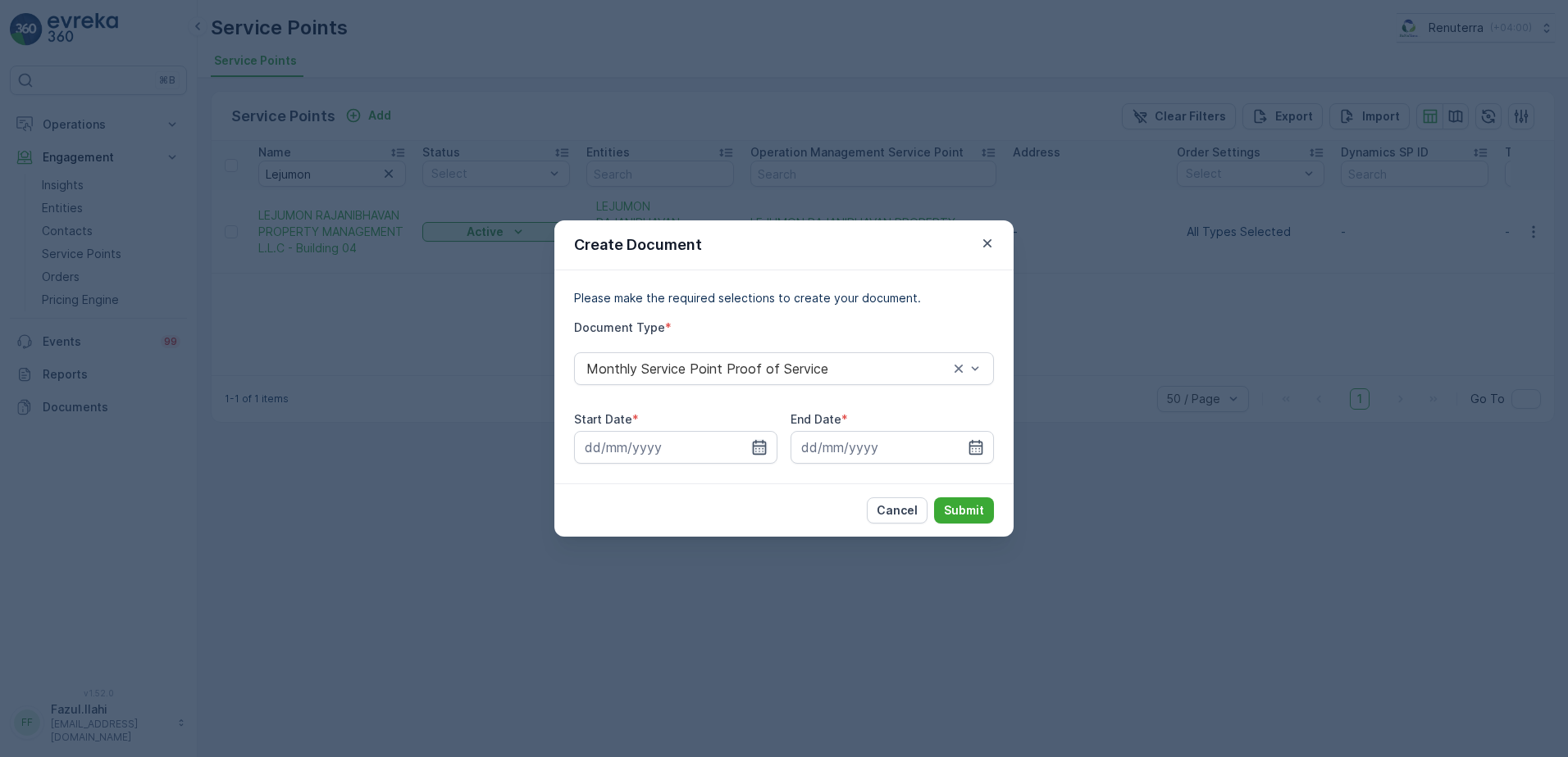
click at [759, 450] on icon "button" at bounding box center [759, 447] width 16 height 16
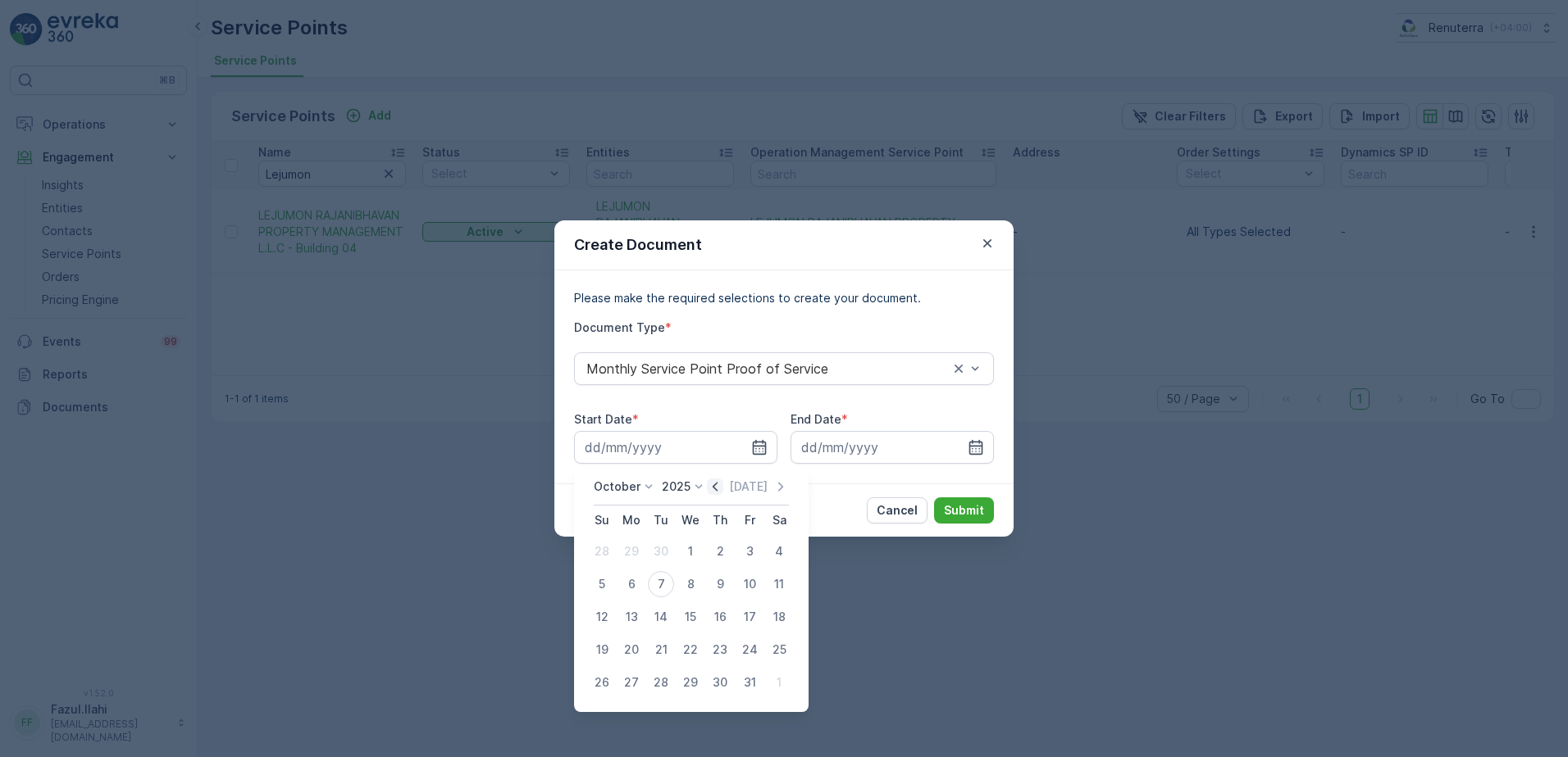
click at [723, 485] on icon "button" at bounding box center [714, 486] width 16 height 16
click at [636, 546] on div "1" at bounding box center [631, 551] width 26 height 26
type input "01.09.2025"
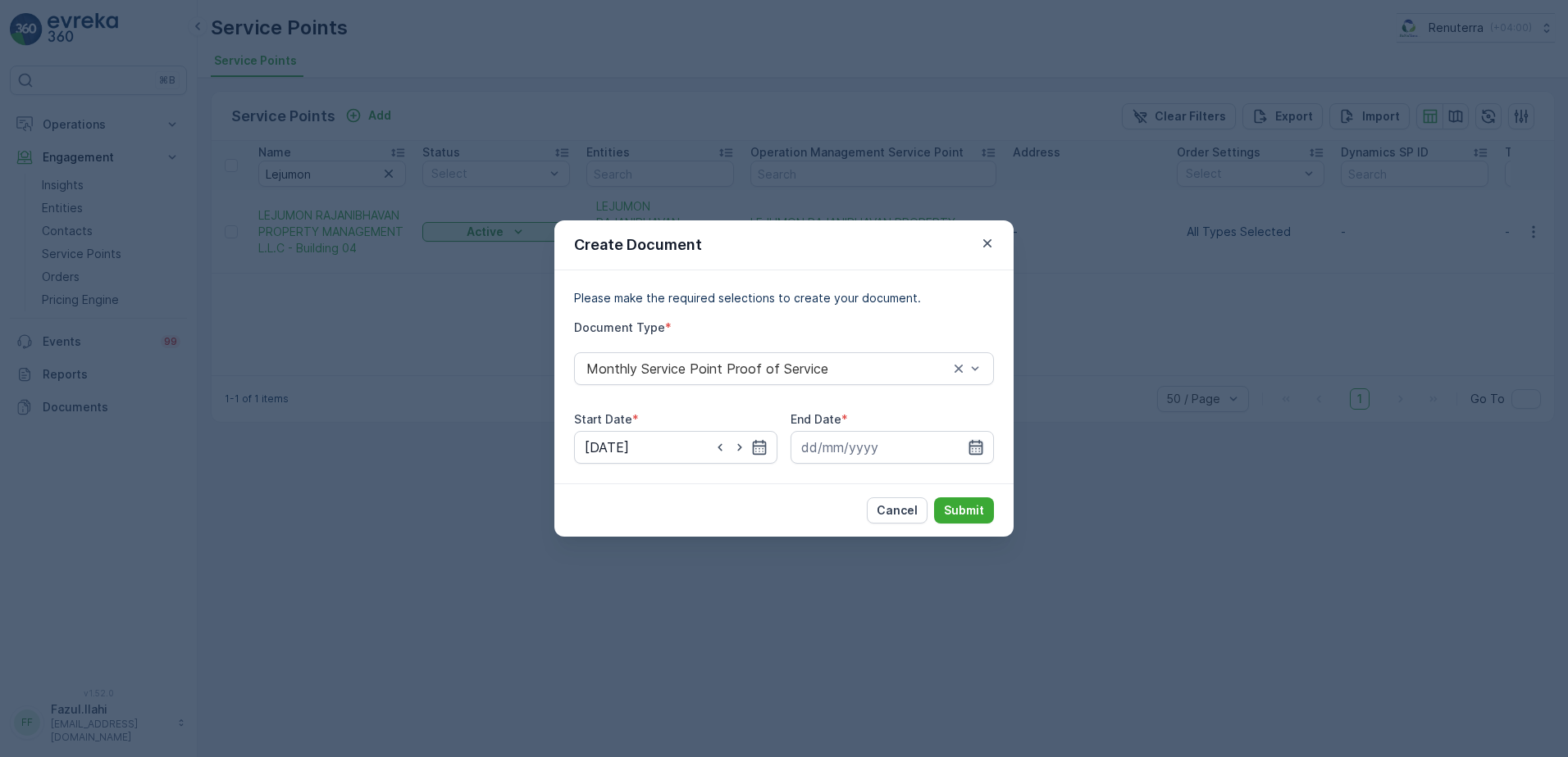
click at [972, 444] on icon "button" at bounding box center [975, 447] width 16 height 16
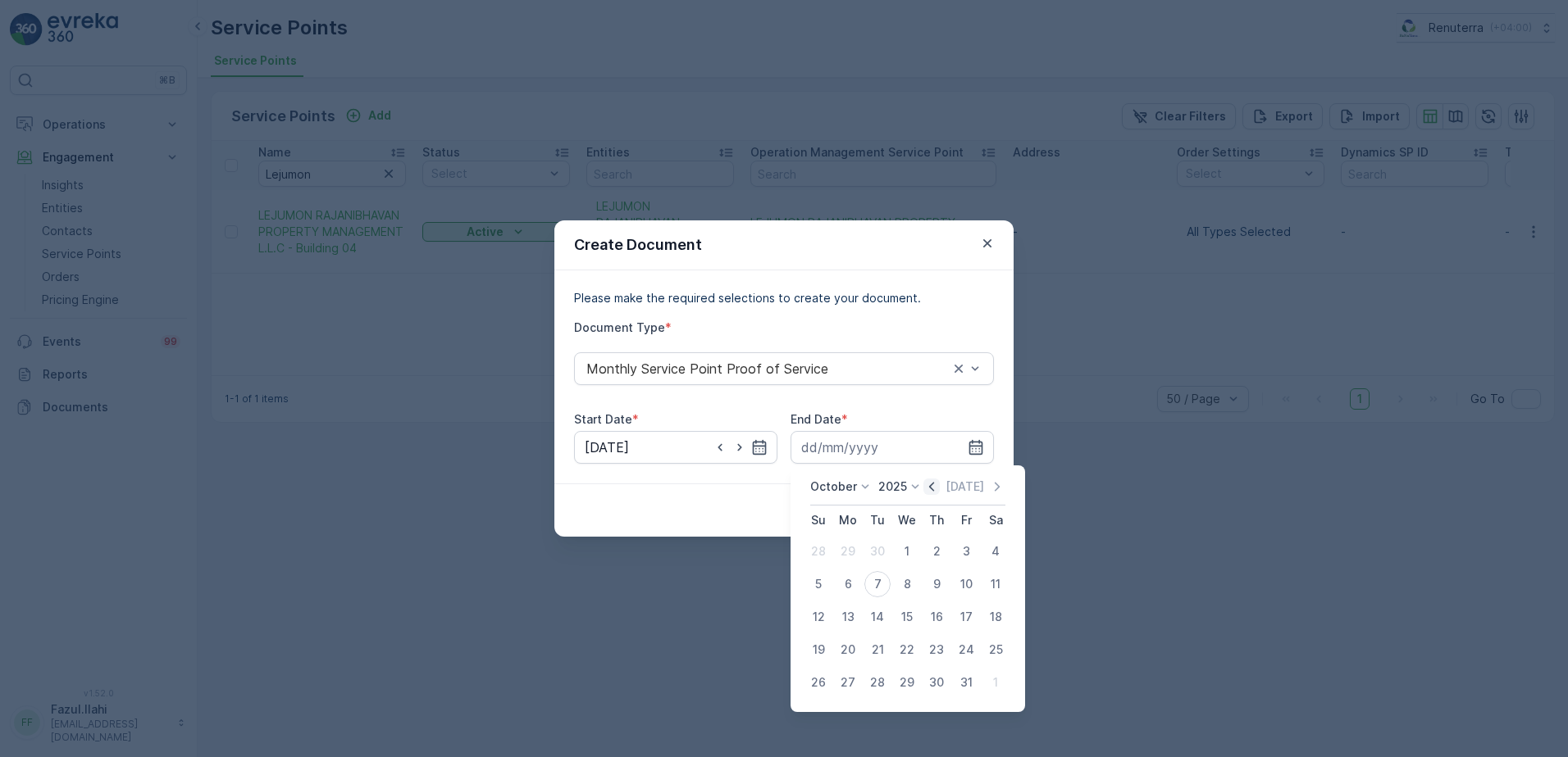
click at [927, 491] on icon "button" at bounding box center [931, 486] width 16 height 16
click at [880, 688] on div "30" at bounding box center [877, 683] width 26 height 26
type input "30.09.2025"
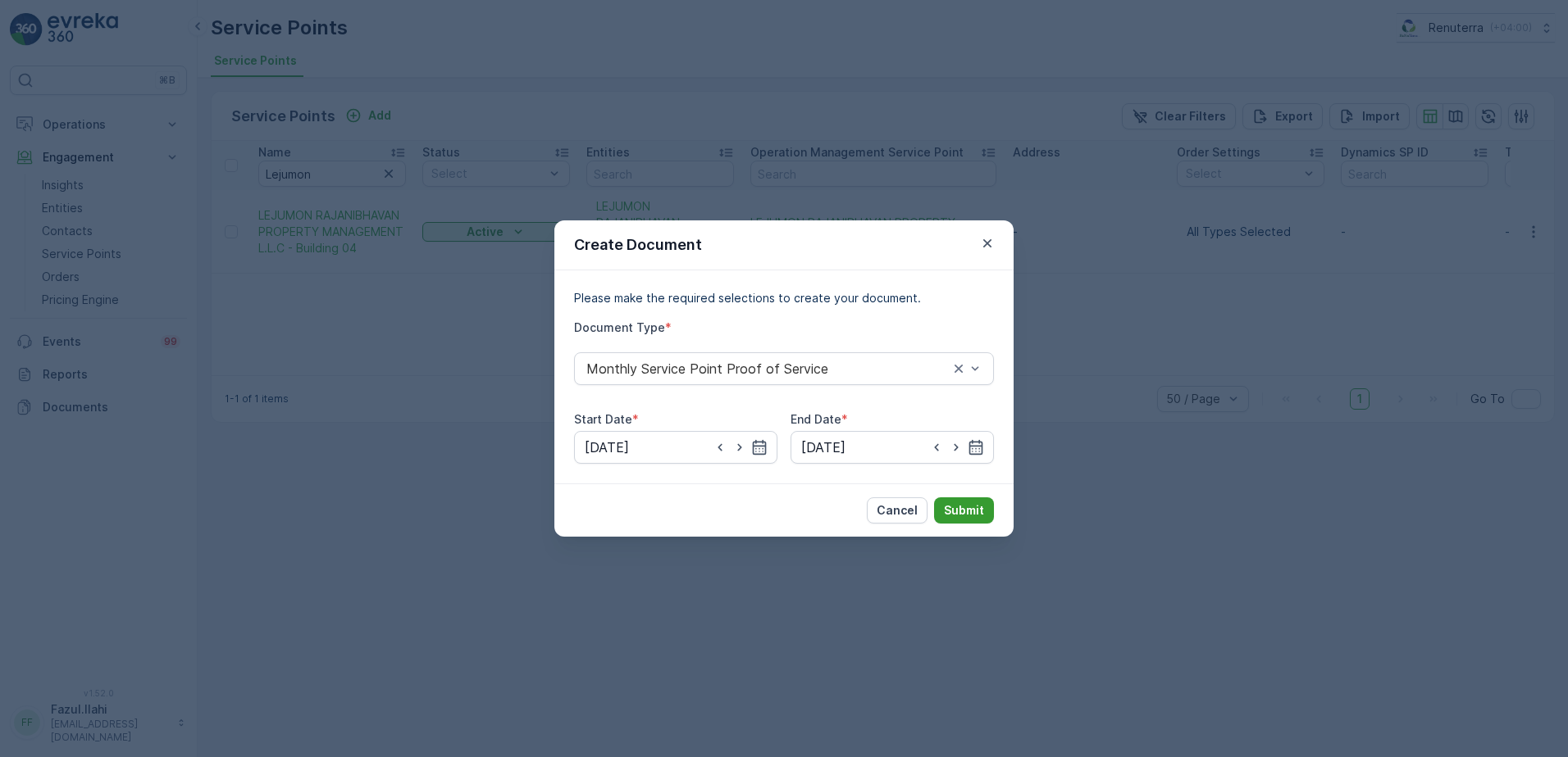
click at [968, 505] on p "Submit" at bounding box center [963, 510] width 40 height 16
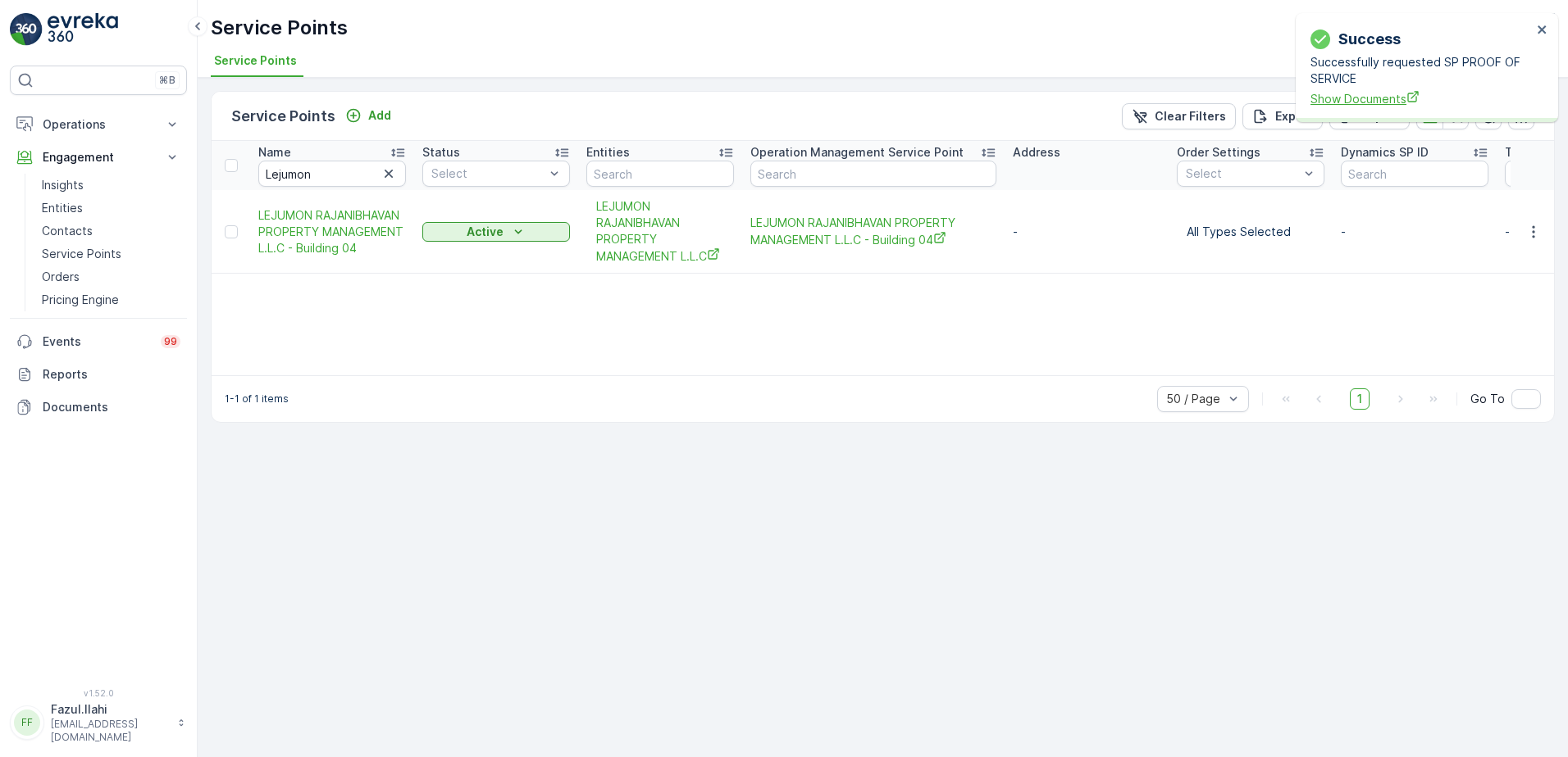
click at [1378, 96] on span "Show Documents" at bounding box center [1421, 99] width 222 height 17
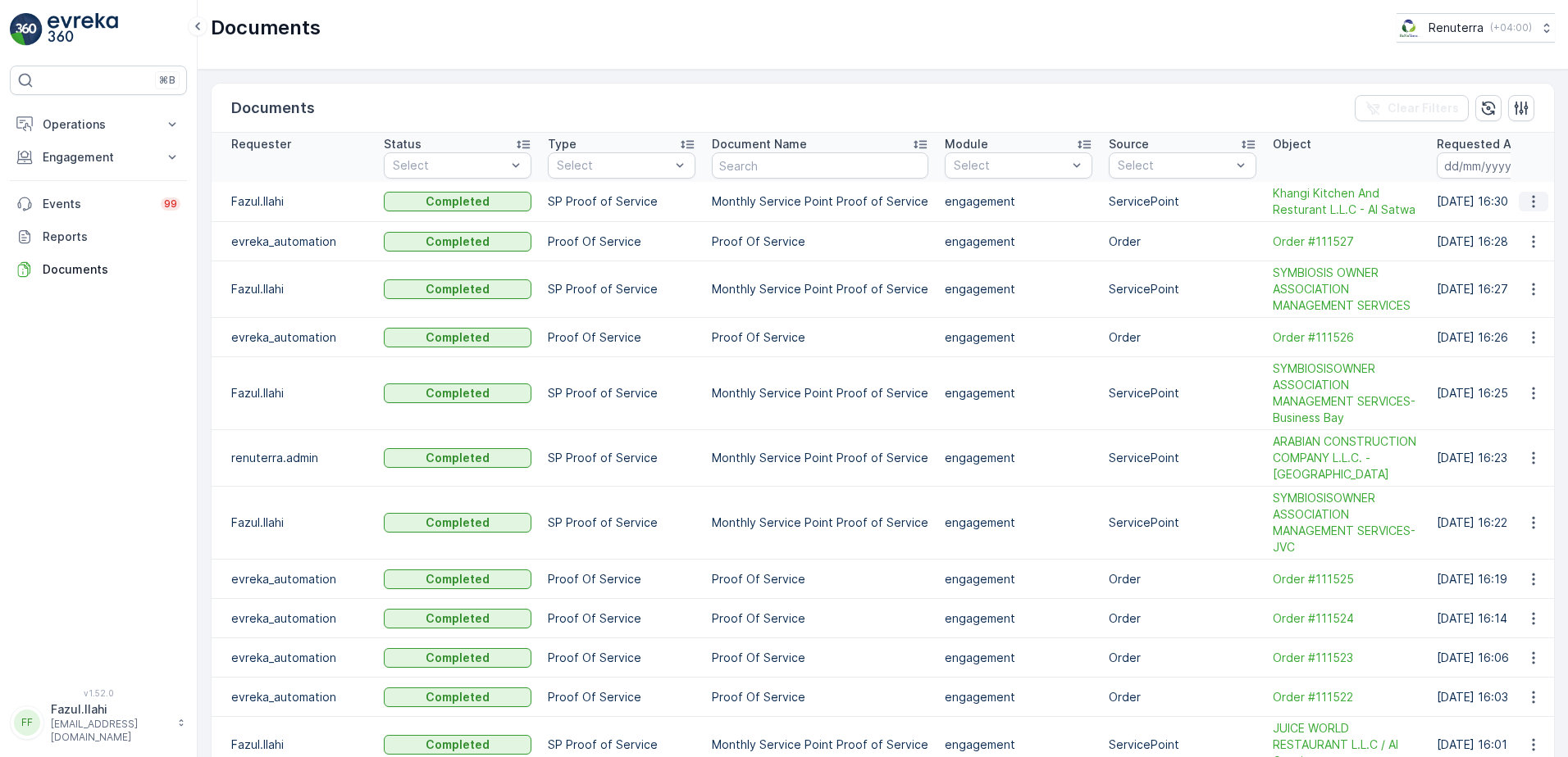
click at [1525, 197] on icon "button" at bounding box center [1532, 201] width 16 height 16
click at [1521, 225] on span "See Details" at bounding box center [1528, 226] width 63 height 16
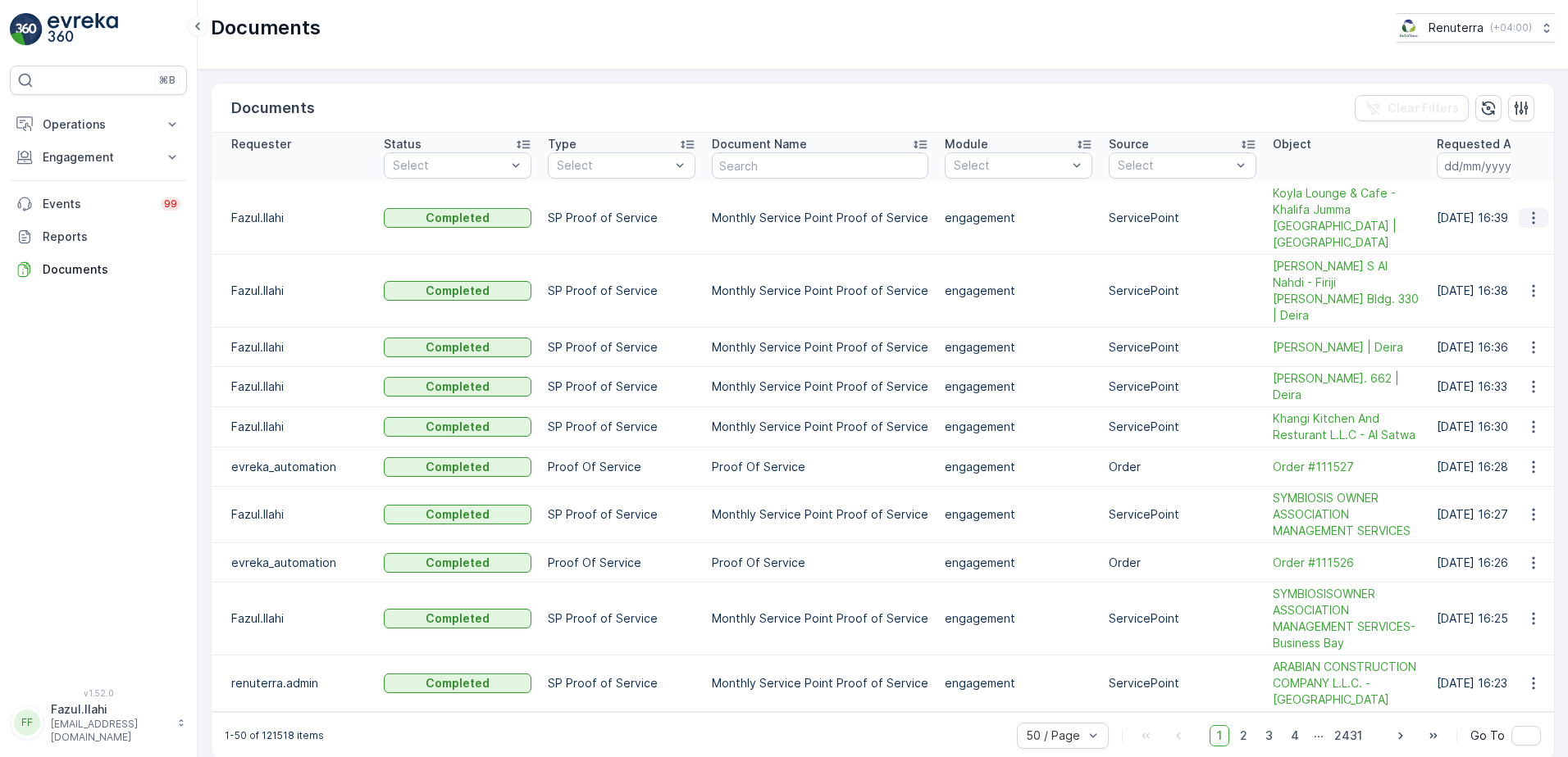
drag, startPoint x: 1522, startPoint y: 215, endPoint x: 1510, endPoint y: 248, distance: 35.1
click at [1525, 215] on icon "button" at bounding box center [1532, 217] width 16 height 16
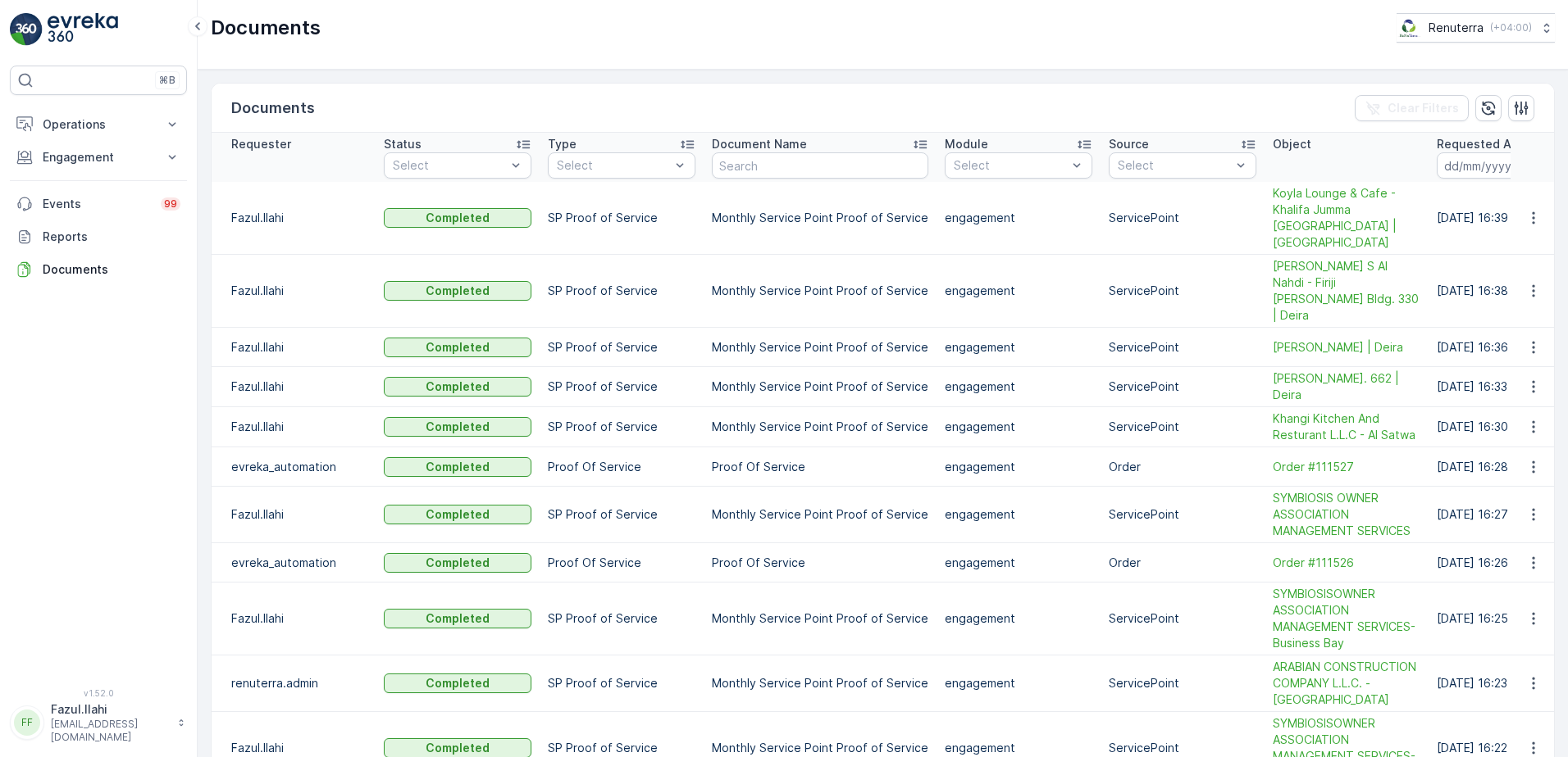
click at [1510, 248] on td at bounding box center [1532, 218] width 44 height 73
click at [1526, 217] on icon "button" at bounding box center [1532, 217] width 16 height 16
click at [1527, 242] on span "See Details" at bounding box center [1528, 242] width 63 height 16
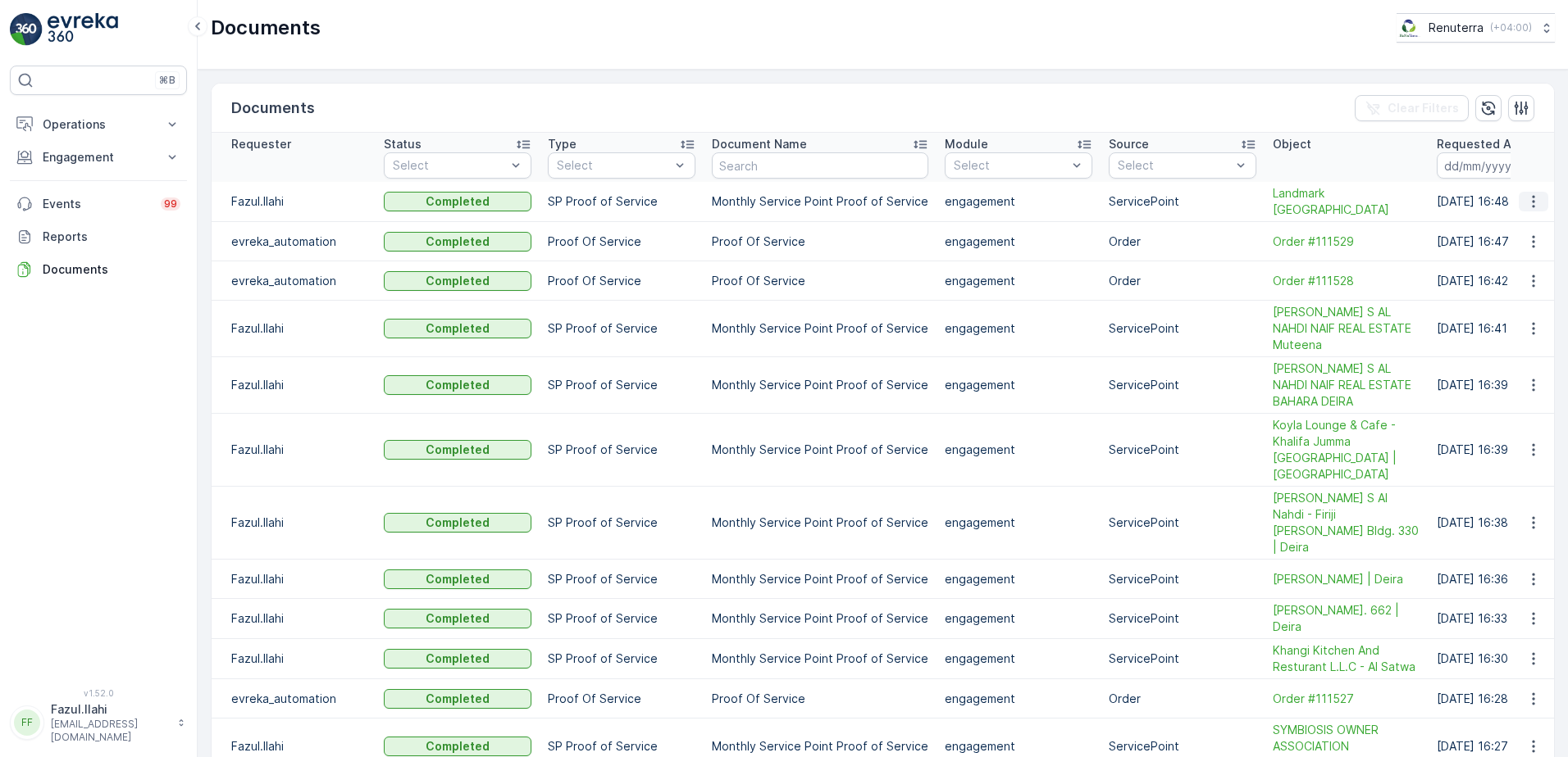
click at [1532, 201] on icon "button" at bounding box center [1532, 202] width 3 height 13
click at [1517, 220] on span "See Details" at bounding box center [1538, 228] width 63 height 16
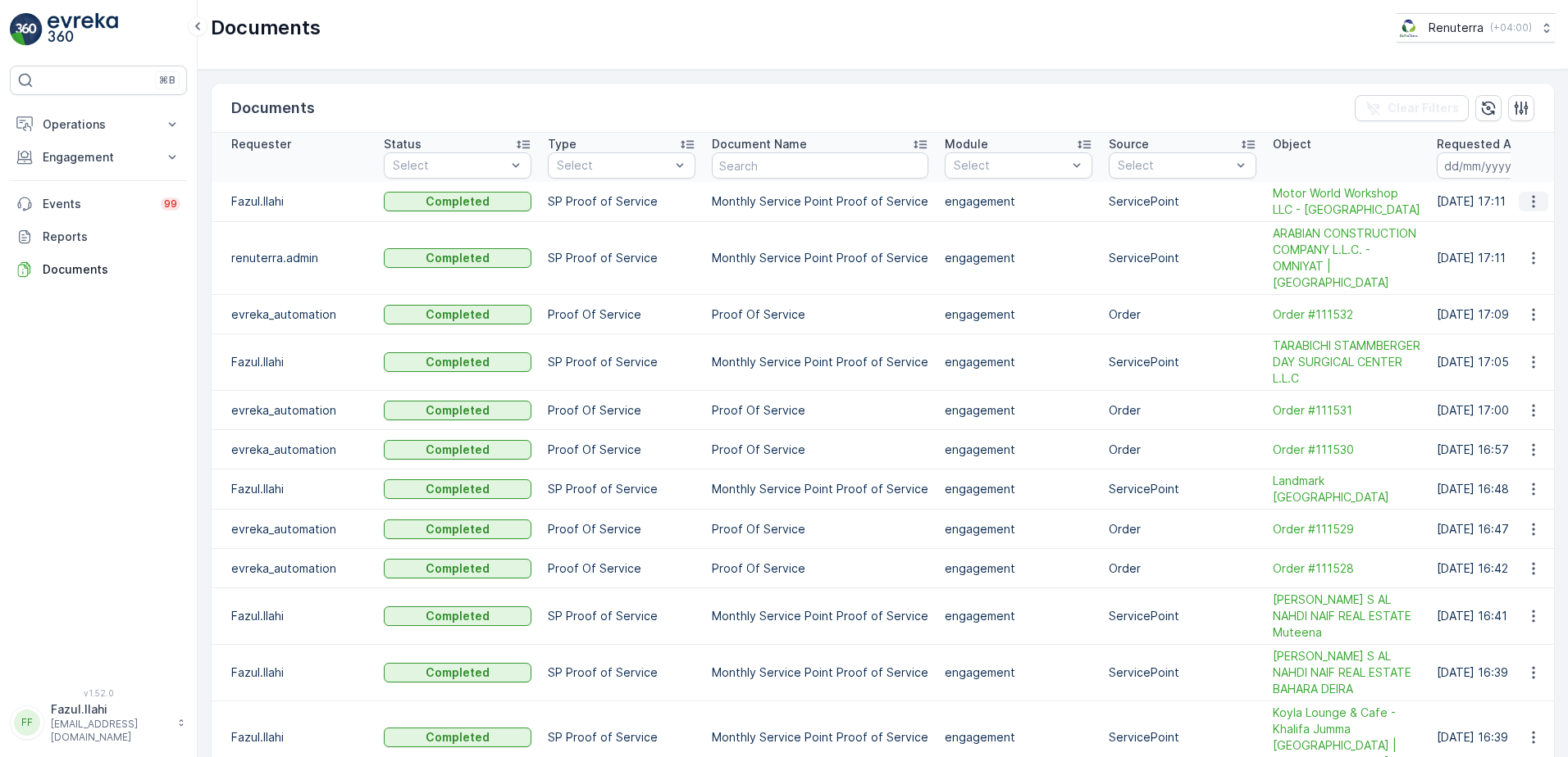
click at [1527, 202] on icon "button" at bounding box center [1532, 201] width 16 height 16
click at [1521, 231] on span "See Details" at bounding box center [1528, 226] width 63 height 16
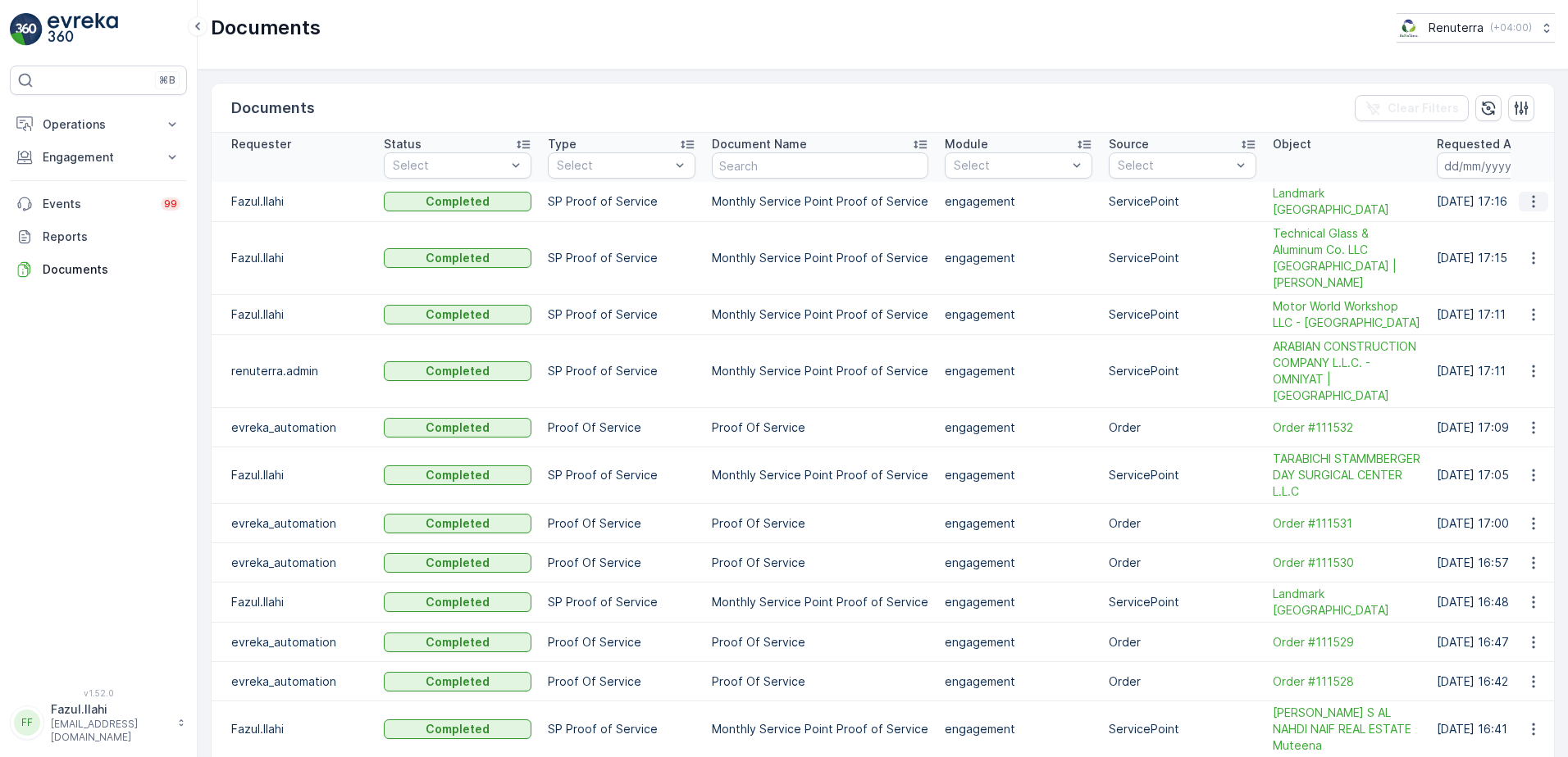
click at [1532, 200] on icon "button" at bounding box center [1532, 201] width 16 height 16
click at [1521, 224] on span "See Details" at bounding box center [1528, 226] width 63 height 16
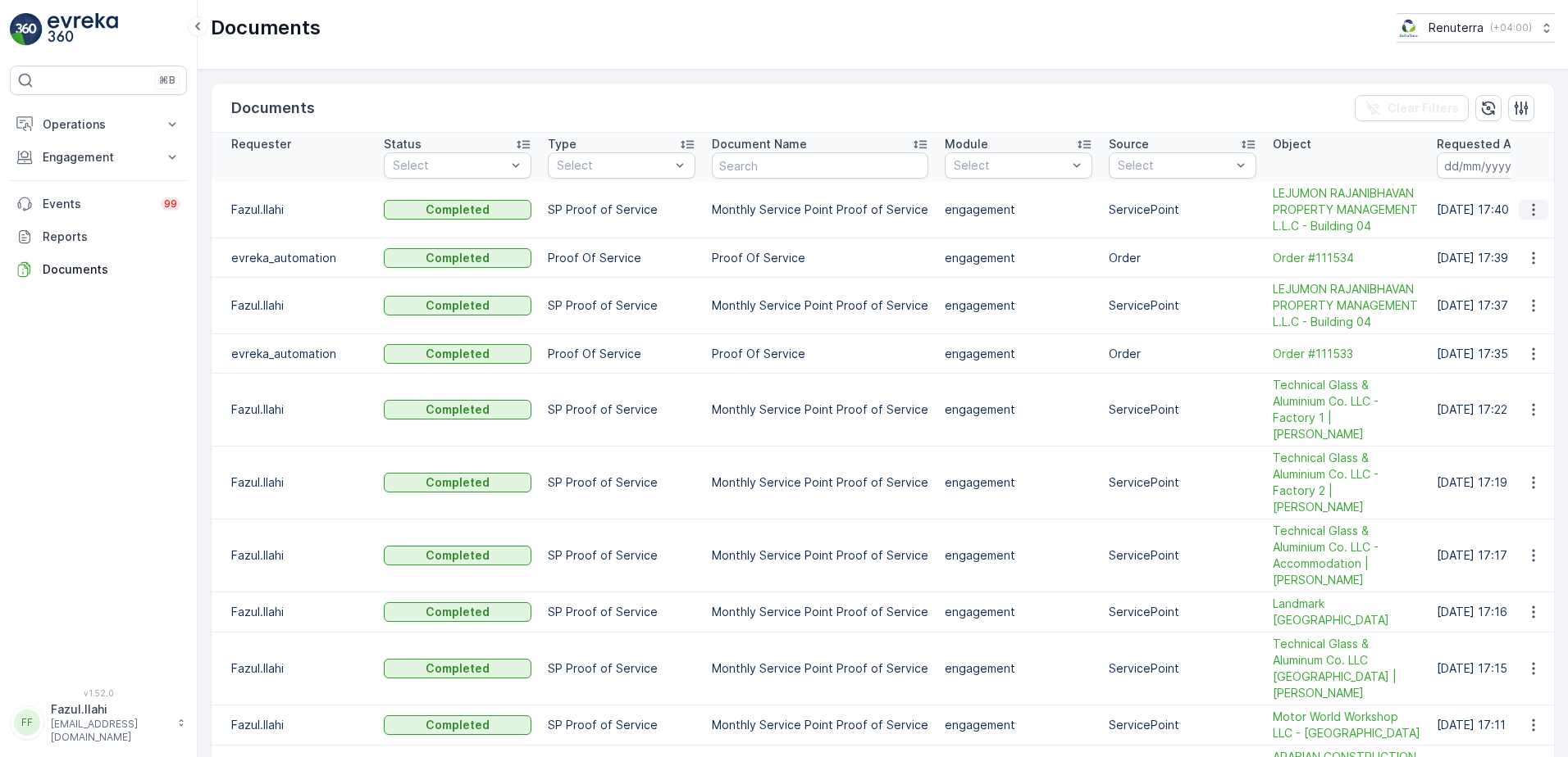
click at [1531, 209] on icon "button" at bounding box center [1532, 209] width 16 height 16
click at [1521, 231] on span "See Details" at bounding box center [1528, 233] width 63 height 16
